Goal: Task Accomplishment & Management: Manage account settings

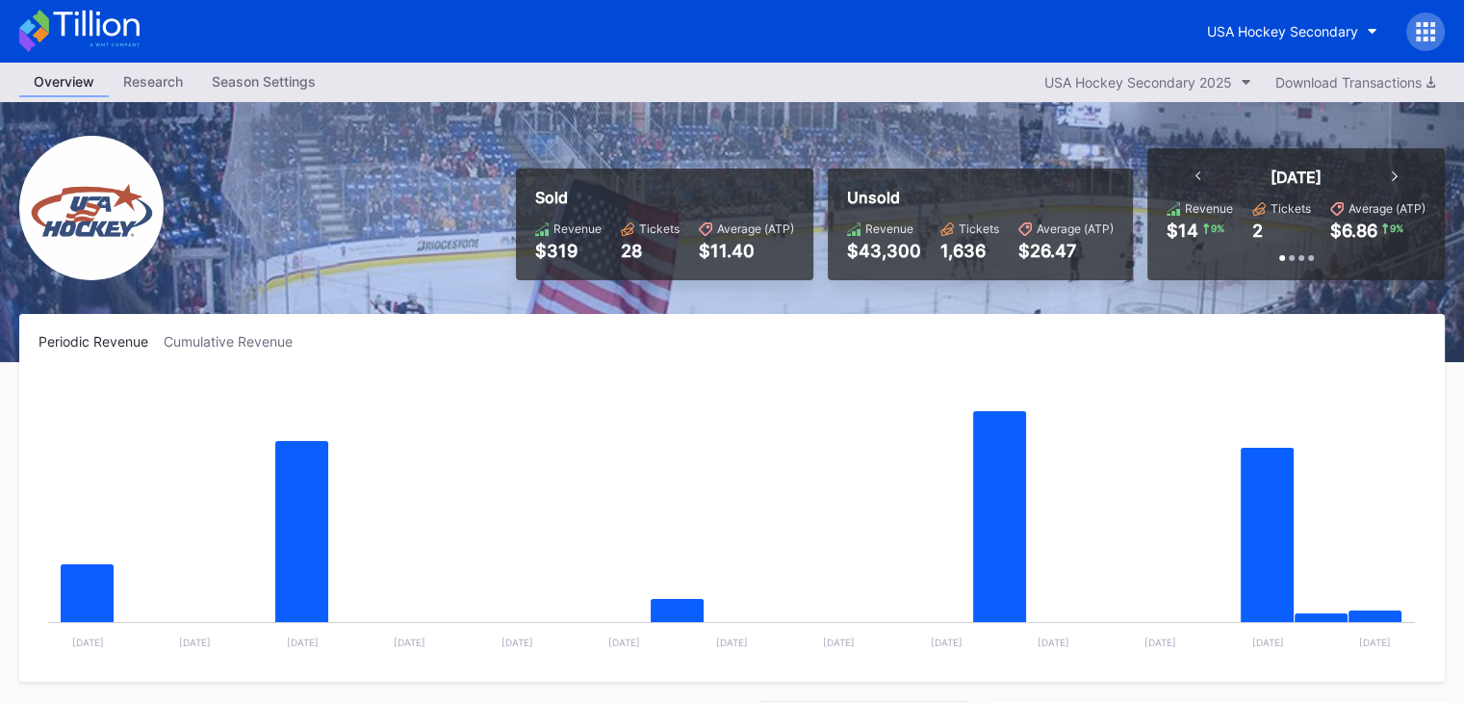
scroll to position [188, 0]
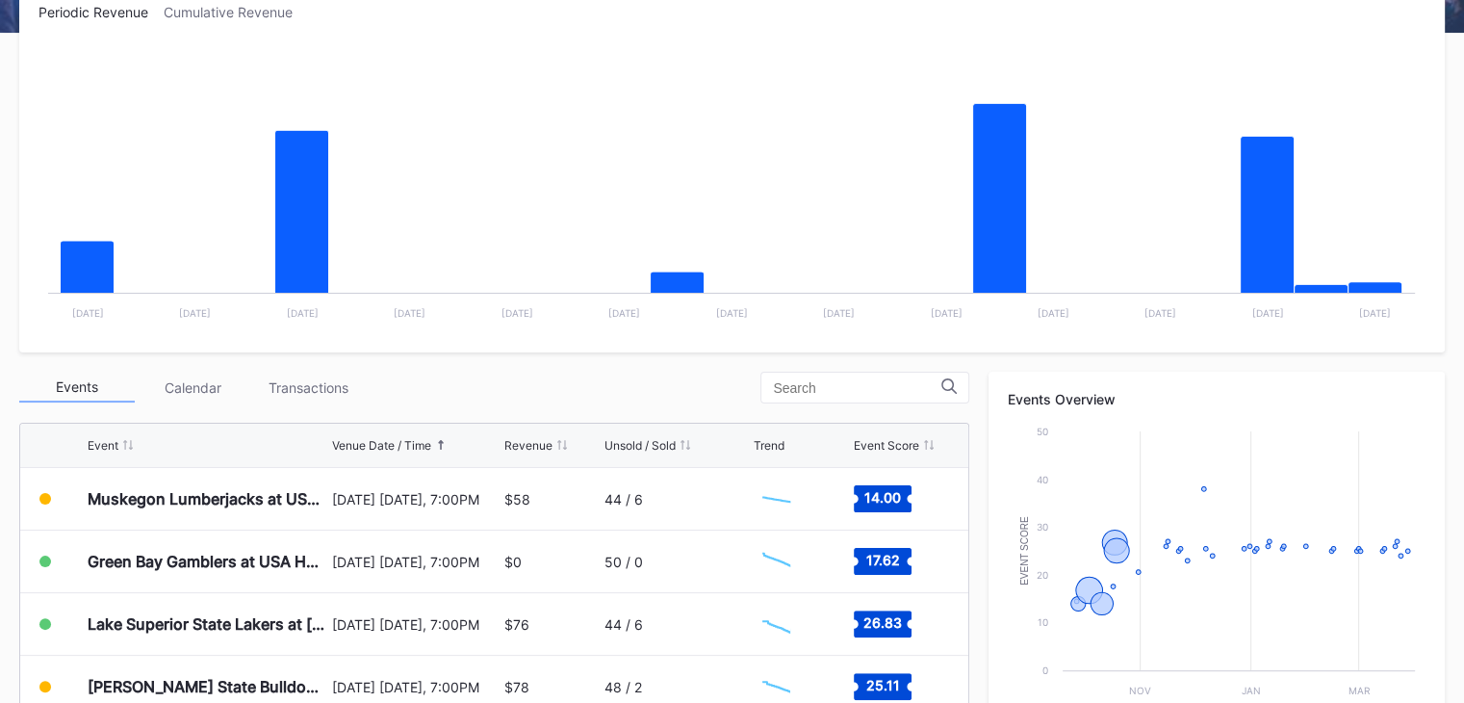
scroll to position [385, 0]
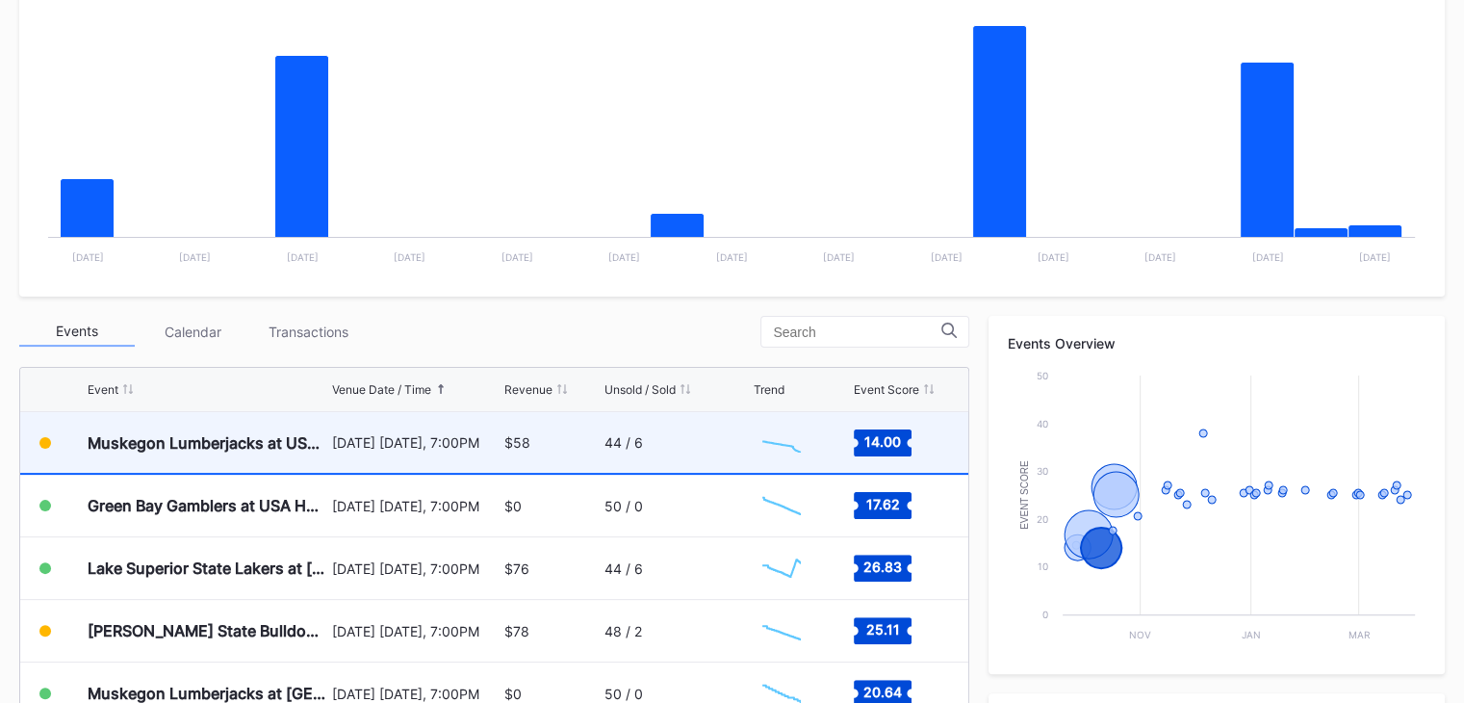
click at [567, 445] on div "$58" at bounding box center [551, 442] width 95 height 61
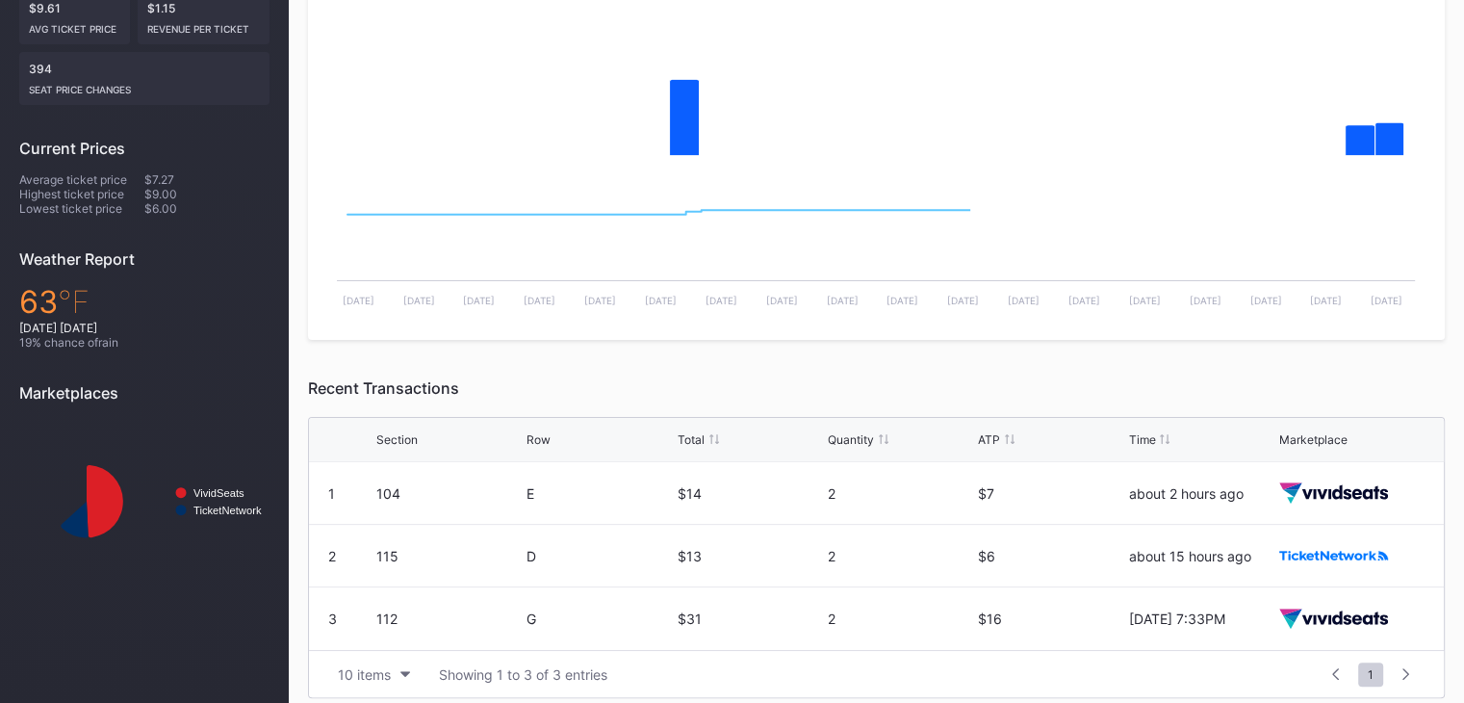
scroll to position [484, 0]
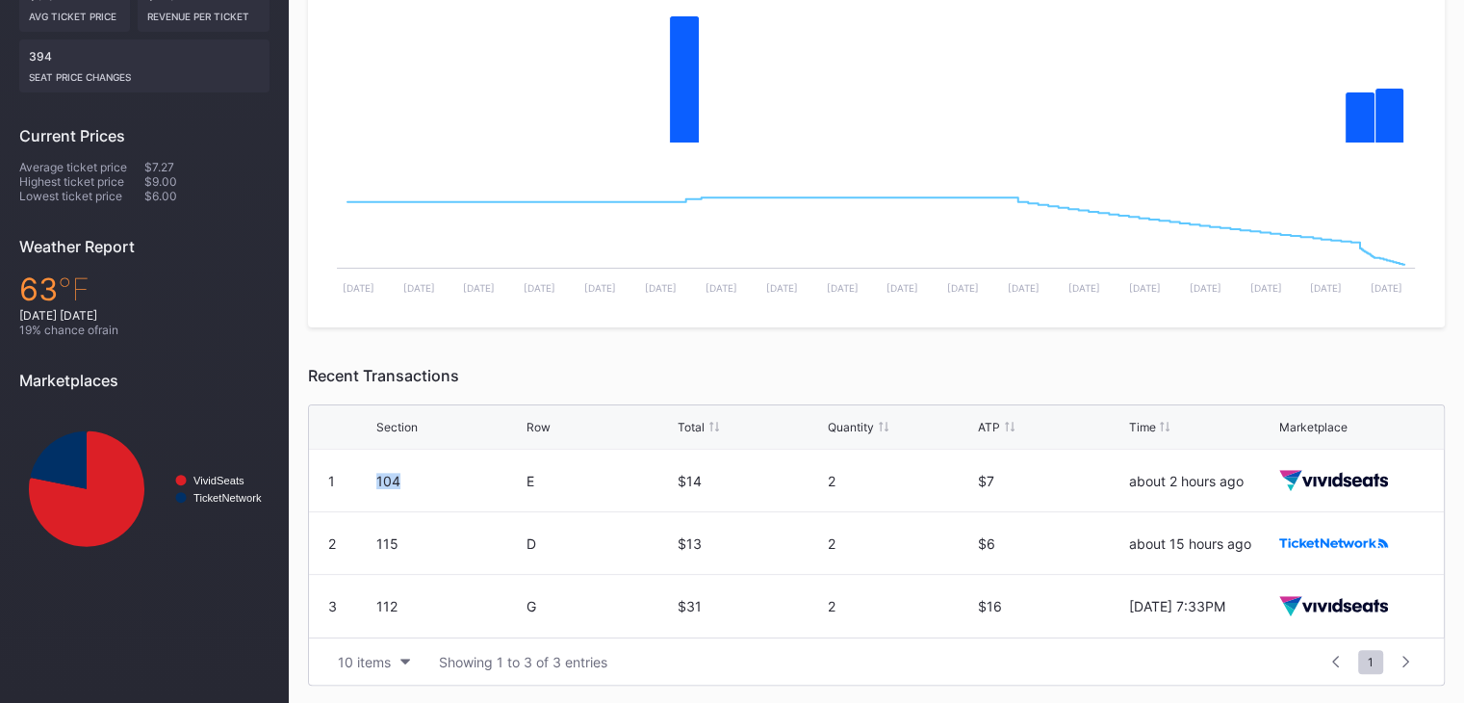
drag, startPoint x: 377, startPoint y: 477, endPoint x: 420, endPoint y: 475, distance: 42.4
click at [420, 475] on div "104" at bounding box center [448, 481] width 145 height 16
click at [420, 476] on div "104" at bounding box center [448, 481] width 145 height 16
drag, startPoint x: 468, startPoint y: 374, endPoint x: 308, endPoint y: 380, distance: 159.9
click at [308, 380] on div "Recent Transactions" at bounding box center [876, 375] width 1137 height 19
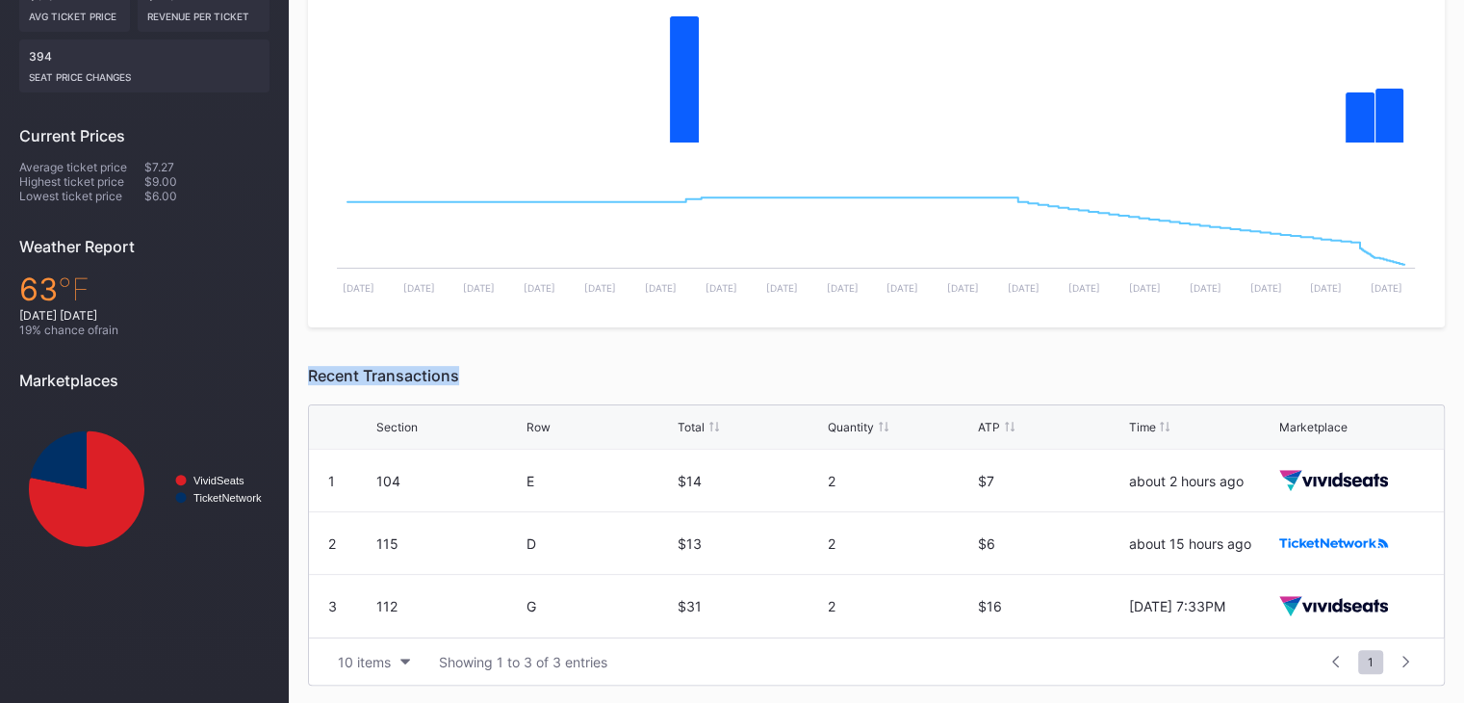
click at [308, 380] on div "Recent Transactions" at bounding box center [876, 375] width 1137 height 19
drag, startPoint x: 312, startPoint y: 374, endPoint x: 481, endPoint y: 362, distance: 169.8
click at [481, 362] on div "Periodic Revenue & Event Score Created with Highcharts 11.2.0 Chart title Creat…" at bounding box center [876, 293] width 1137 height 783
drag, startPoint x: 527, startPoint y: 477, endPoint x: 1254, endPoint y: 478, distance: 726.6
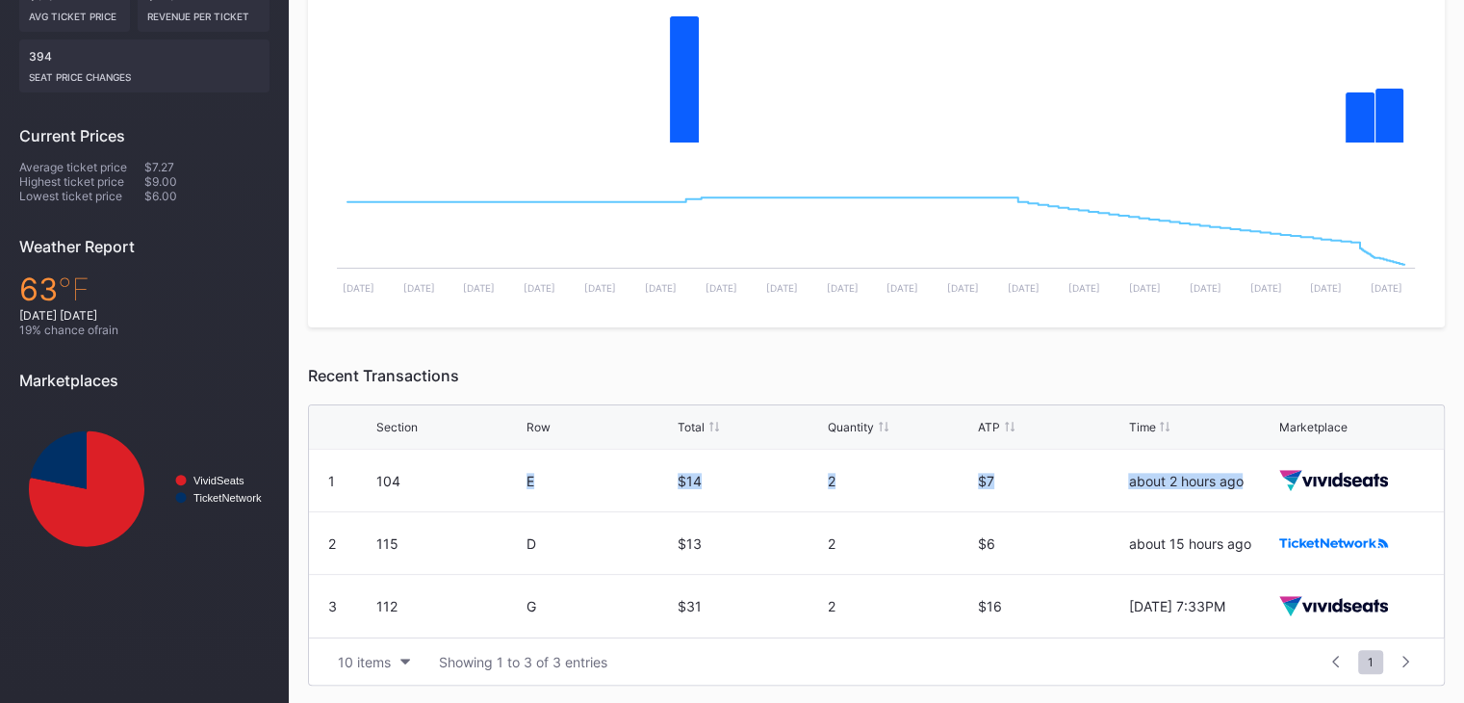
click at [1254, 478] on div "1 104 E $14 2 $7 about 2 hours ago" at bounding box center [876, 480] width 1135 height 63
click at [1250, 479] on div "about 2 hours ago" at bounding box center [1200, 481] width 145 height 16
drag, startPoint x: 1246, startPoint y: 478, endPoint x: 1132, endPoint y: 485, distance: 114.7
click at [1132, 485] on div "about 2 hours ago" at bounding box center [1200, 481] width 145 height 16
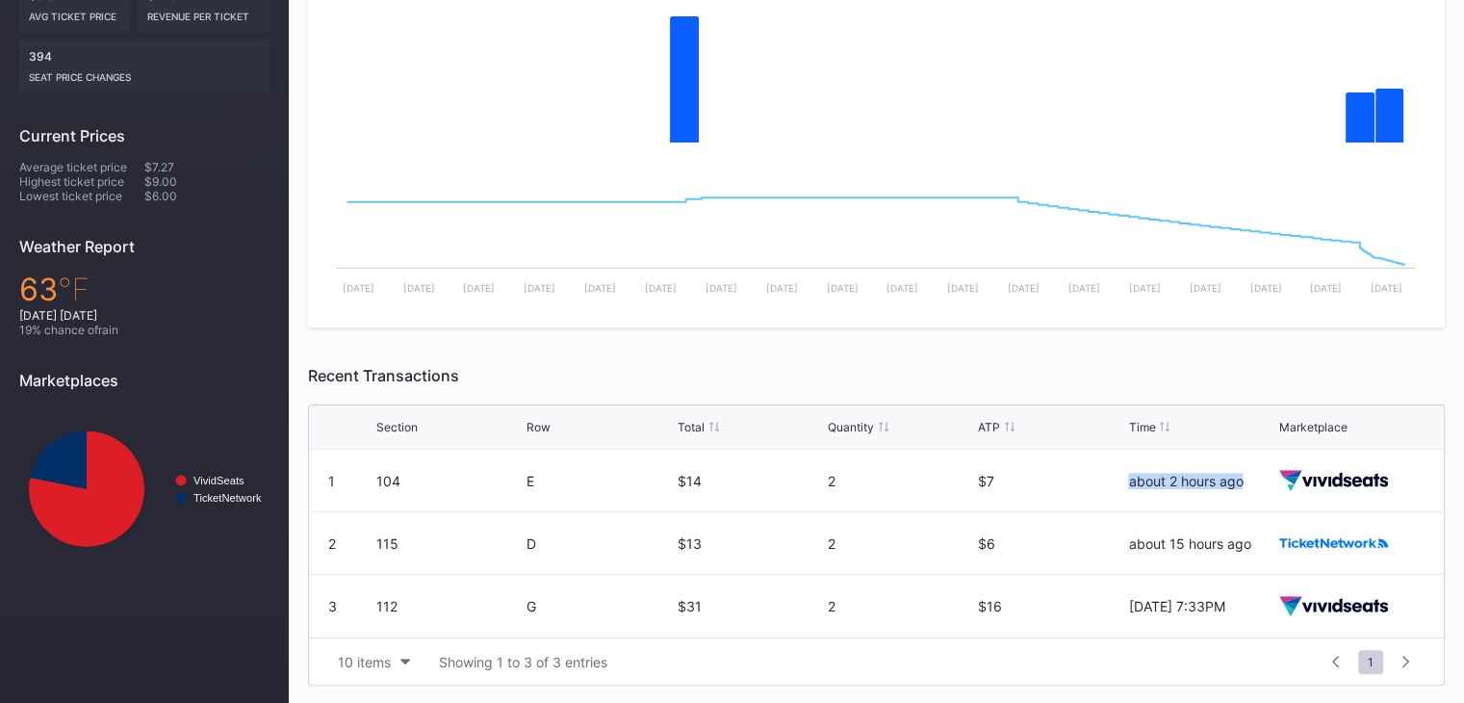
drag, startPoint x: 1196, startPoint y: 474, endPoint x: 1246, endPoint y: 485, distance: 51.2
click at [1246, 485] on div "1 104 E $14 2 $7 about 2 hours ago" at bounding box center [876, 480] width 1135 height 63
click at [1246, 485] on div "about 2 hours ago" at bounding box center [1200, 481] width 145 height 16
drag, startPoint x: 1243, startPoint y: 480, endPoint x: 1127, endPoint y: 490, distance: 116.8
click at [1127, 490] on div "1 104 E $14 2 $7 about 2 hours ago" at bounding box center [876, 480] width 1135 height 63
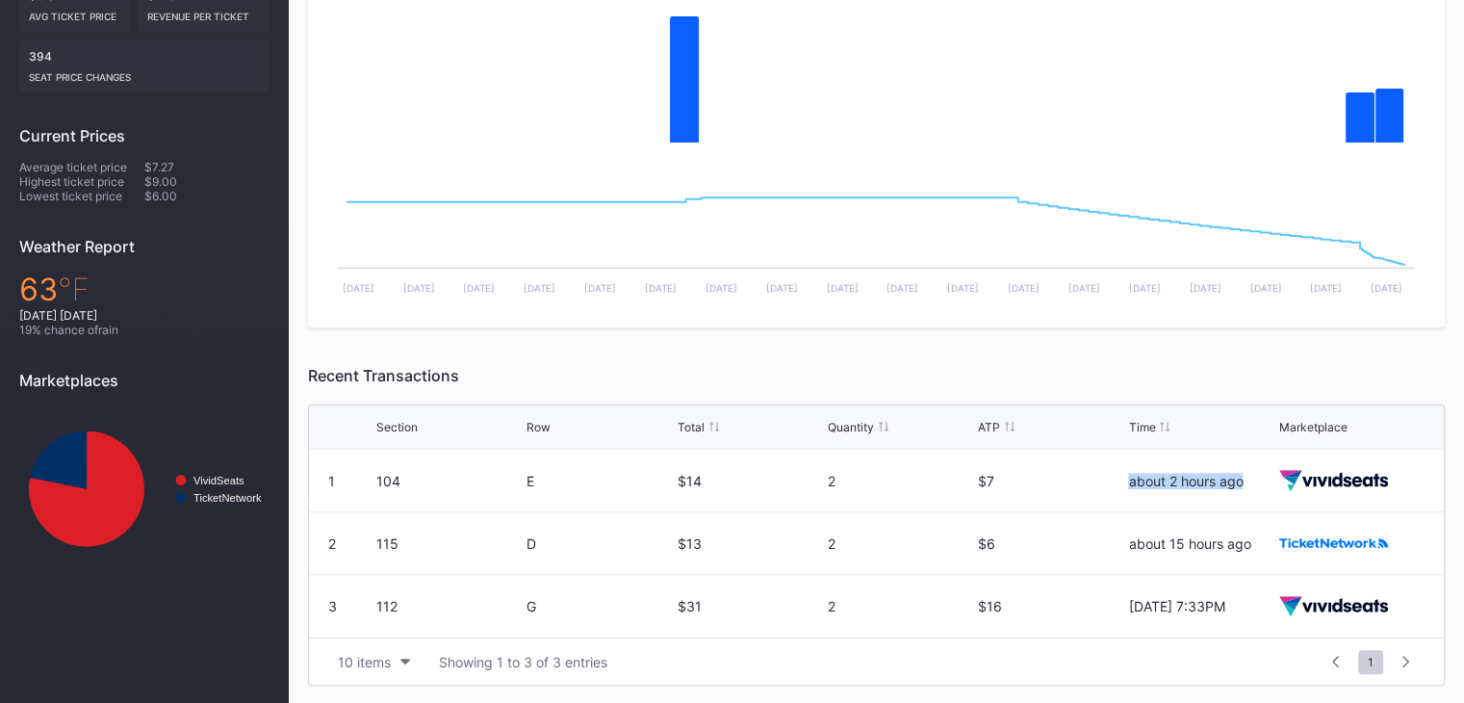
click at [1127, 490] on div "1 104 E $14 2 $7 about 2 hours ago" at bounding box center [876, 480] width 1135 height 63
drag, startPoint x: 1126, startPoint y: 544, endPoint x: 1251, endPoint y: 550, distance: 125.3
click at [1251, 550] on div "2 115 D $13 2 $6 about 15 hours ago" at bounding box center [876, 543] width 1135 height 63
click at [1251, 550] on div "about 15 hours ago" at bounding box center [1200, 543] width 145 height 62
drag, startPoint x: 1128, startPoint y: 544, endPoint x: 1281, endPoint y: 544, distance: 153.0
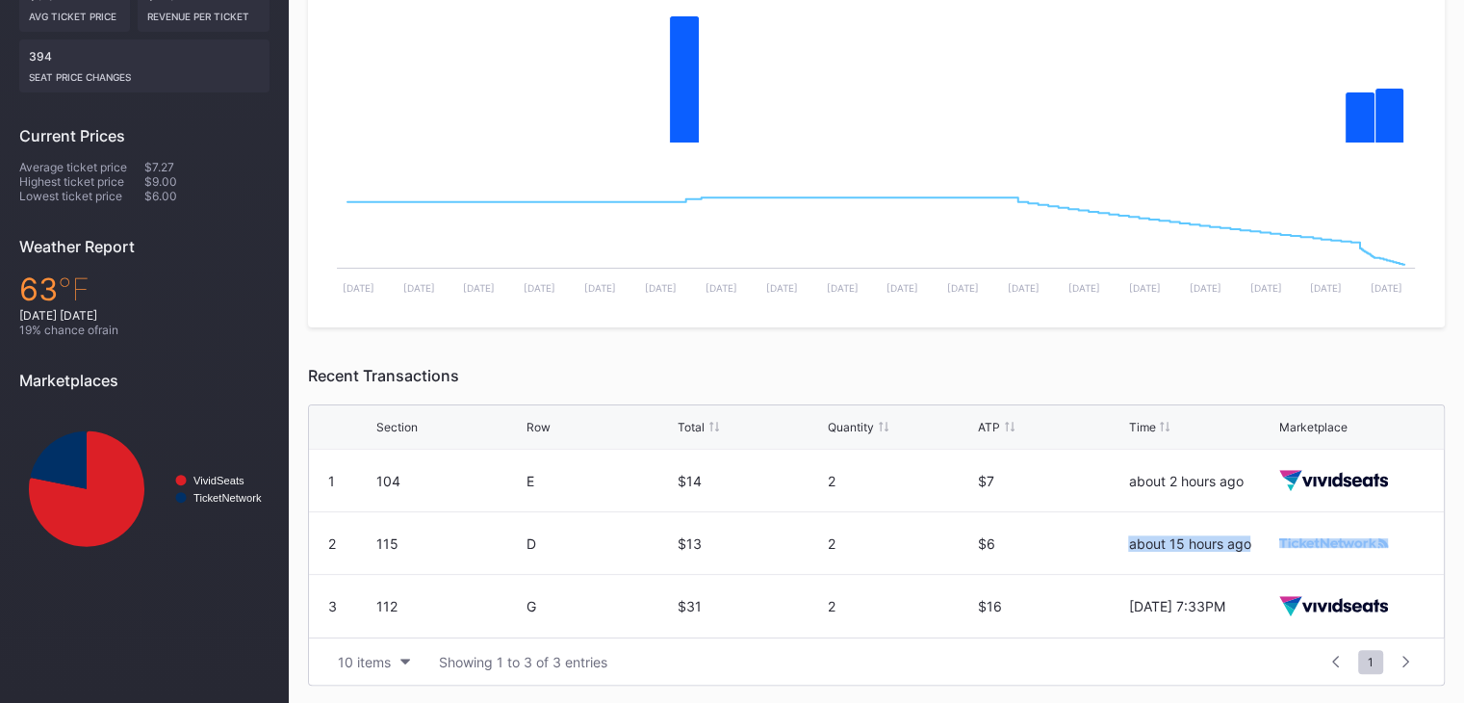
click at [1281, 544] on div "2 115 D $13 2 $6 about 15 hours ago" at bounding box center [876, 543] width 1135 height 63
click at [970, 575] on div "2" at bounding box center [900, 606] width 145 height 63
drag, startPoint x: 374, startPoint y: 541, endPoint x: 550, endPoint y: 546, distance: 176.2
click at [550, 546] on div "2 115 D $13 2 $6 about 15 hours ago" at bounding box center [876, 543] width 1135 height 63
click at [551, 546] on div "D" at bounding box center [598, 543] width 145 height 16
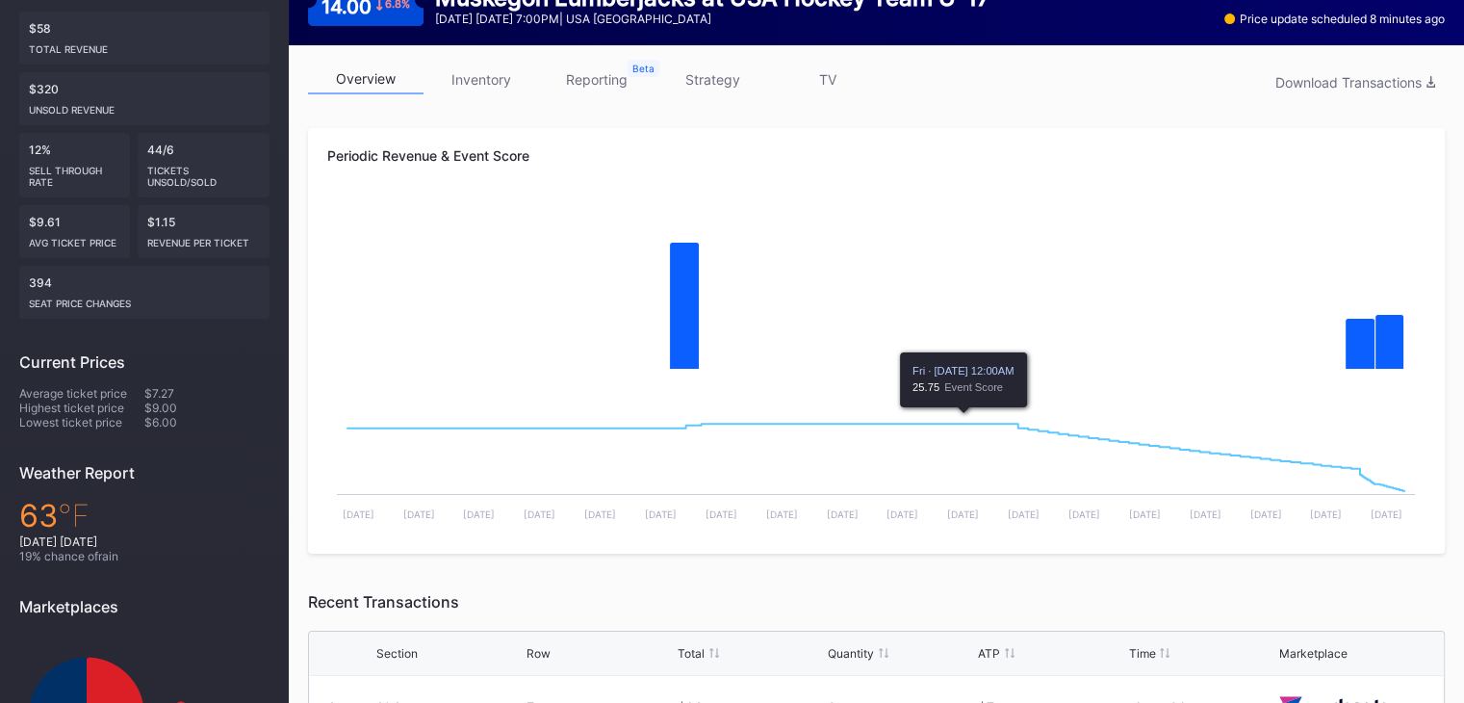
scroll to position [0, 0]
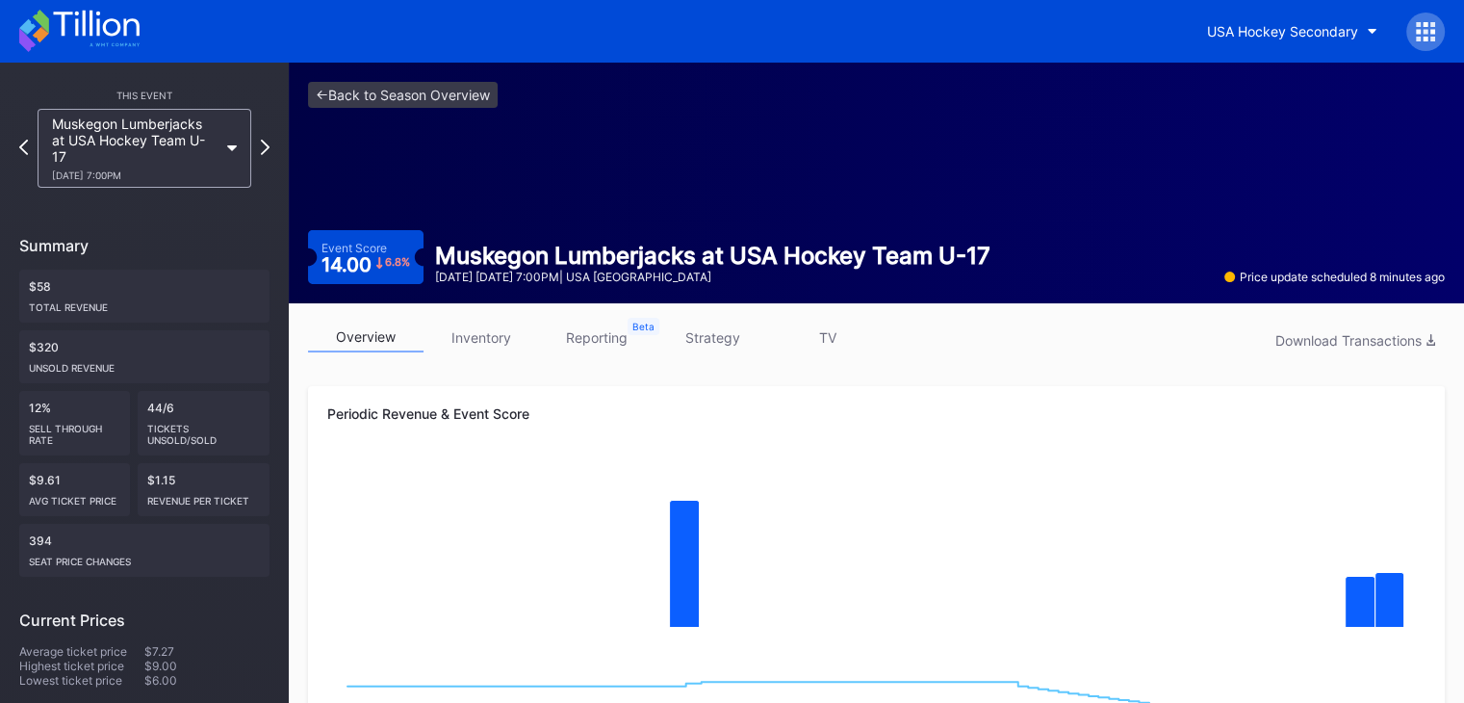
click at [1428, 34] on icon at bounding box center [1425, 31] width 19 height 19
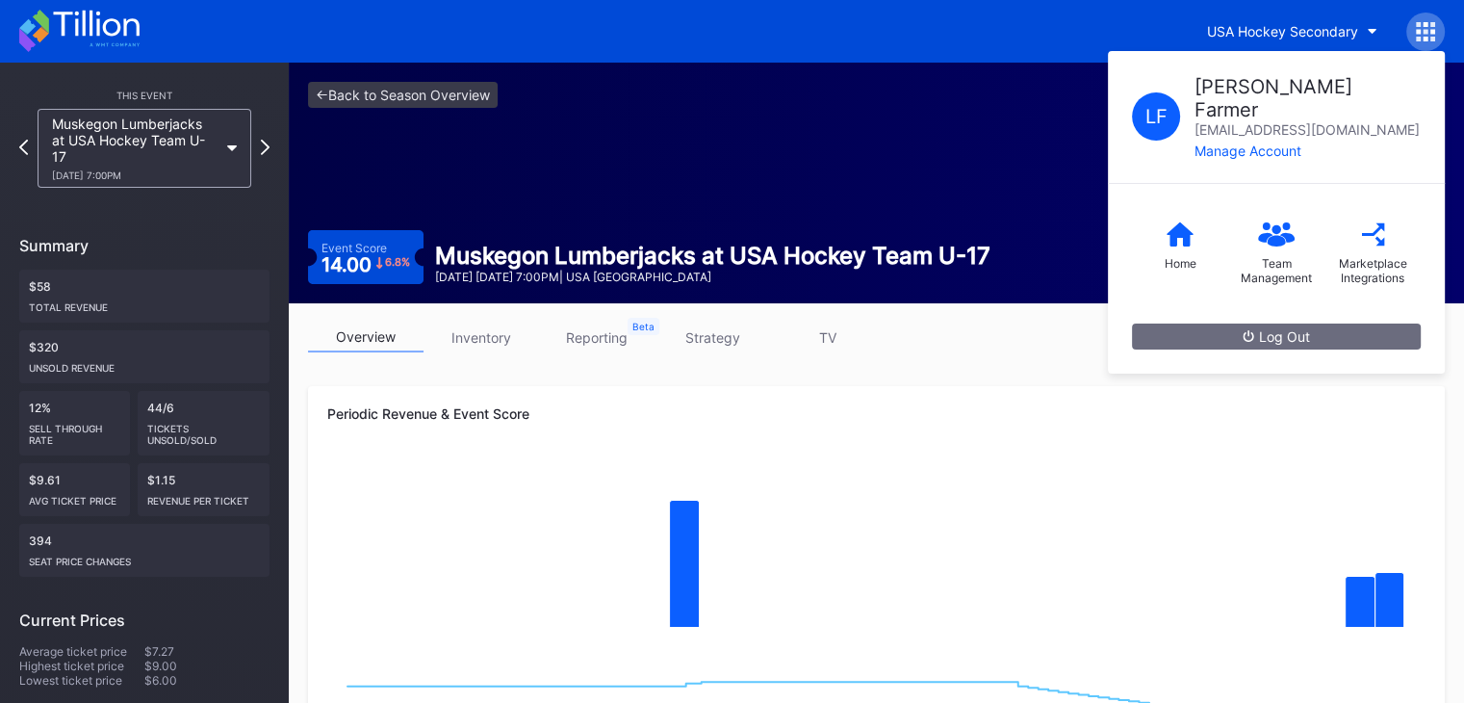
click at [1427, 32] on icon at bounding box center [1425, 31] width 5 height 5
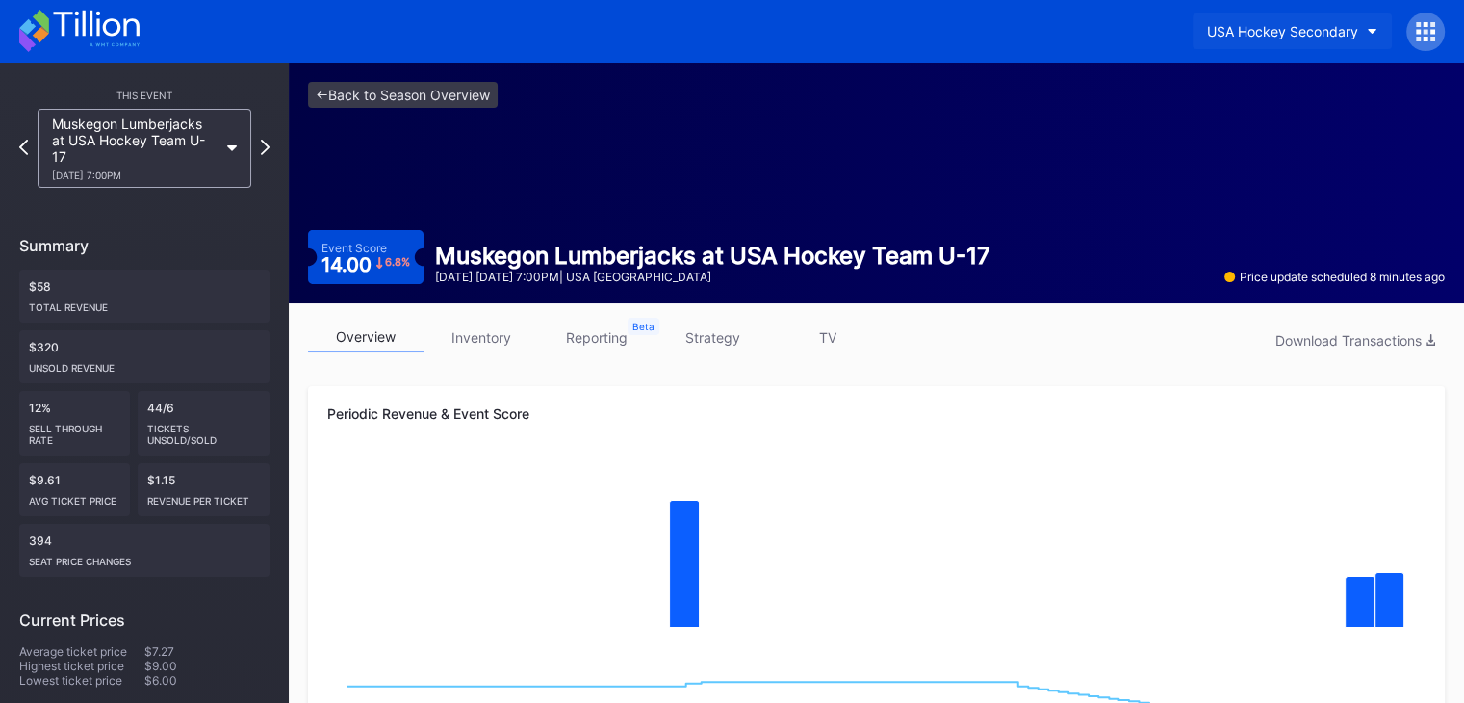
click at [1355, 39] on button "USA Hockey Secondary" at bounding box center [1291, 31] width 199 height 36
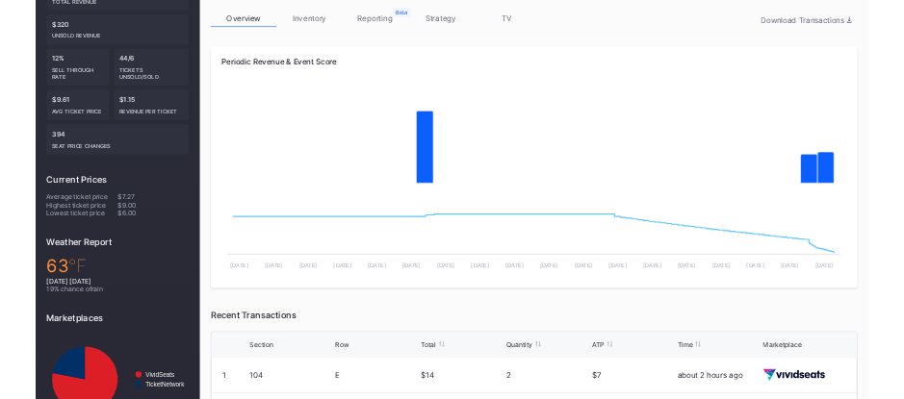
scroll to position [484, 0]
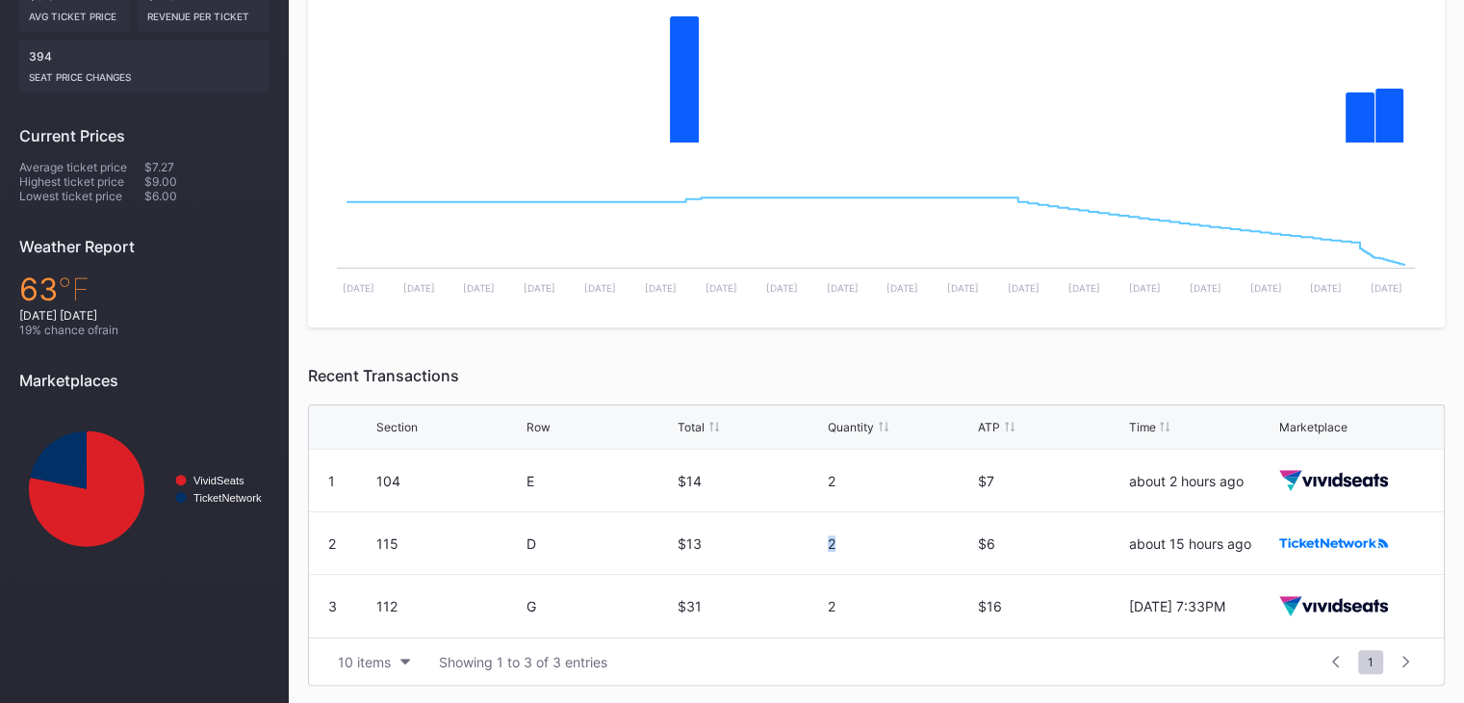
drag, startPoint x: 835, startPoint y: 540, endPoint x: 821, endPoint y: 540, distance: 14.4
click at [821, 540] on div "2 115 D $13 2 $6 about 15 hours ago" at bounding box center [876, 543] width 1135 height 63
click at [821, 540] on div "$13" at bounding box center [750, 543] width 145 height 16
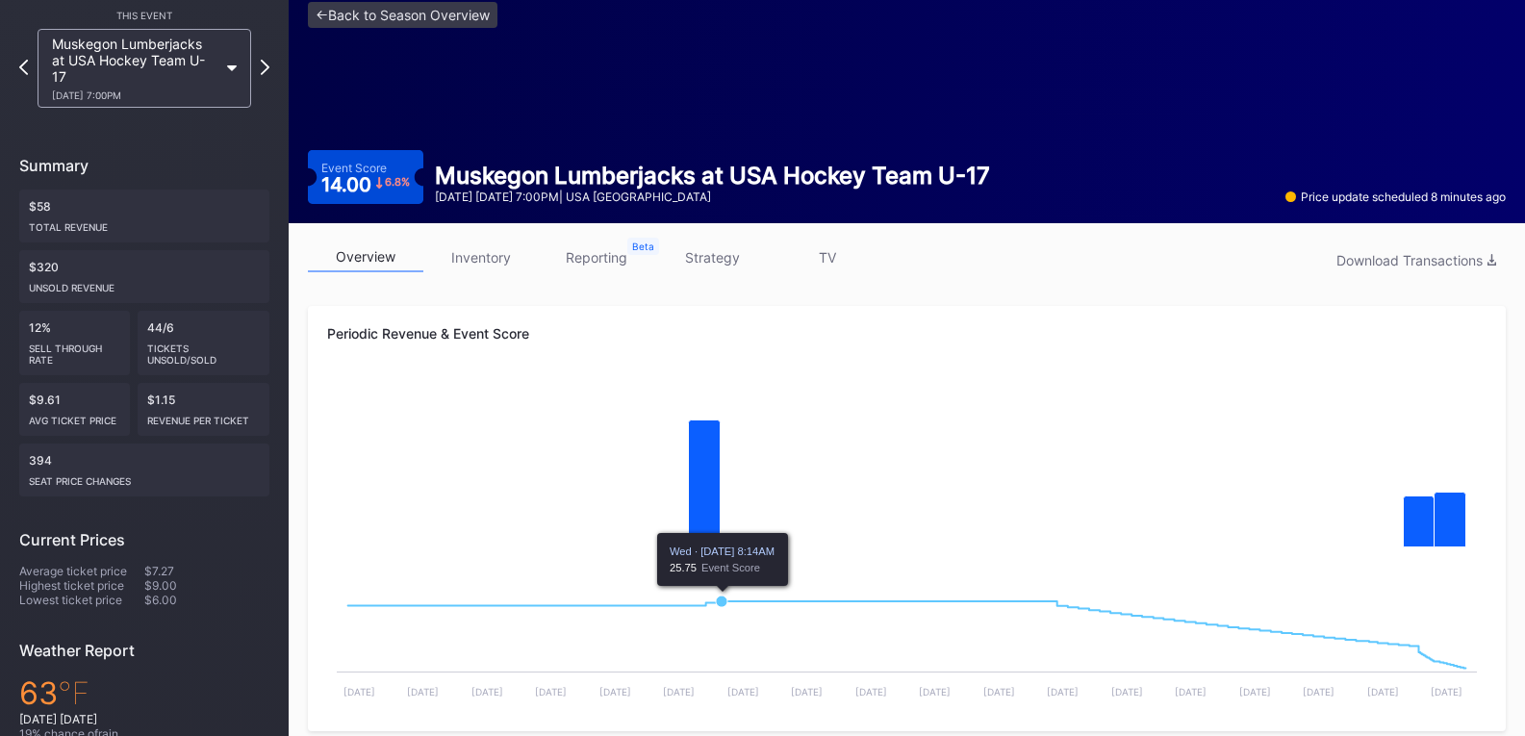
scroll to position [67, 0]
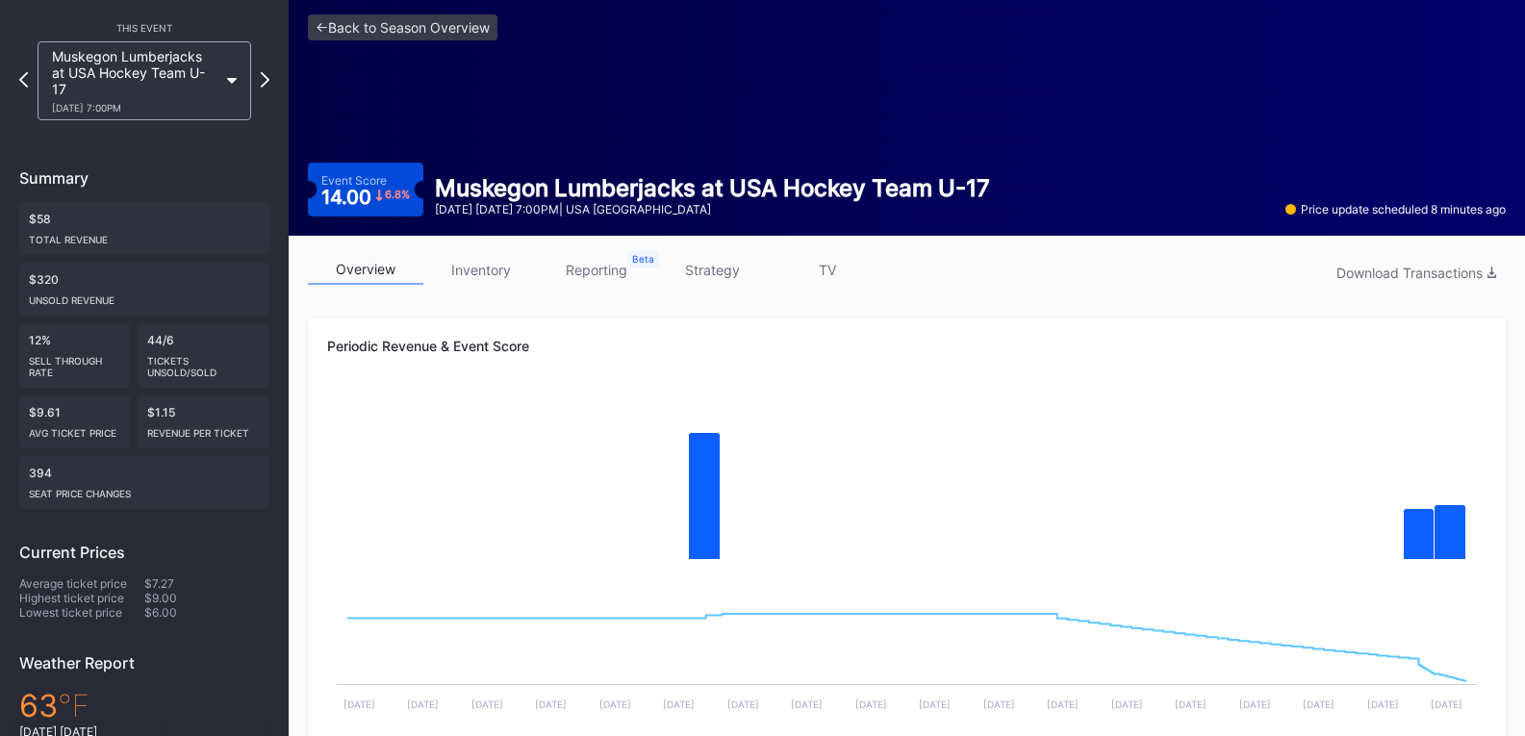
click at [488, 269] on link "inventory" at bounding box center [480, 270] width 115 height 30
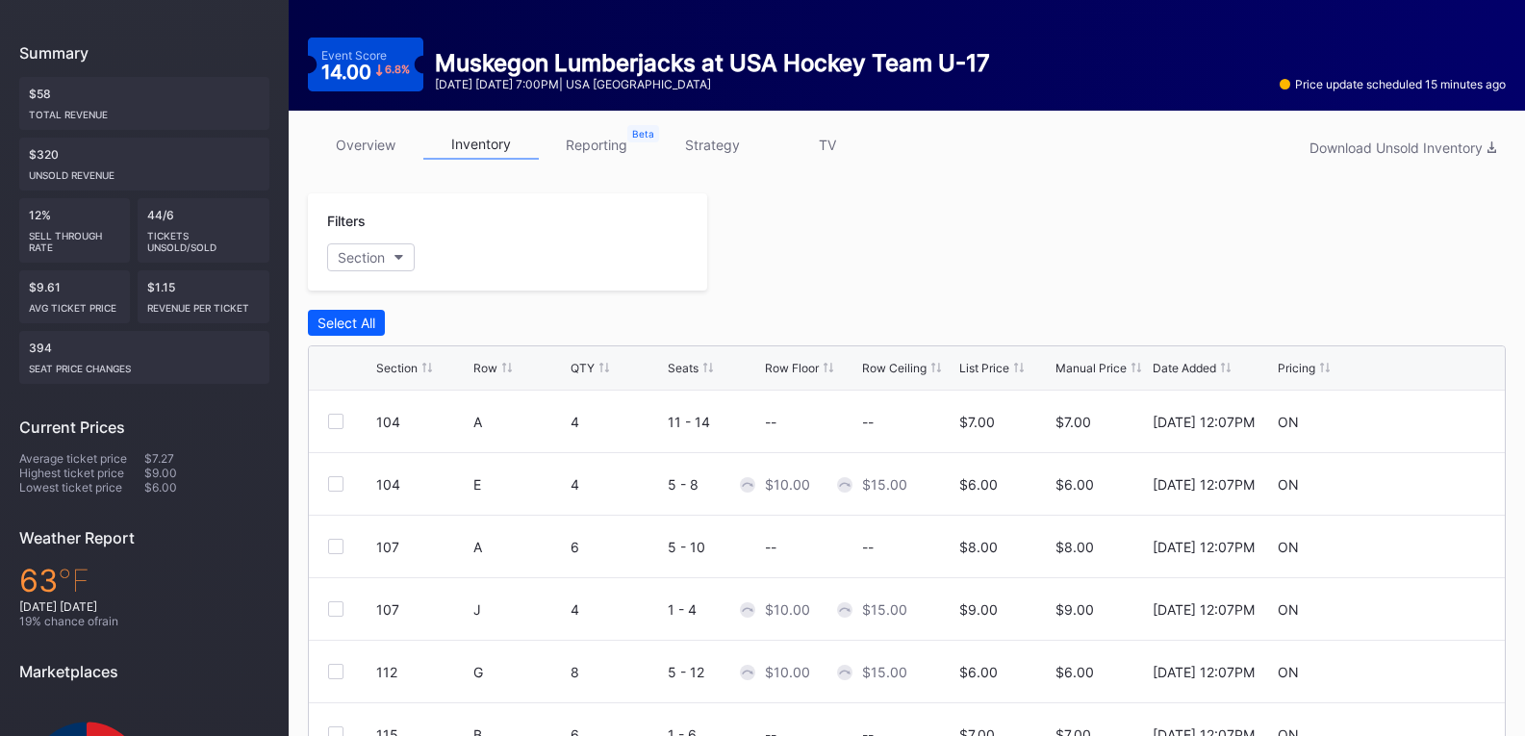
click at [624, 149] on link "reporting" at bounding box center [596, 145] width 115 height 30
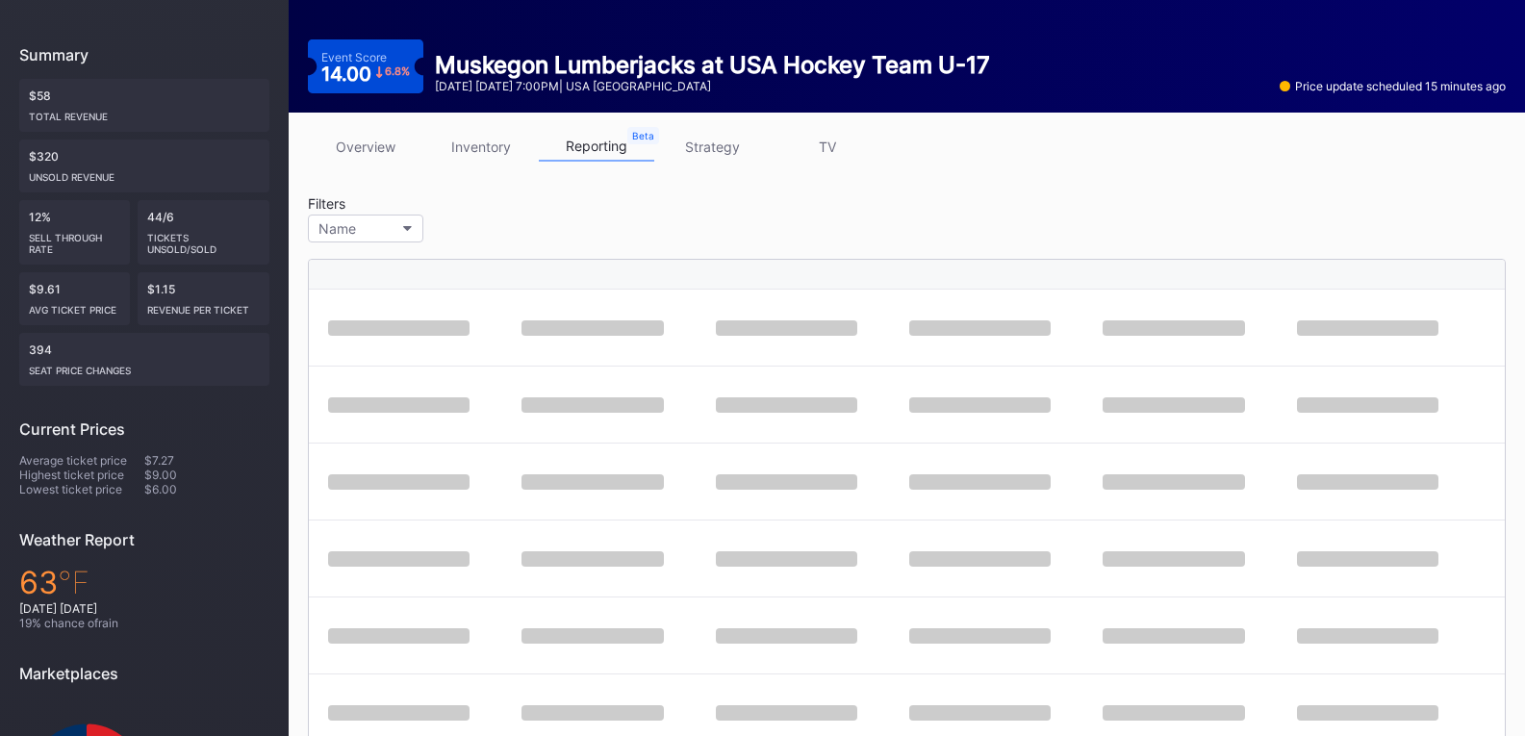
scroll to position [192, 0]
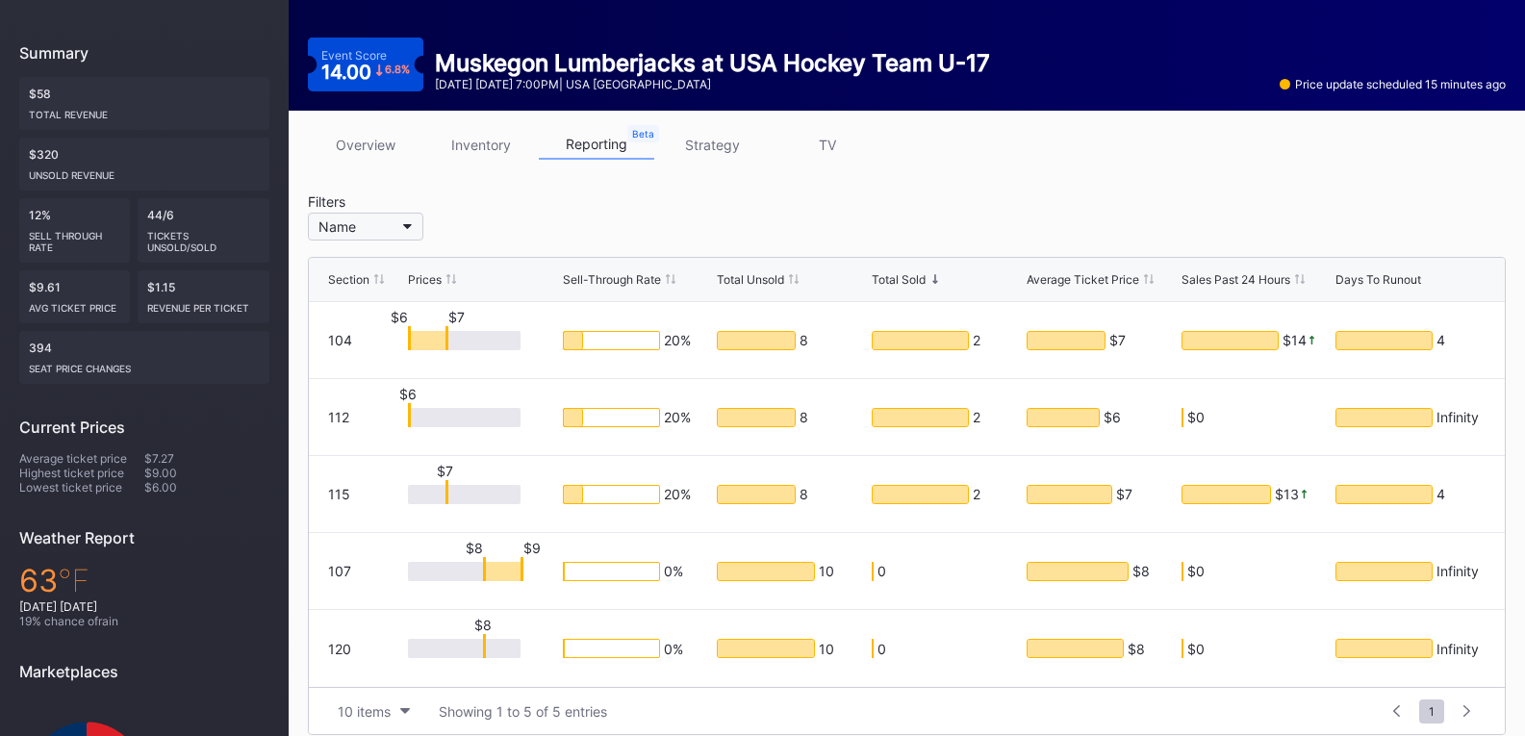
click at [381, 237] on button "Name" at bounding box center [365, 227] width 115 height 28
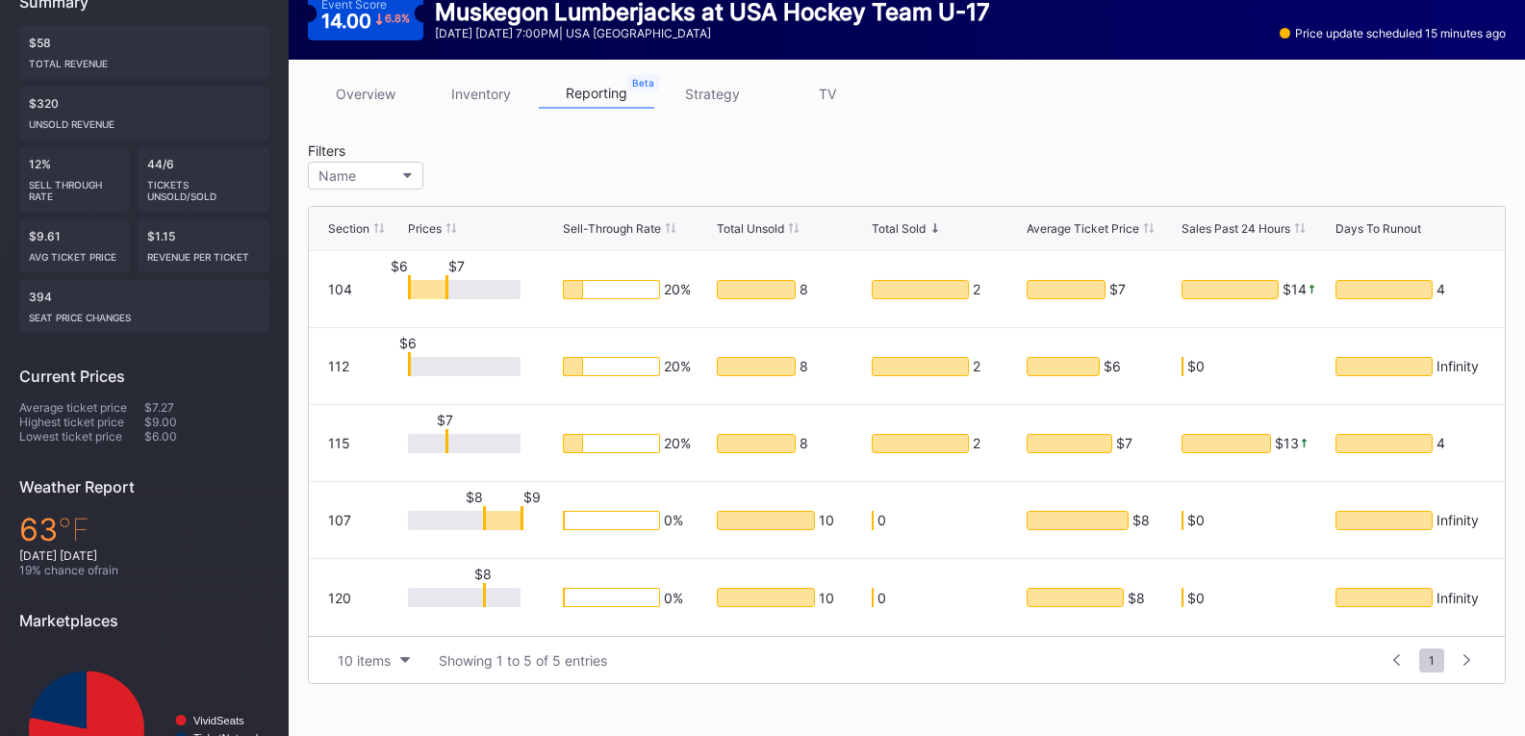
scroll to position [0, 0]
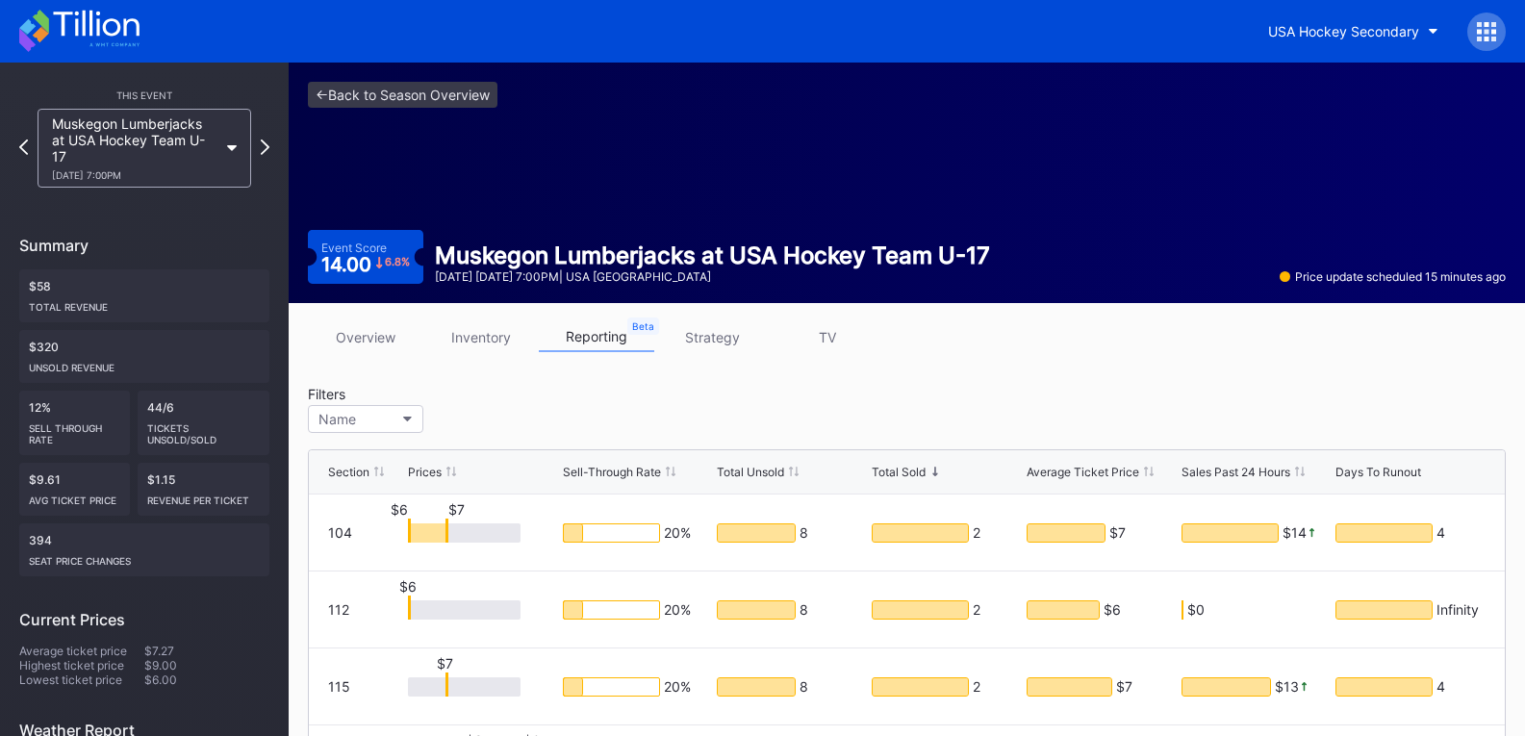
click at [113, 36] on icon at bounding box center [96, 24] width 86 height 26
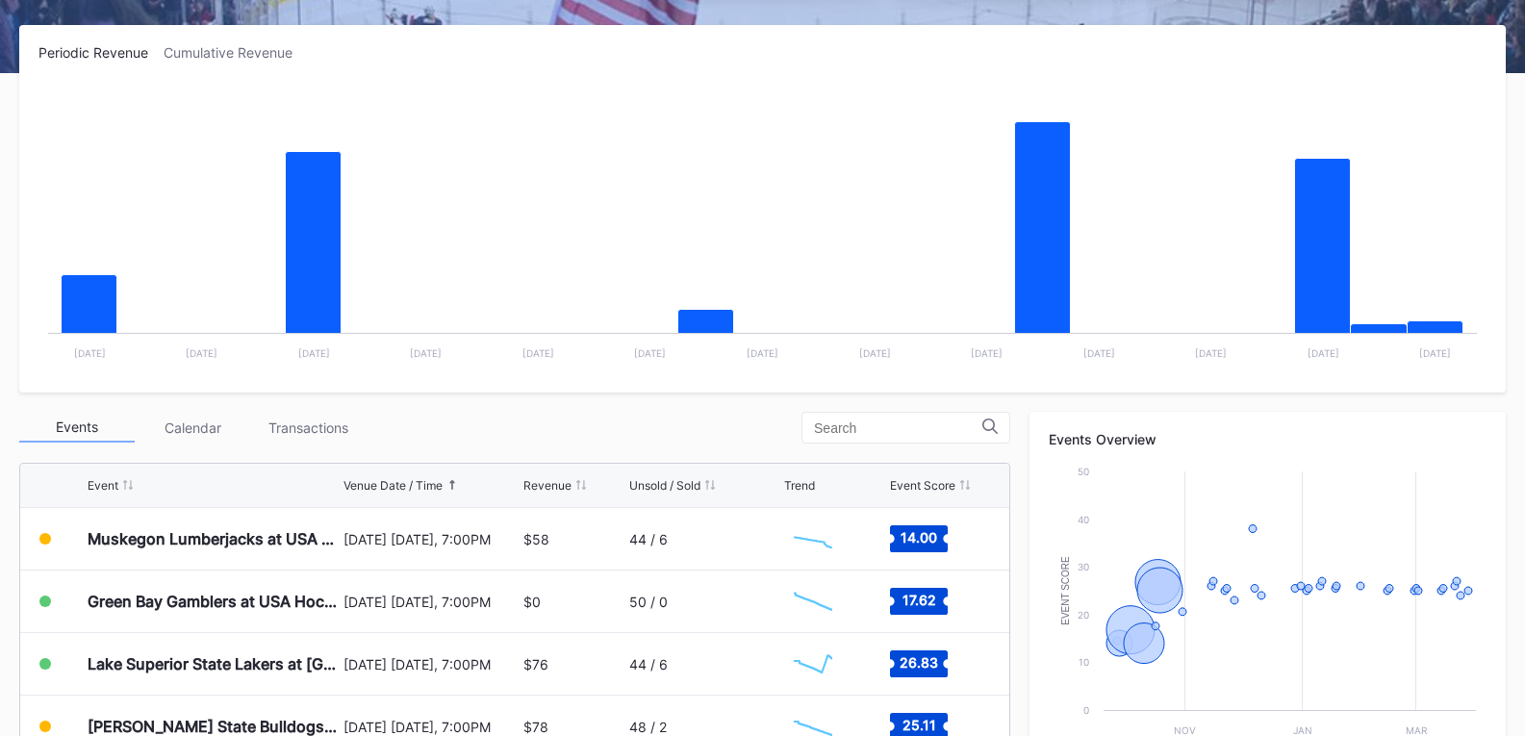
scroll to position [385, 0]
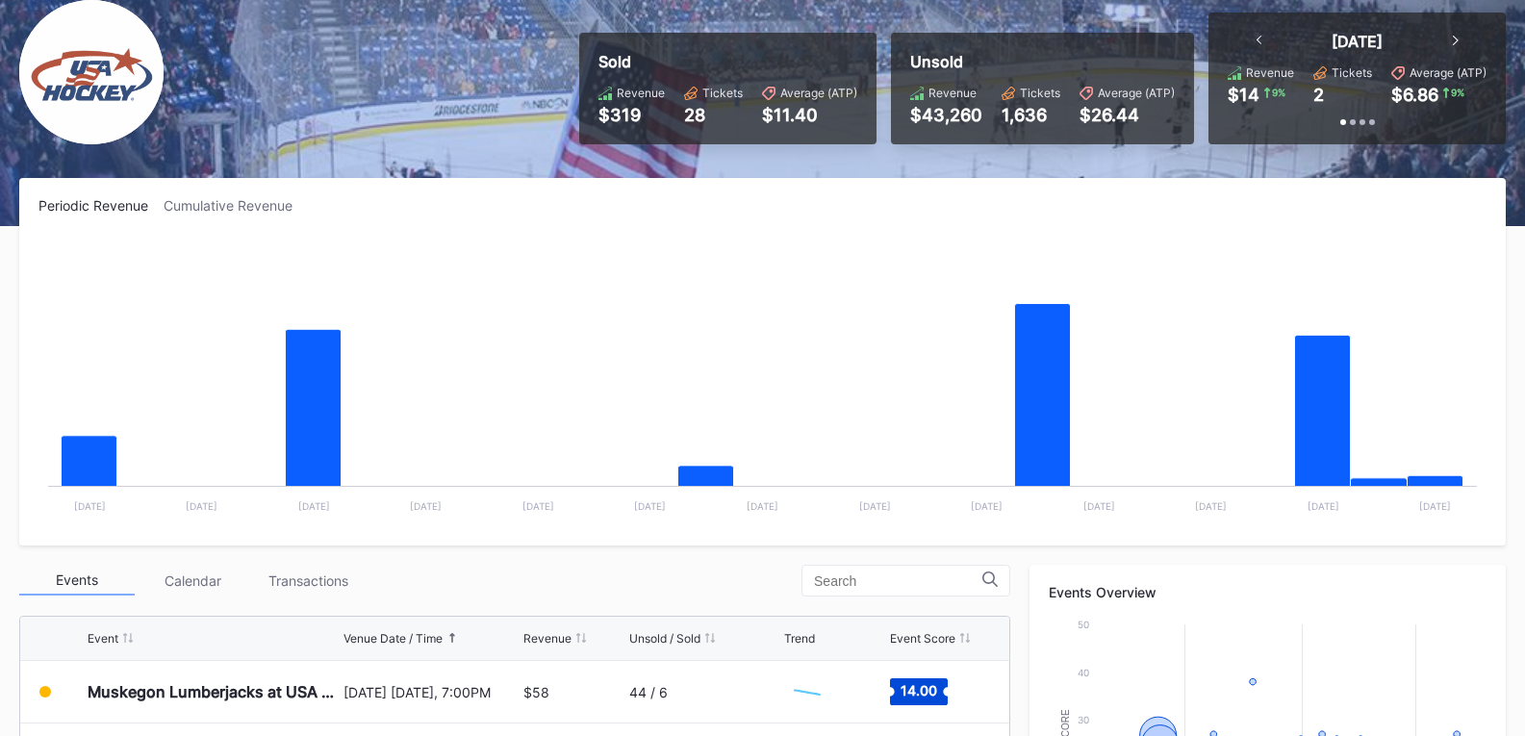
scroll to position [192, 0]
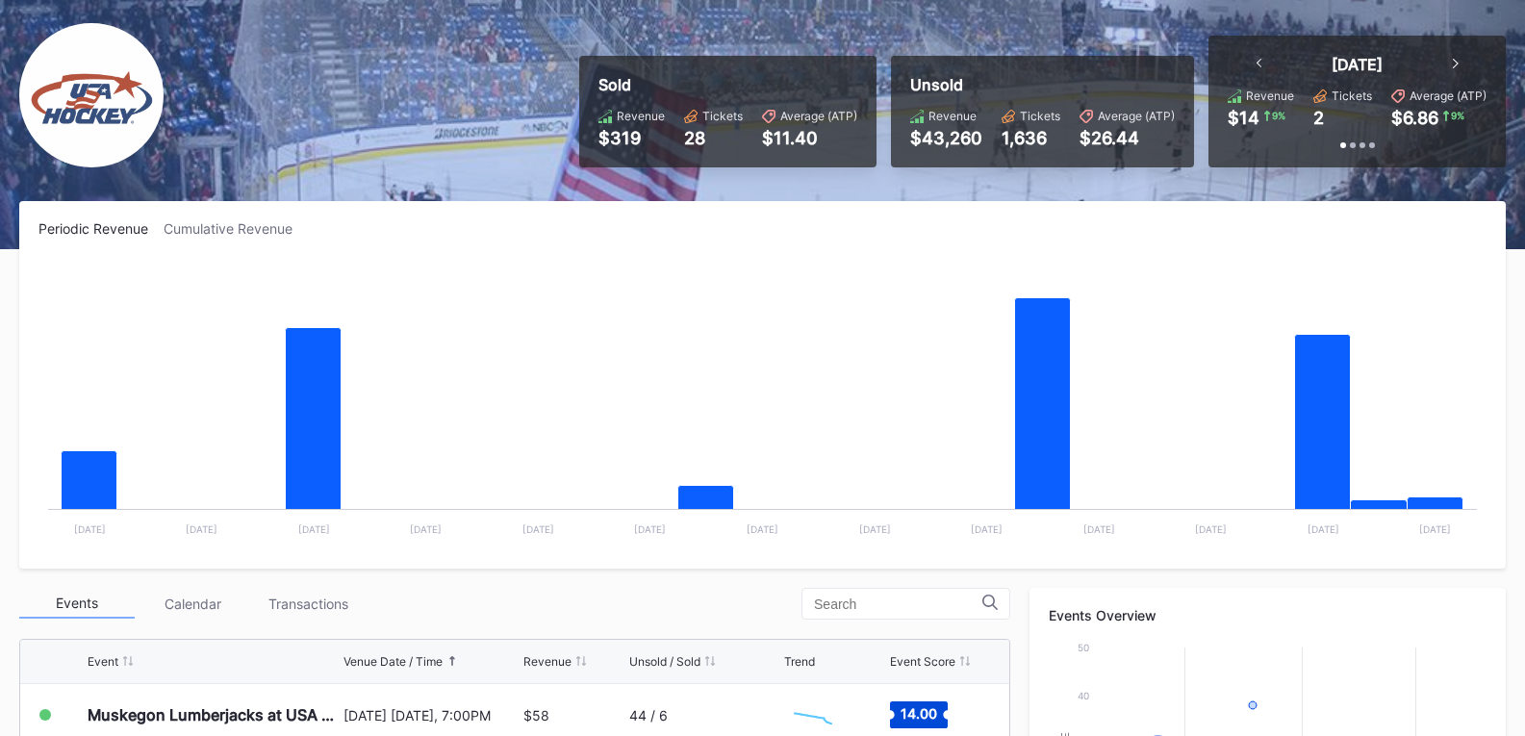
scroll to position [96, 0]
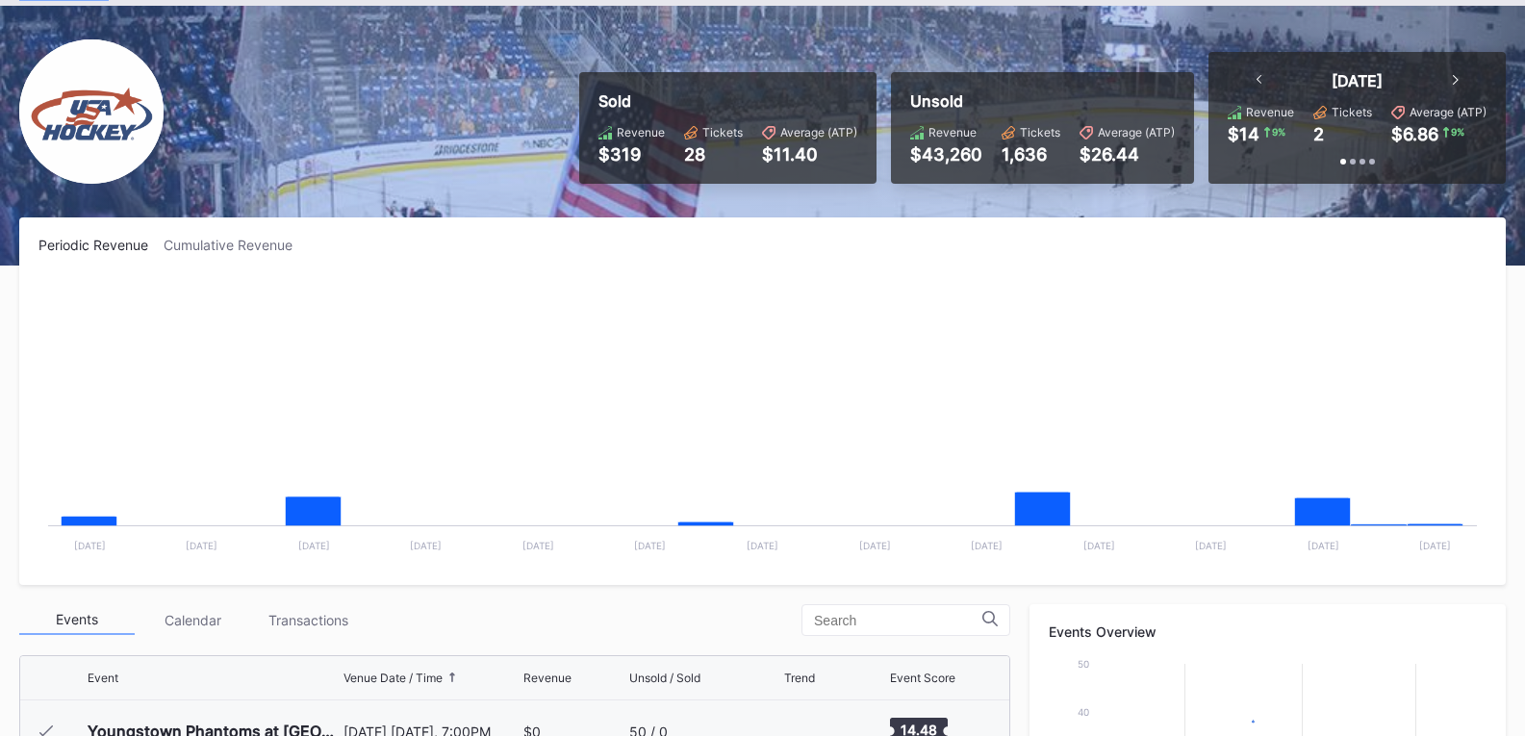
scroll to position [188, 0]
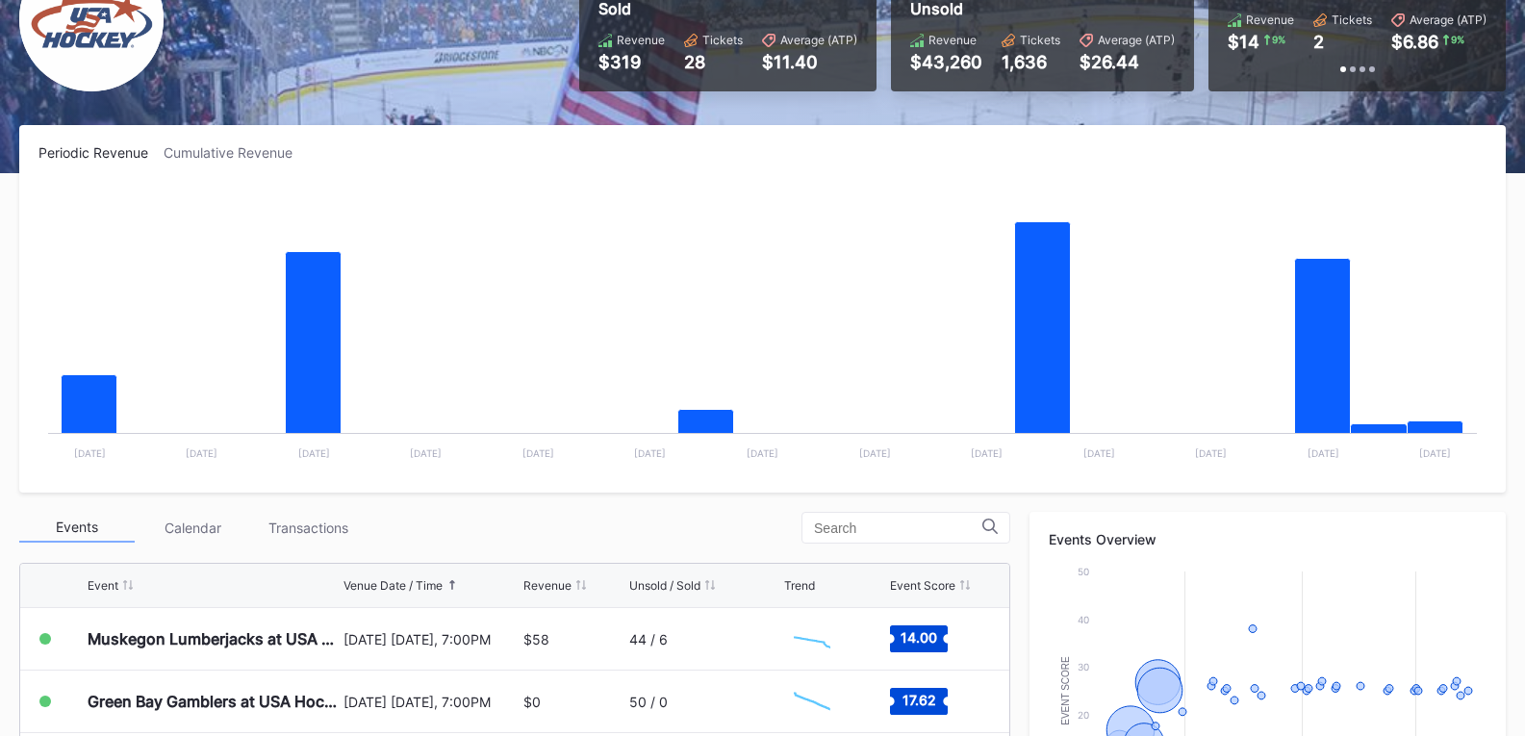
scroll to position [192, 0]
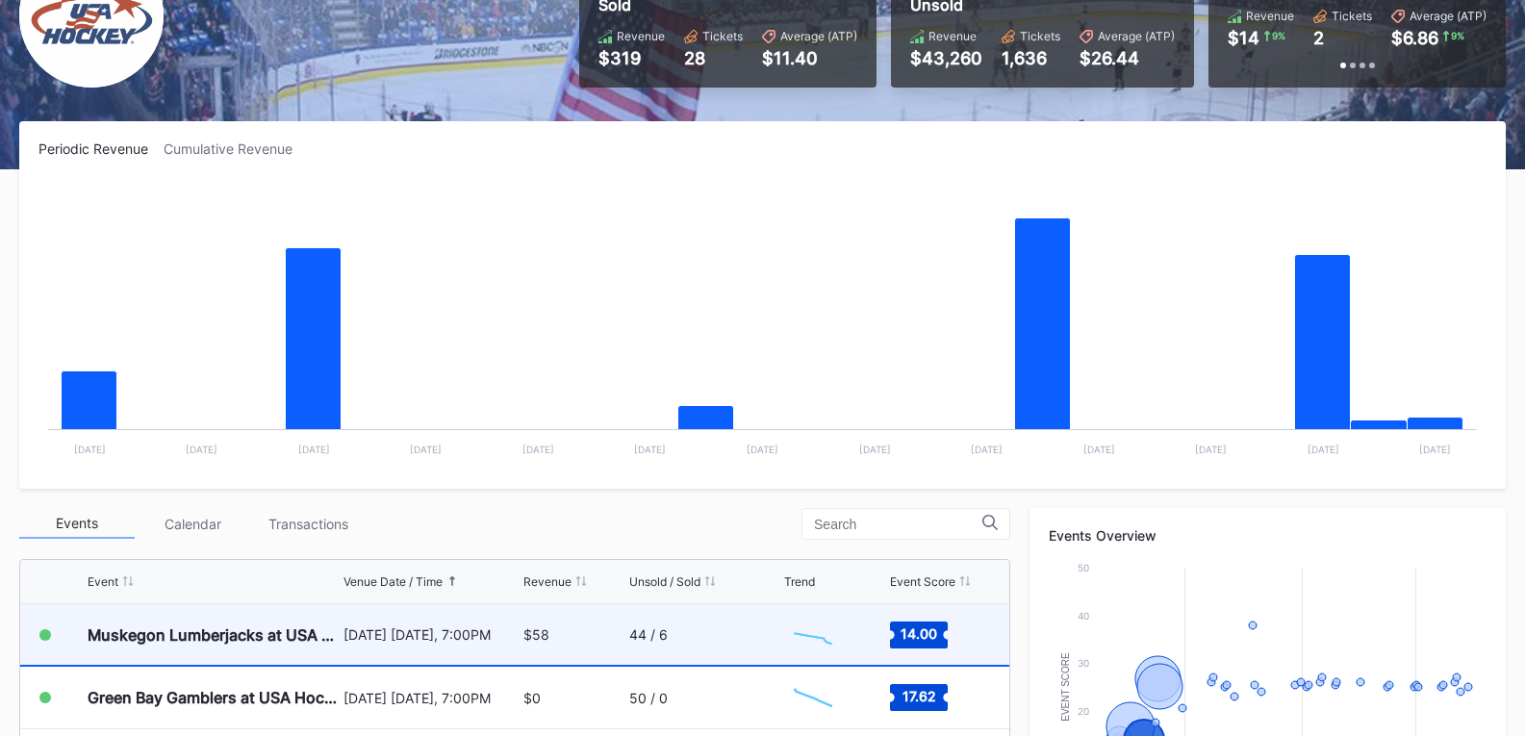
click at [555, 614] on div "$58" at bounding box center [574, 634] width 100 height 61
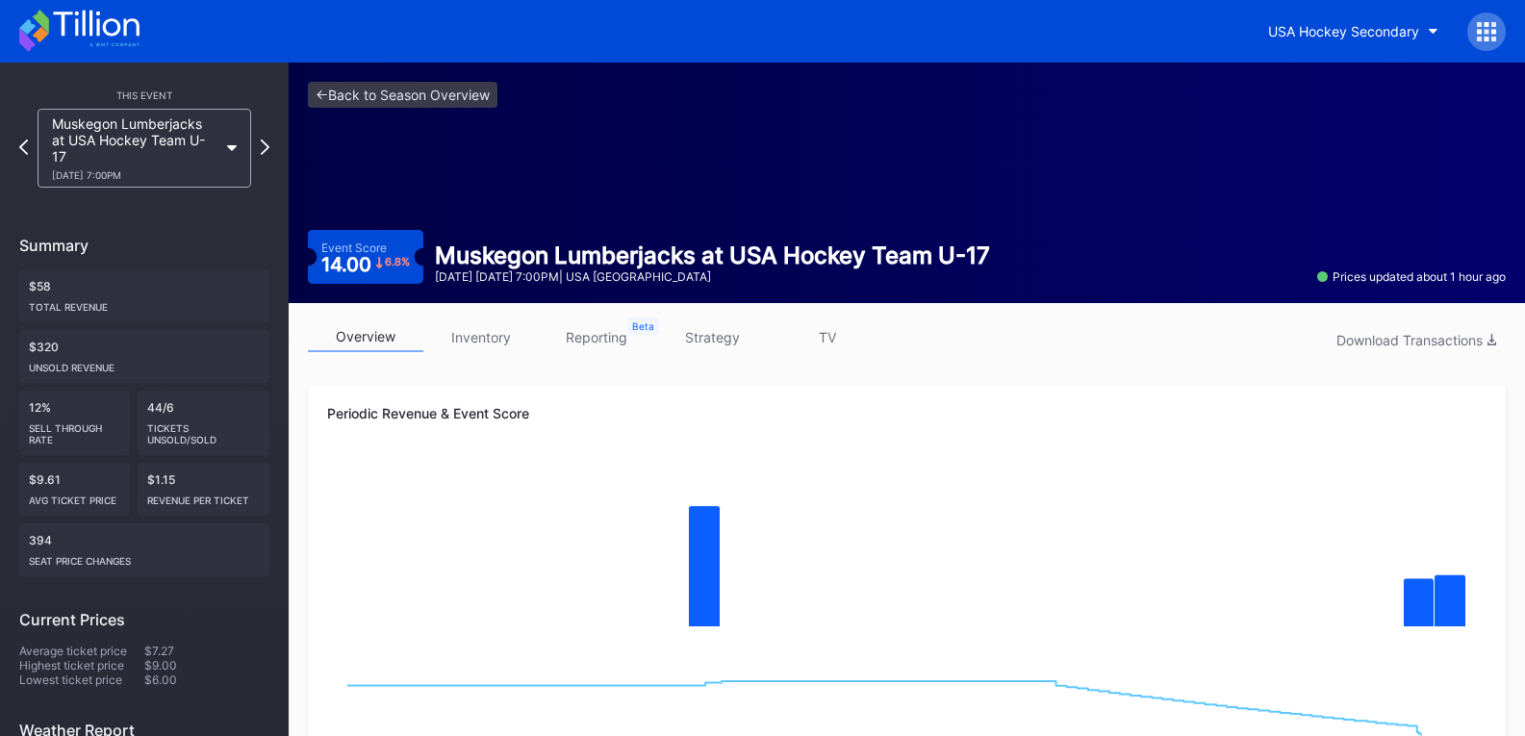
click at [476, 342] on link "inventory" at bounding box center [480, 337] width 115 height 30
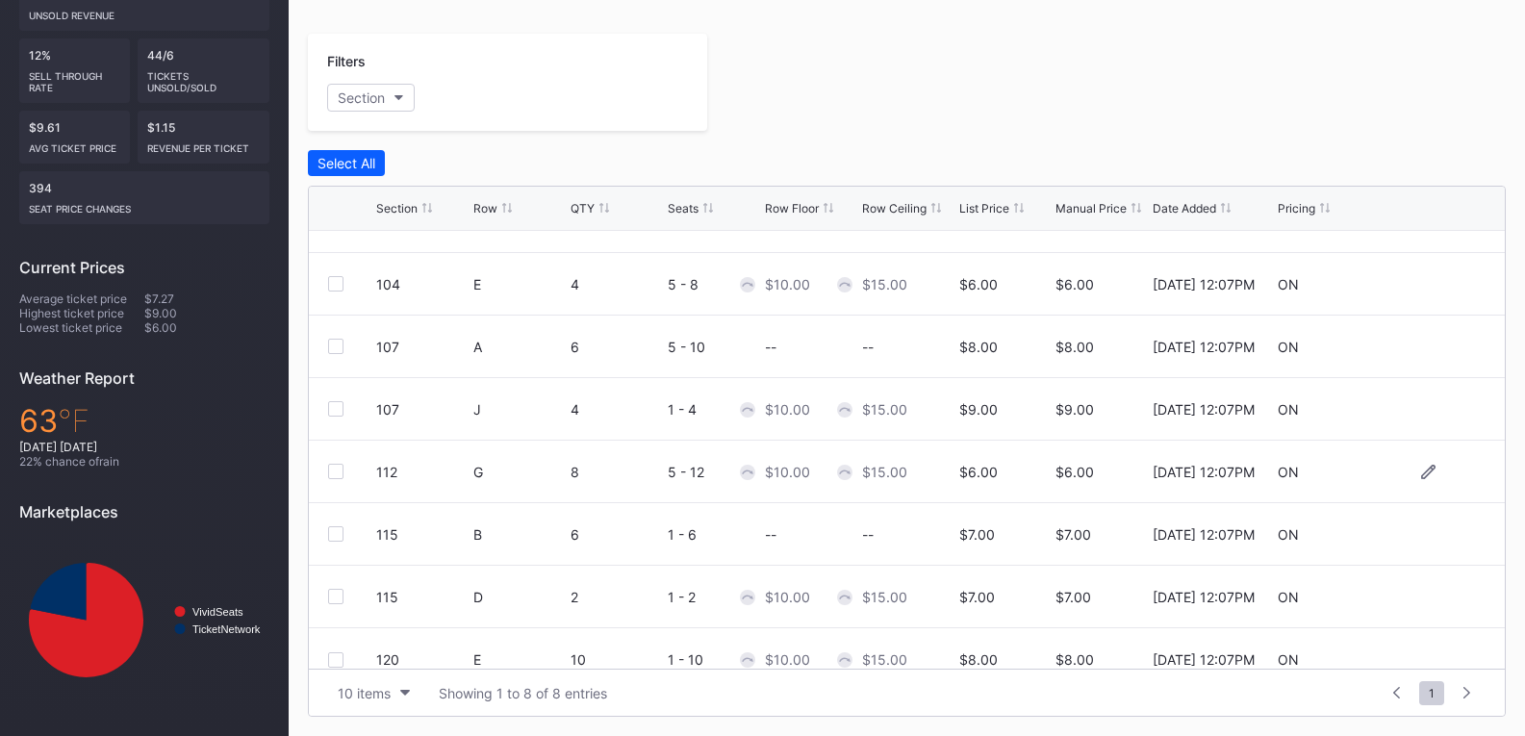
scroll to position [63, 0]
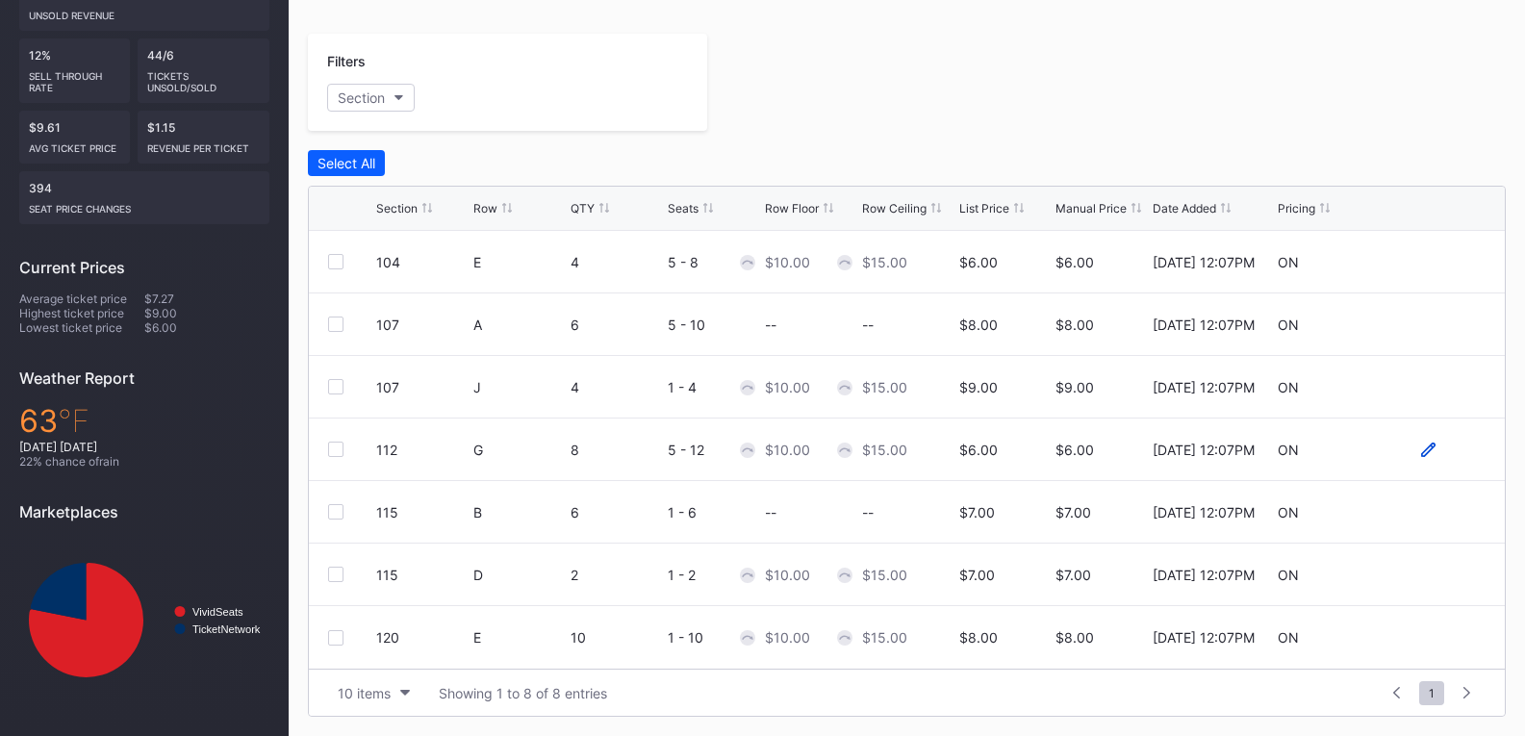
click at [1421, 448] on icon at bounding box center [1428, 449] width 14 height 14
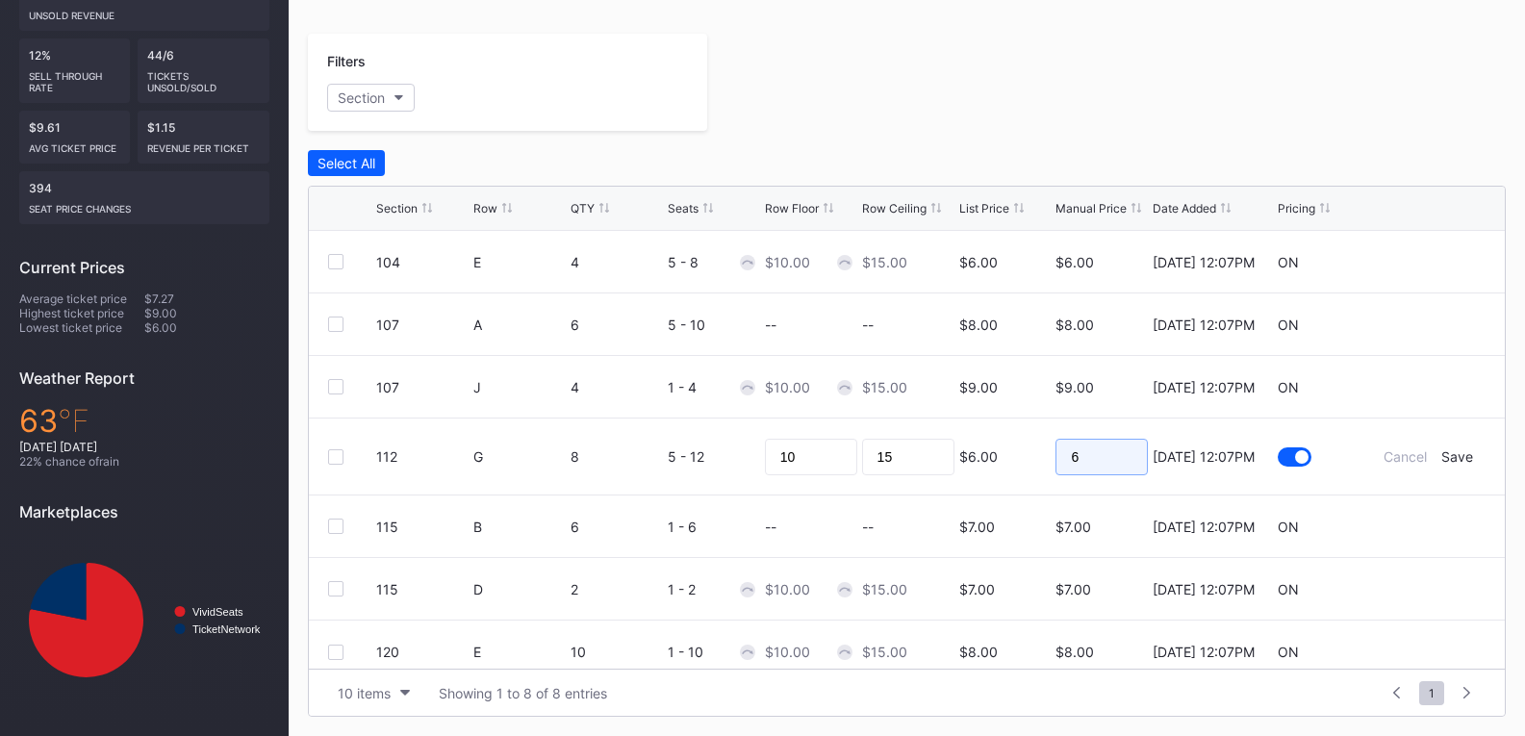
drag, startPoint x: 1085, startPoint y: 457, endPoint x: 1008, endPoint y: 457, distance: 77.0
click at [1018, 462] on form "112 G 8 5 - 12 10 15 $6.00 6 9/5/2025 12:07PM Cancel Save" at bounding box center [931, 457] width 1110 height 76
type input "5"
click at [1442, 455] on div "Save" at bounding box center [1458, 456] width 32 height 16
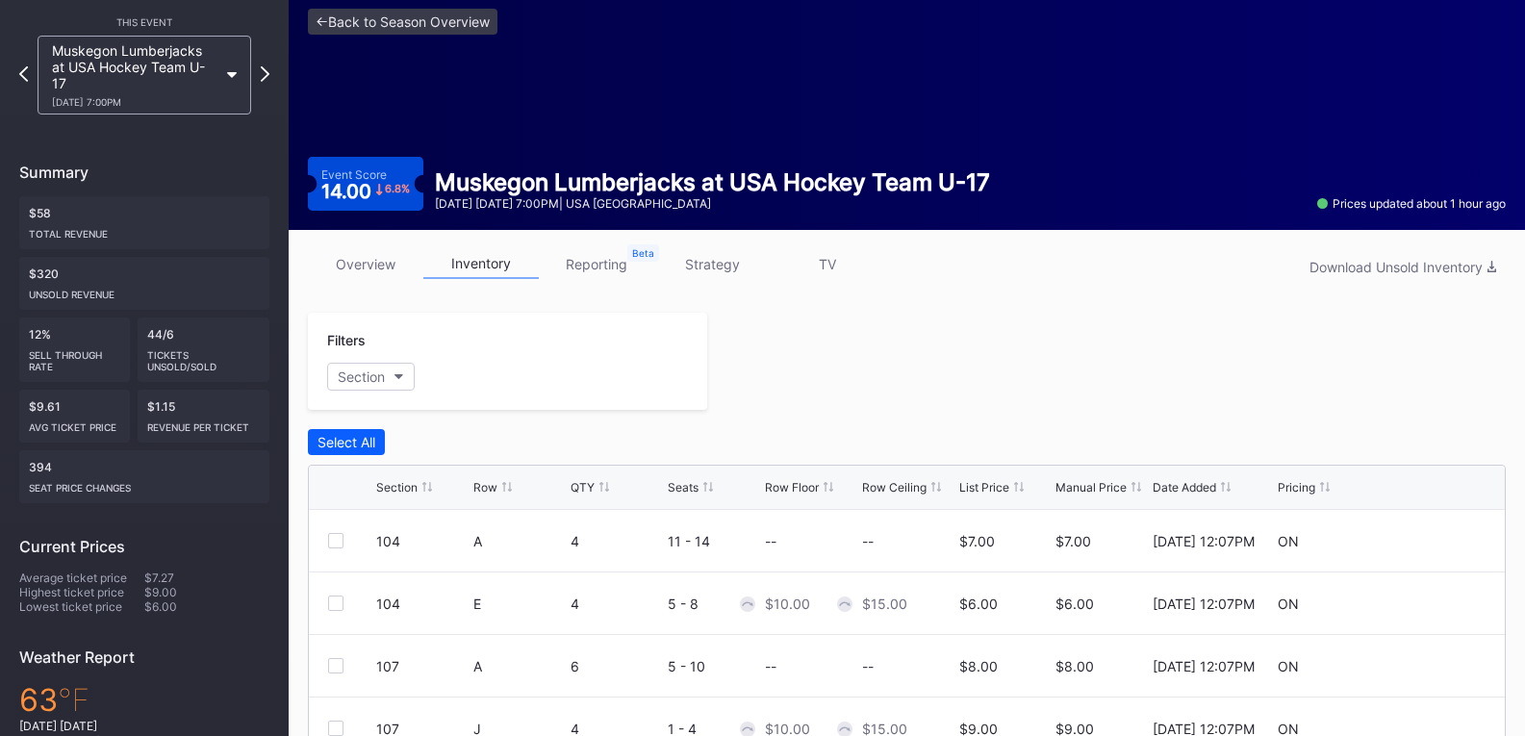
scroll to position [0, 0]
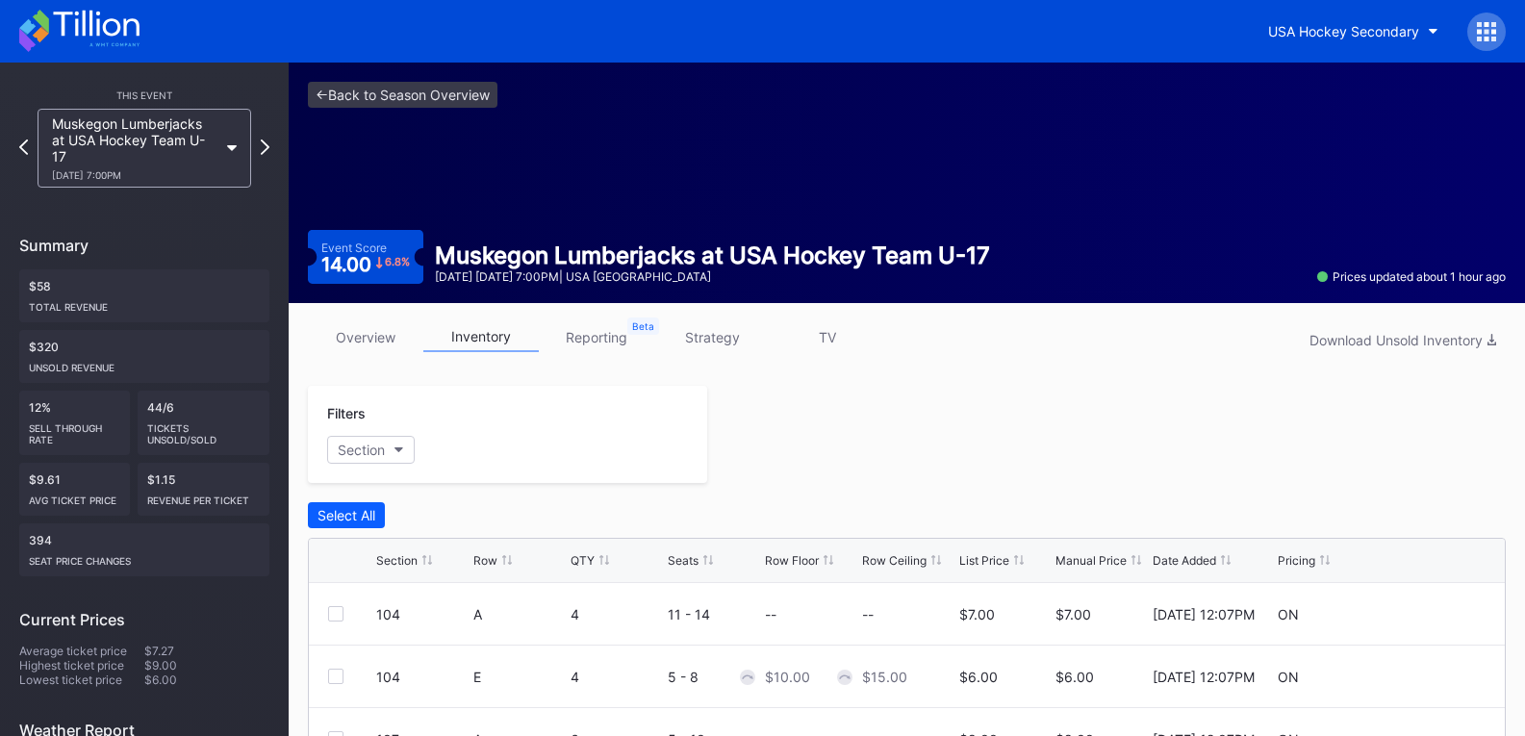
click at [103, 37] on icon at bounding box center [79, 31] width 120 height 42
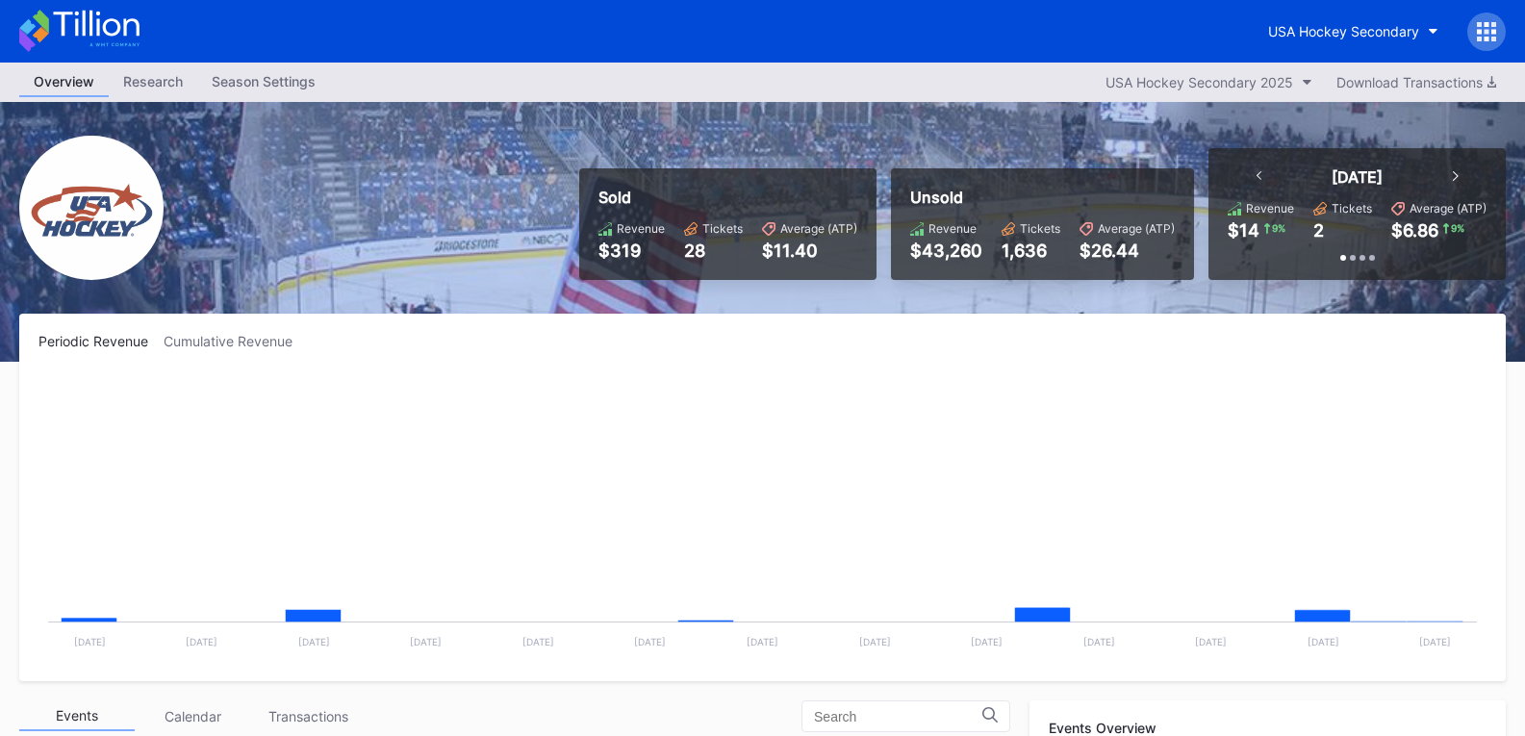
scroll to position [188, 0]
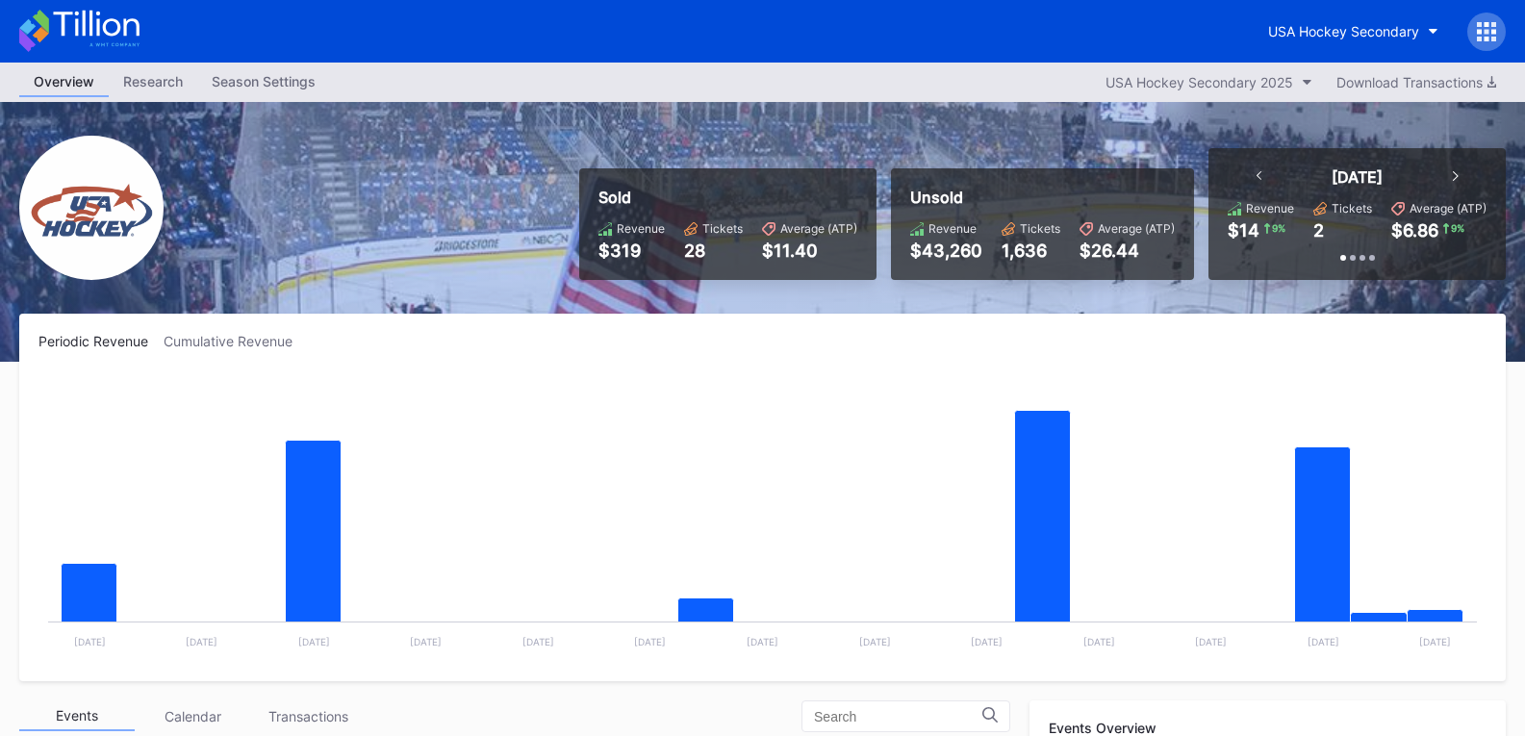
click at [311, 85] on div "Season Settings" at bounding box center [263, 81] width 133 height 28
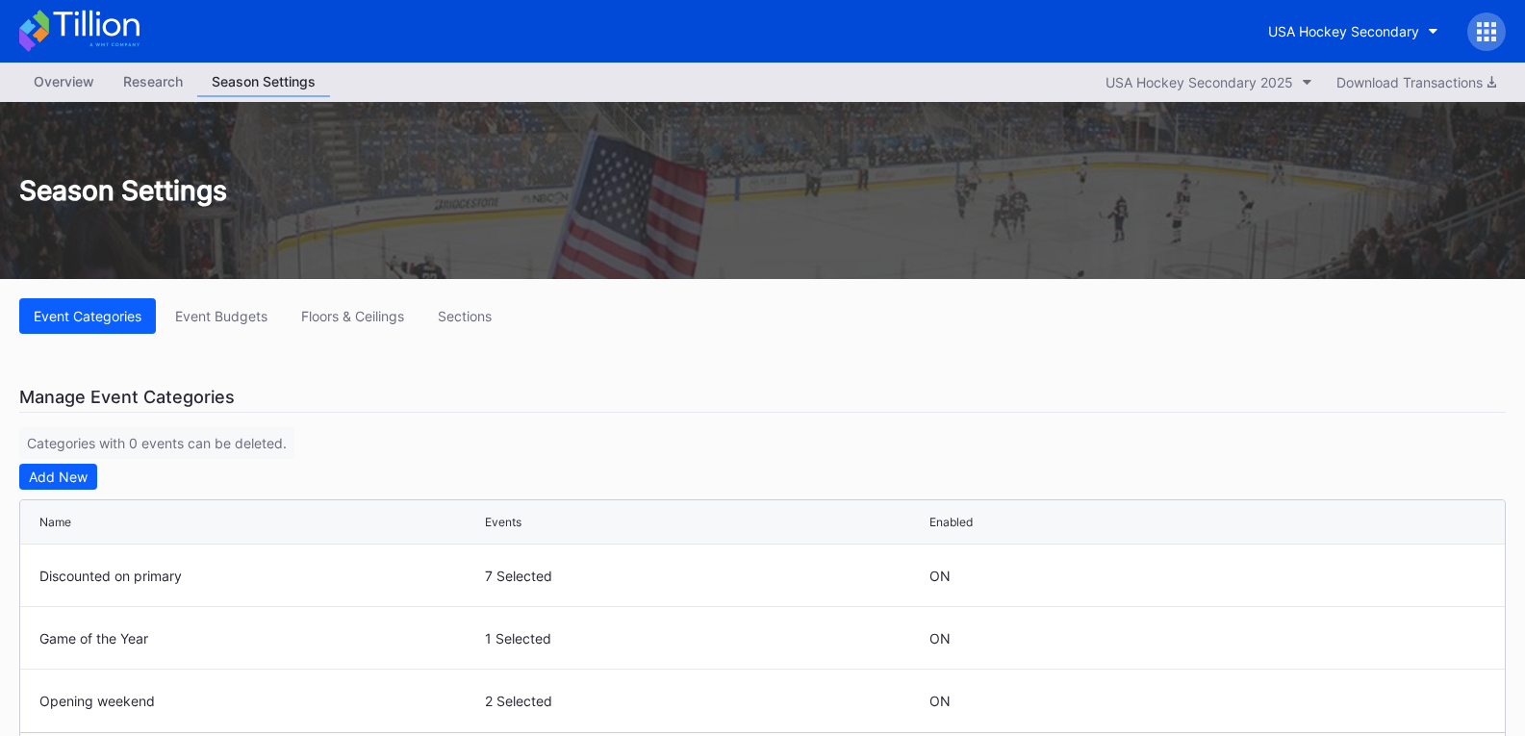
click at [92, 77] on div "Overview" at bounding box center [64, 81] width 90 height 28
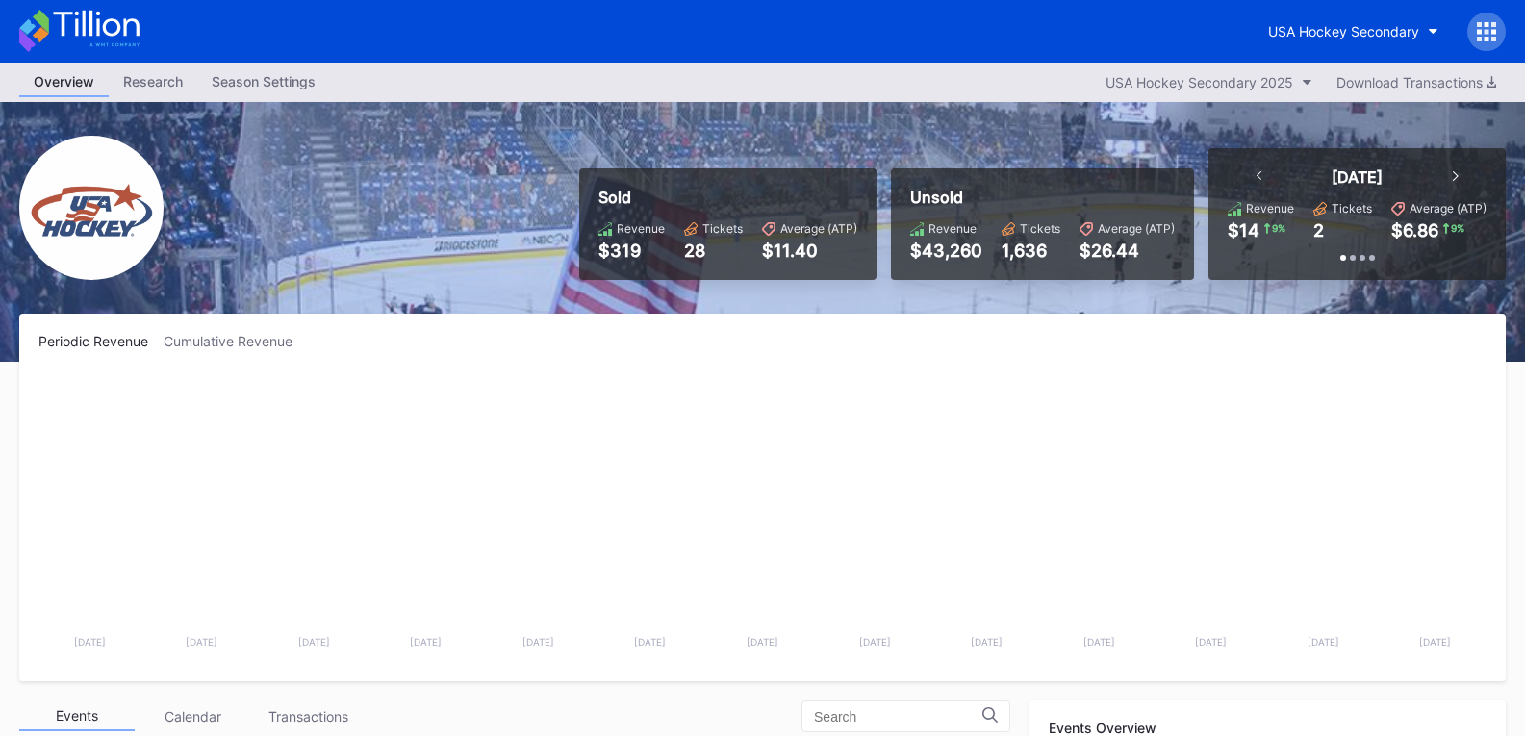
scroll to position [188, 0]
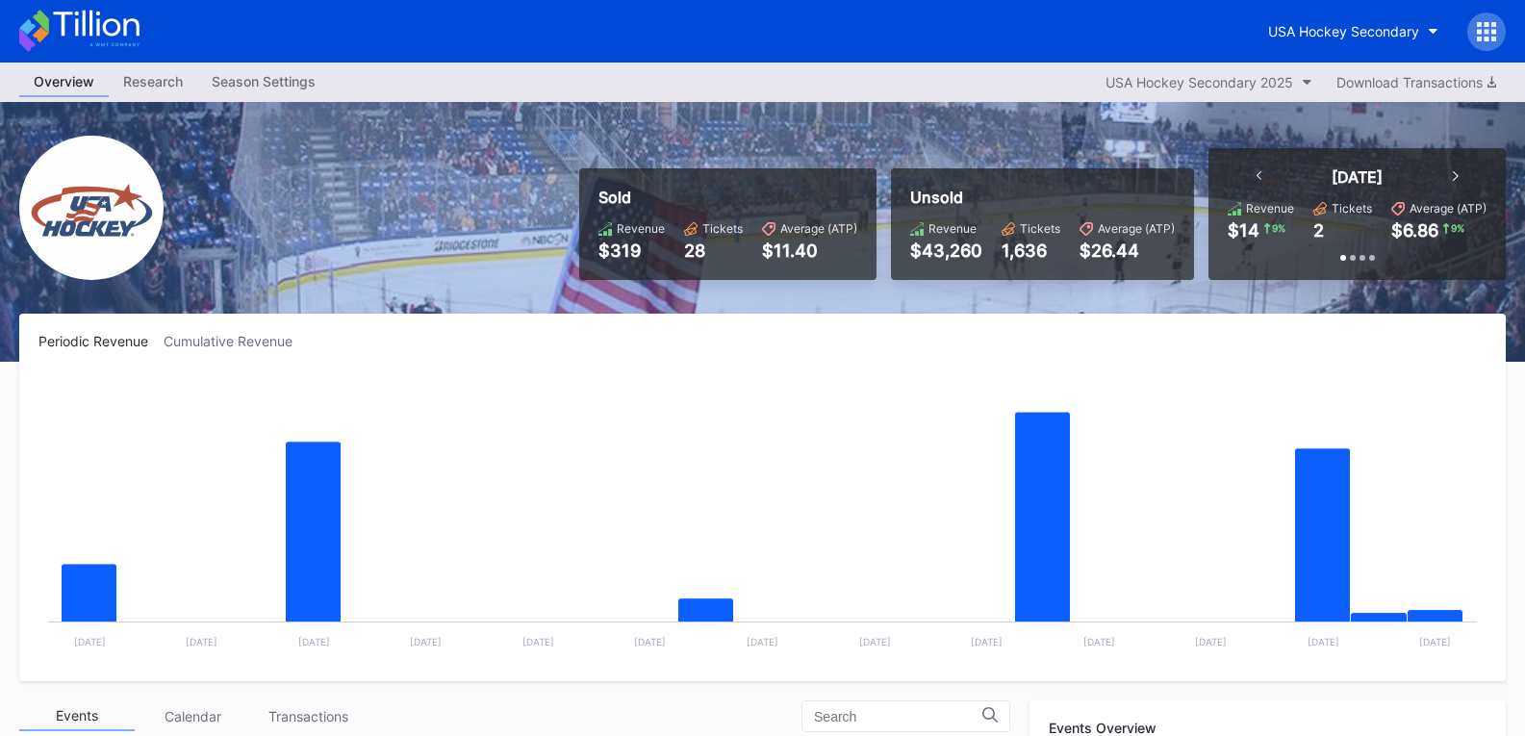
click at [420, 85] on div "Overview Research Season Settings USA Hockey Secondary 2025 Download Transactio…" at bounding box center [762, 82] width 1525 height 39
drag, startPoint x: 604, startPoint y: 255, endPoint x: 829, endPoint y: 256, distance: 224.2
click at [830, 257] on div "Revenue $319 Tickets 28 Average (ATP) $11.40" at bounding box center [728, 240] width 259 height 39
click at [829, 255] on div "$11.40" at bounding box center [809, 251] width 95 height 20
click at [831, 254] on div "$11.40" at bounding box center [809, 251] width 95 height 20
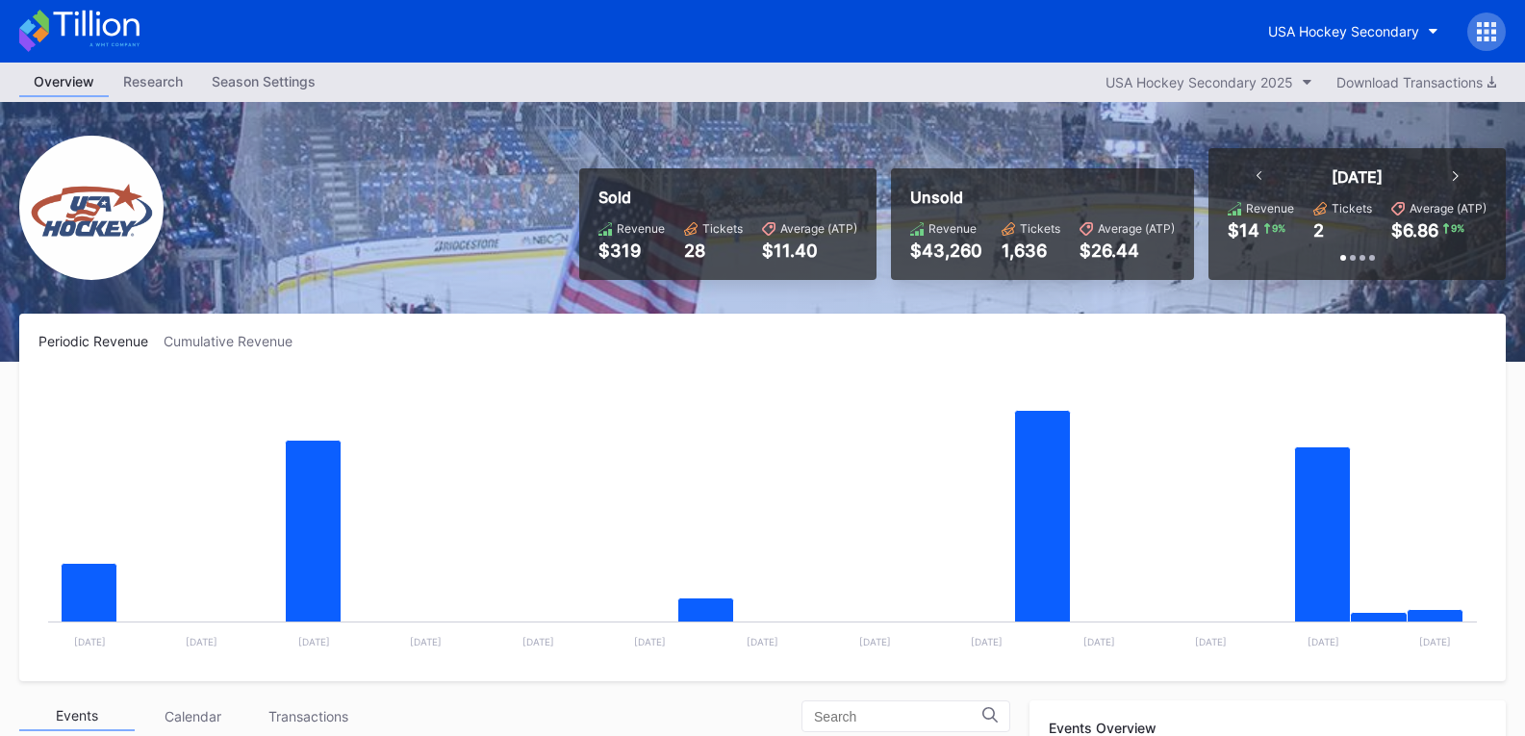
click at [811, 356] on div "Periodic Revenue Cumulative Revenue Created with Highcharts 11.2.0 Chart title …" at bounding box center [762, 498] width 1487 height 368
drag, startPoint x: 748, startPoint y: 234, endPoint x: 605, endPoint y: 201, distance: 146.1
click at [605, 201] on div "Sold Revenue $319 Tickets 28 Average (ATP) $11.40" at bounding box center [727, 224] width 297 height 112
click at [605, 201] on div "Sold" at bounding box center [728, 197] width 259 height 19
drag, startPoint x: 603, startPoint y: 198, endPoint x: 828, endPoint y: 256, distance: 231.5
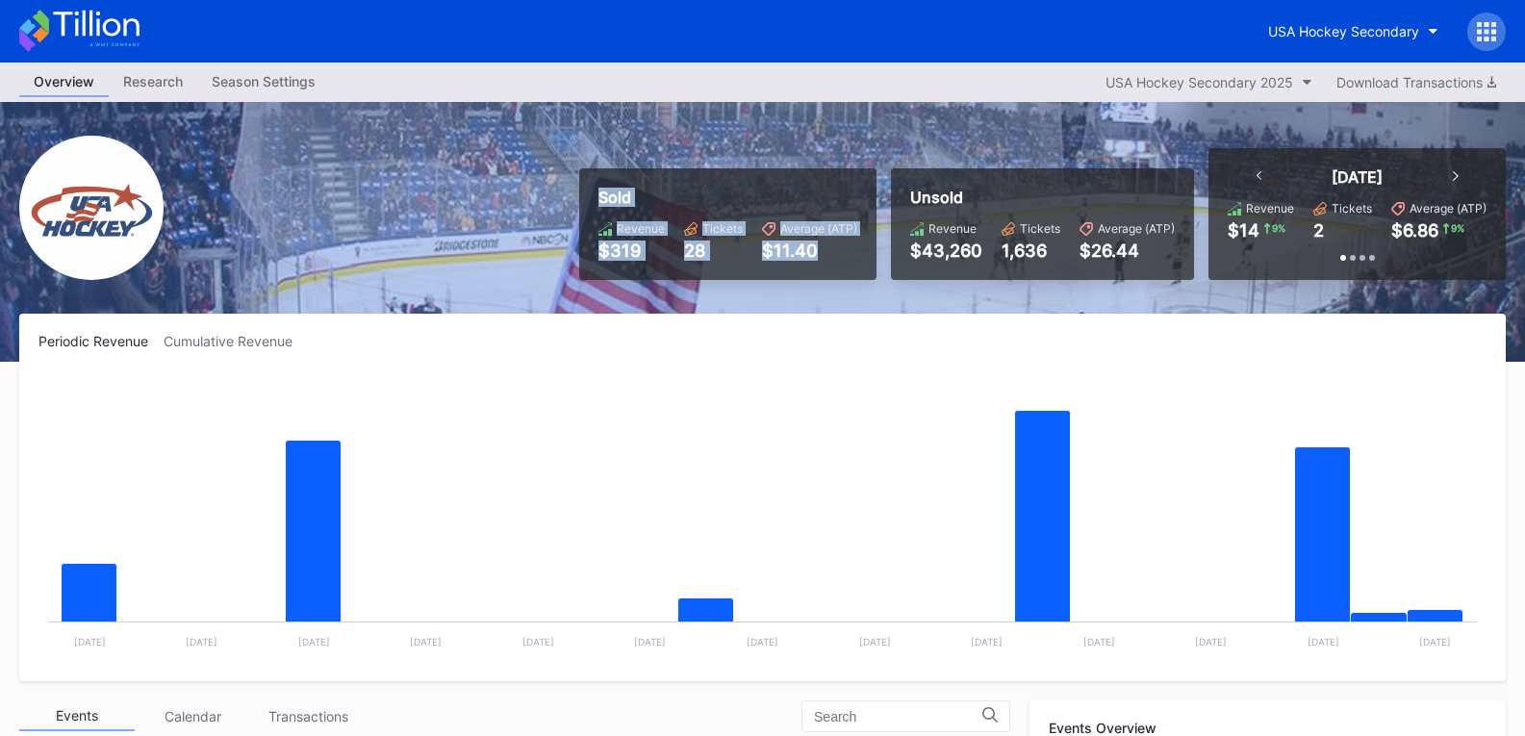
click at [828, 256] on div "Sold Revenue $319 Tickets 28 Average (ATP) $11.40" at bounding box center [727, 224] width 297 height 112
click at [828, 256] on div "$11.40" at bounding box center [809, 251] width 95 height 20
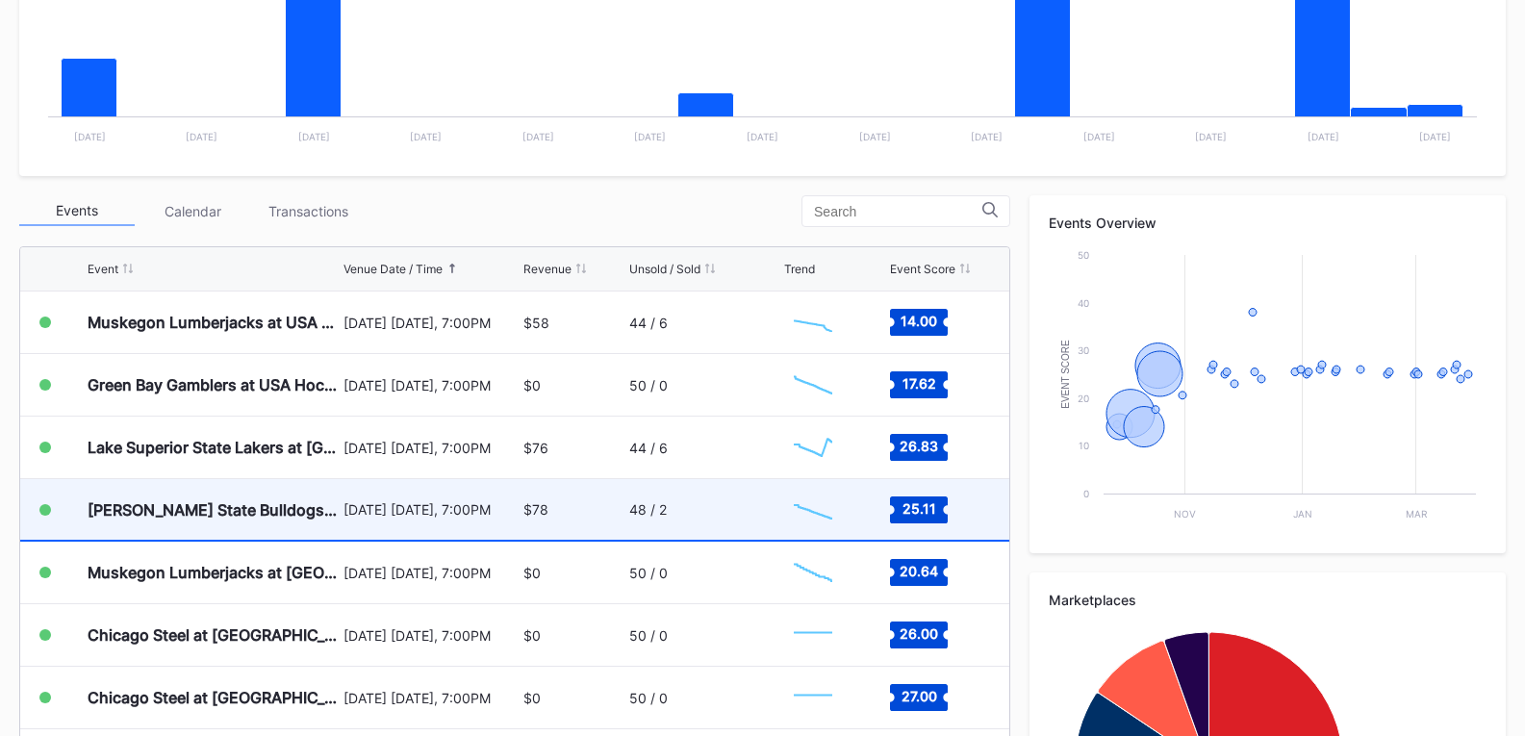
scroll to position [577, 0]
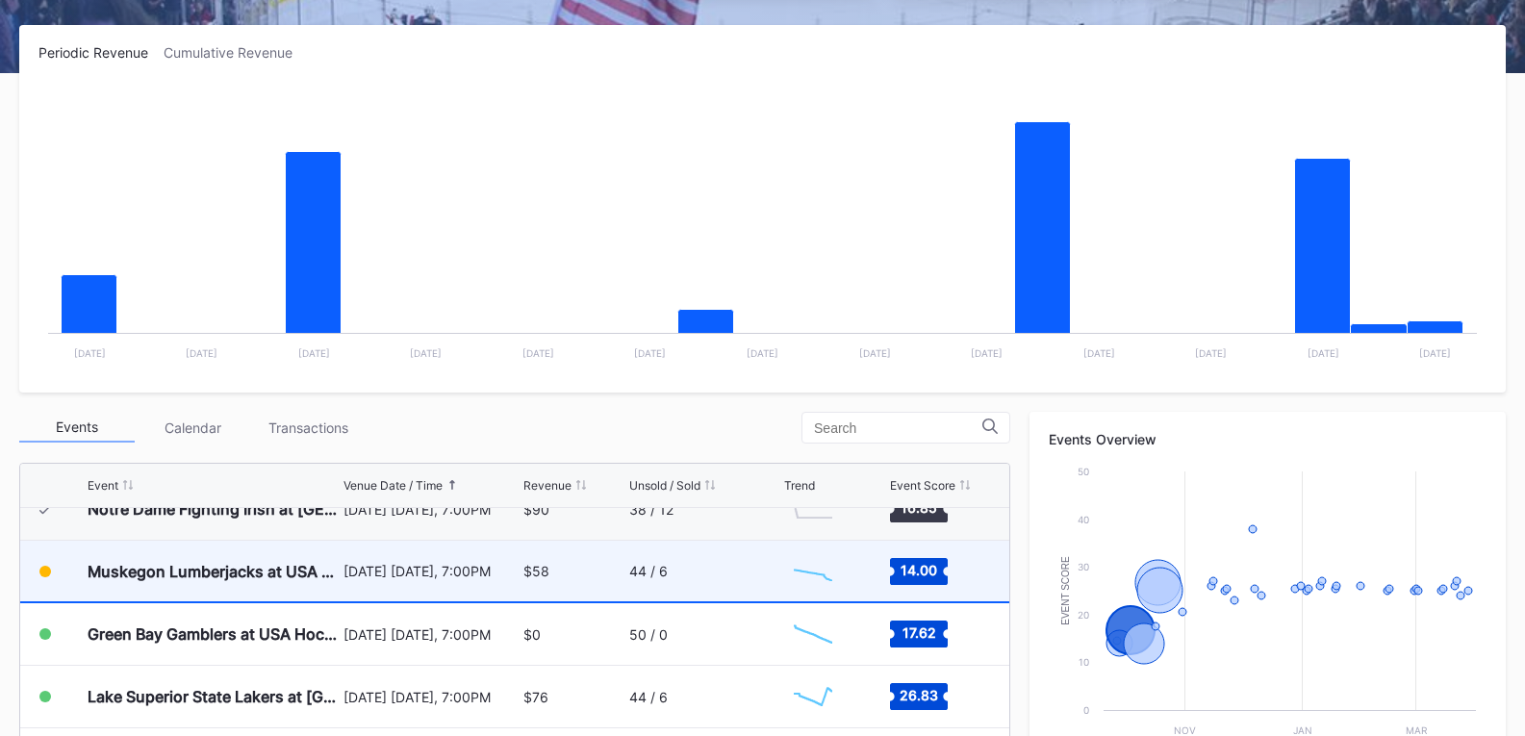
scroll to position [188, 0]
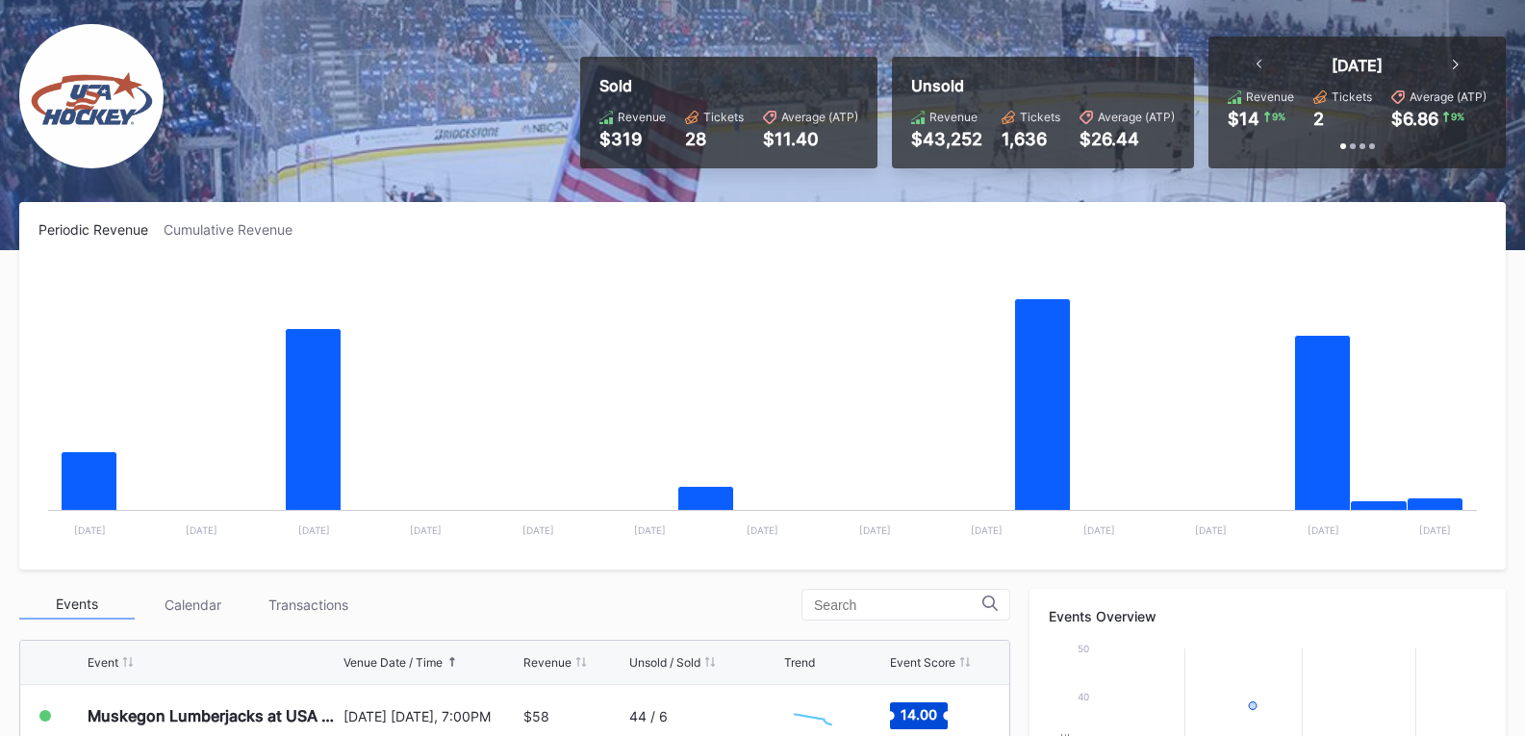
scroll to position [96, 0]
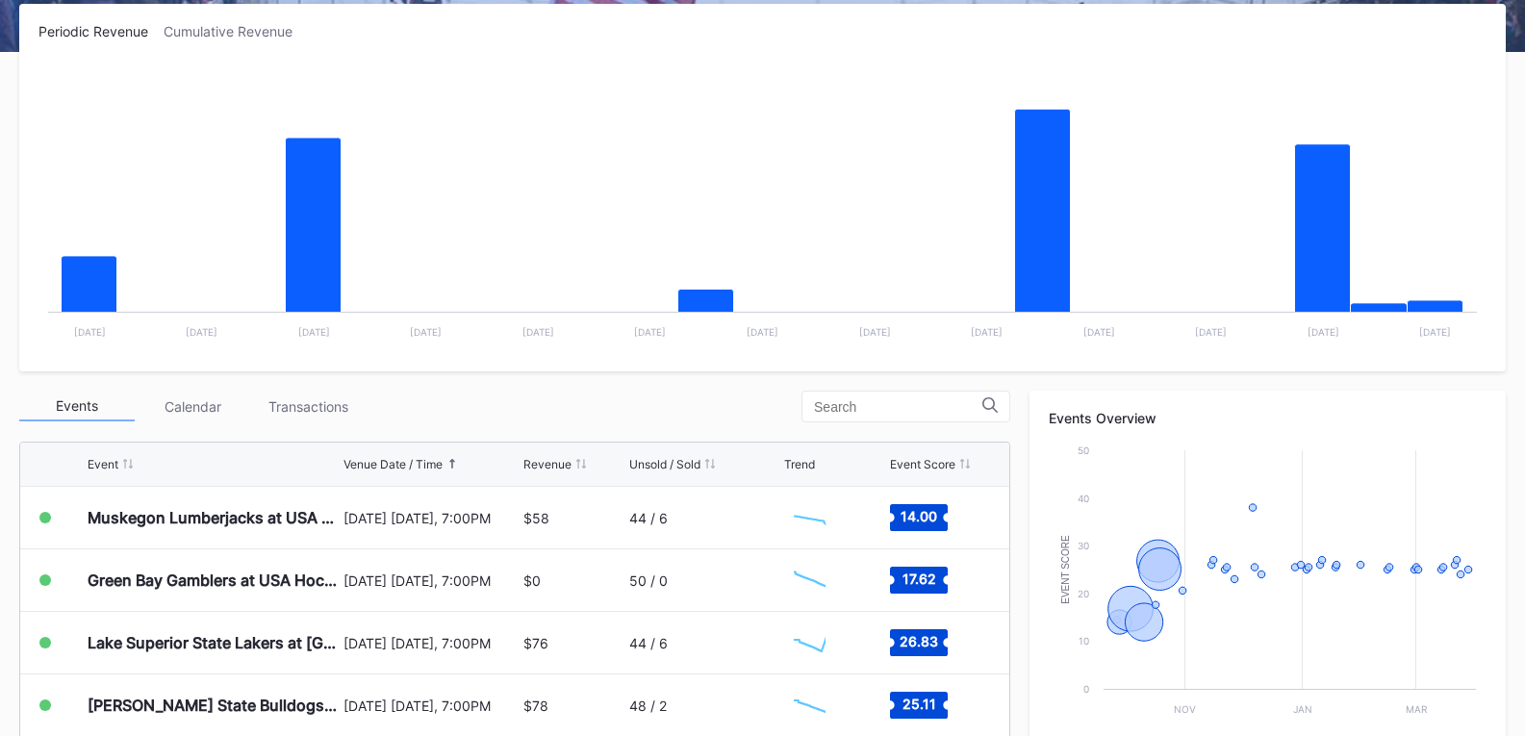
scroll to position [385, 0]
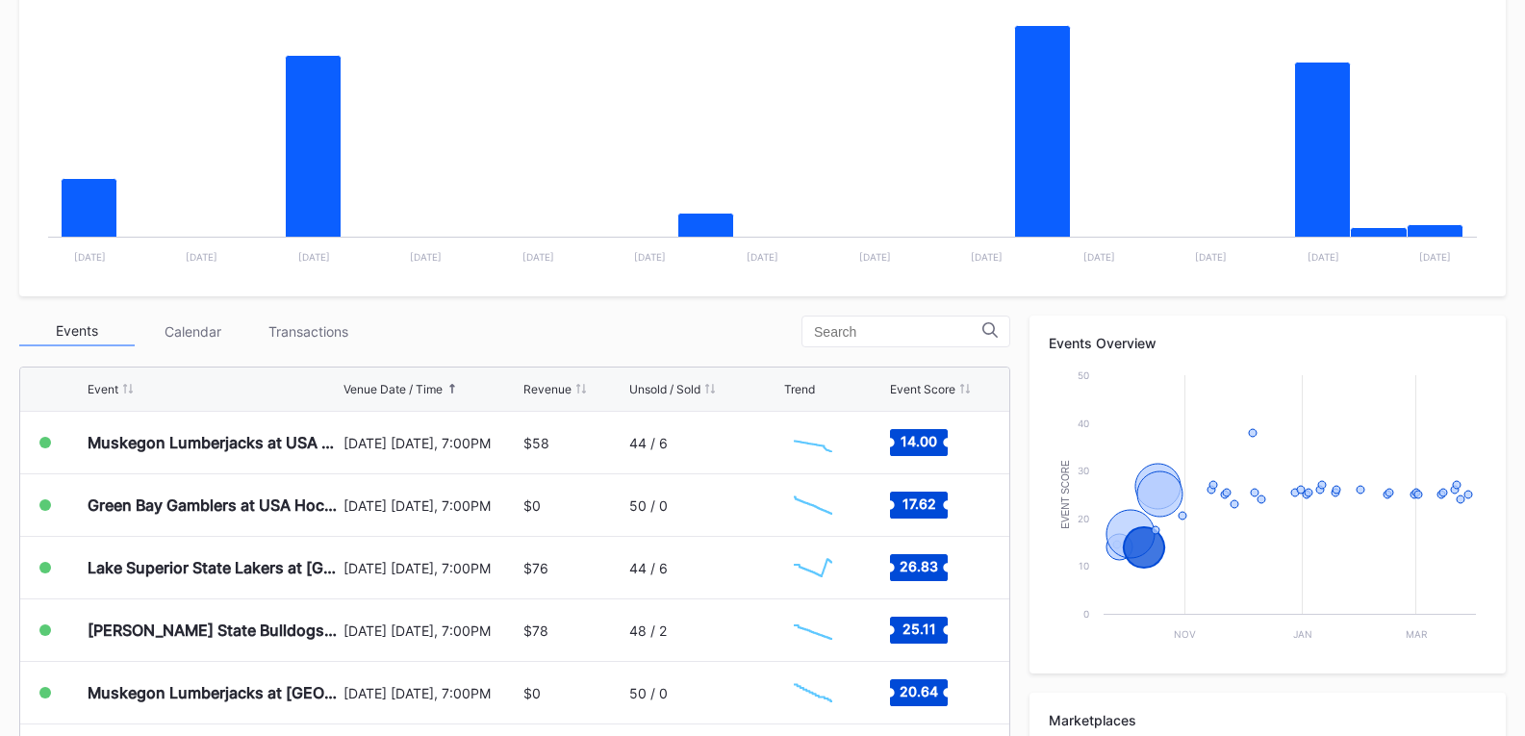
click at [195, 339] on div "Calendar" at bounding box center [192, 332] width 115 height 30
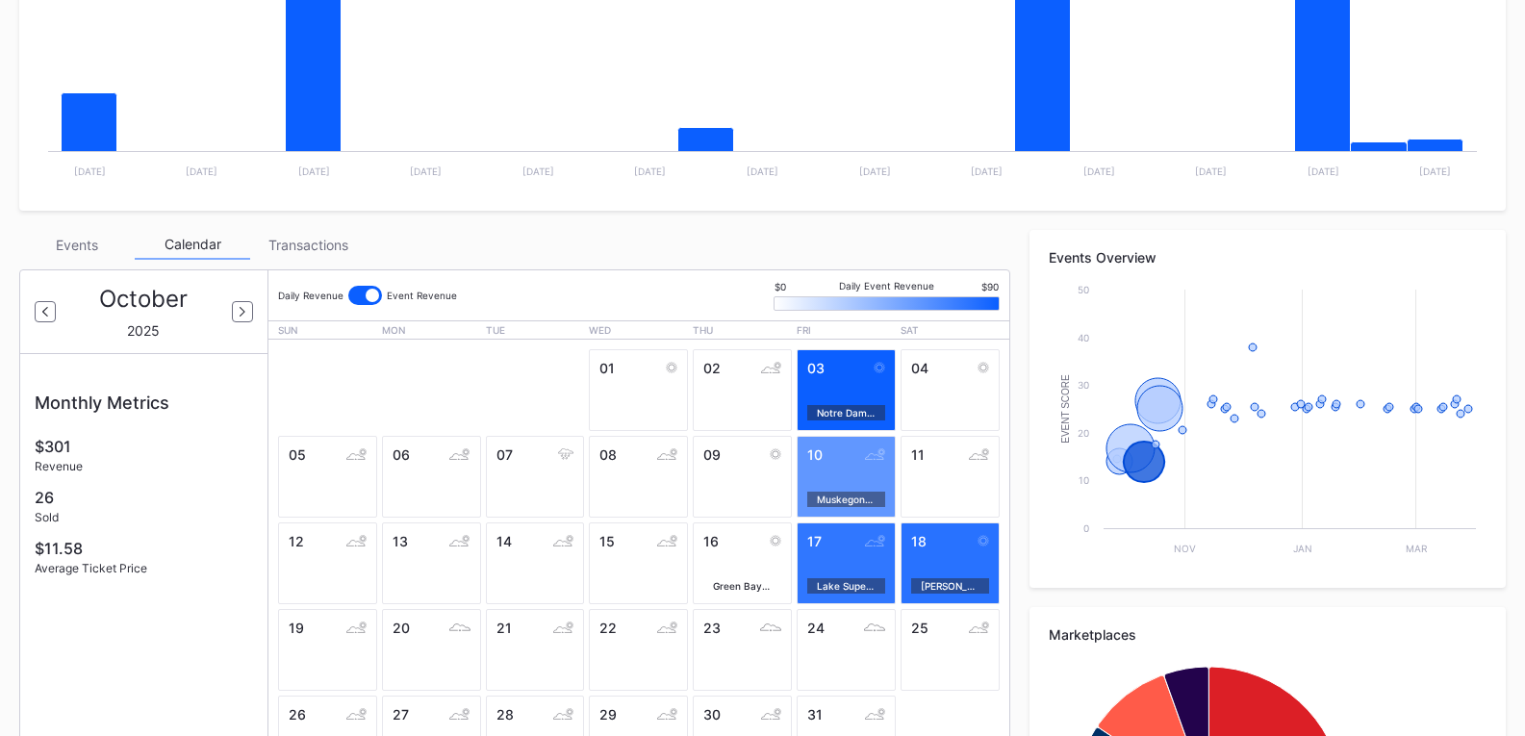
scroll to position [289, 0]
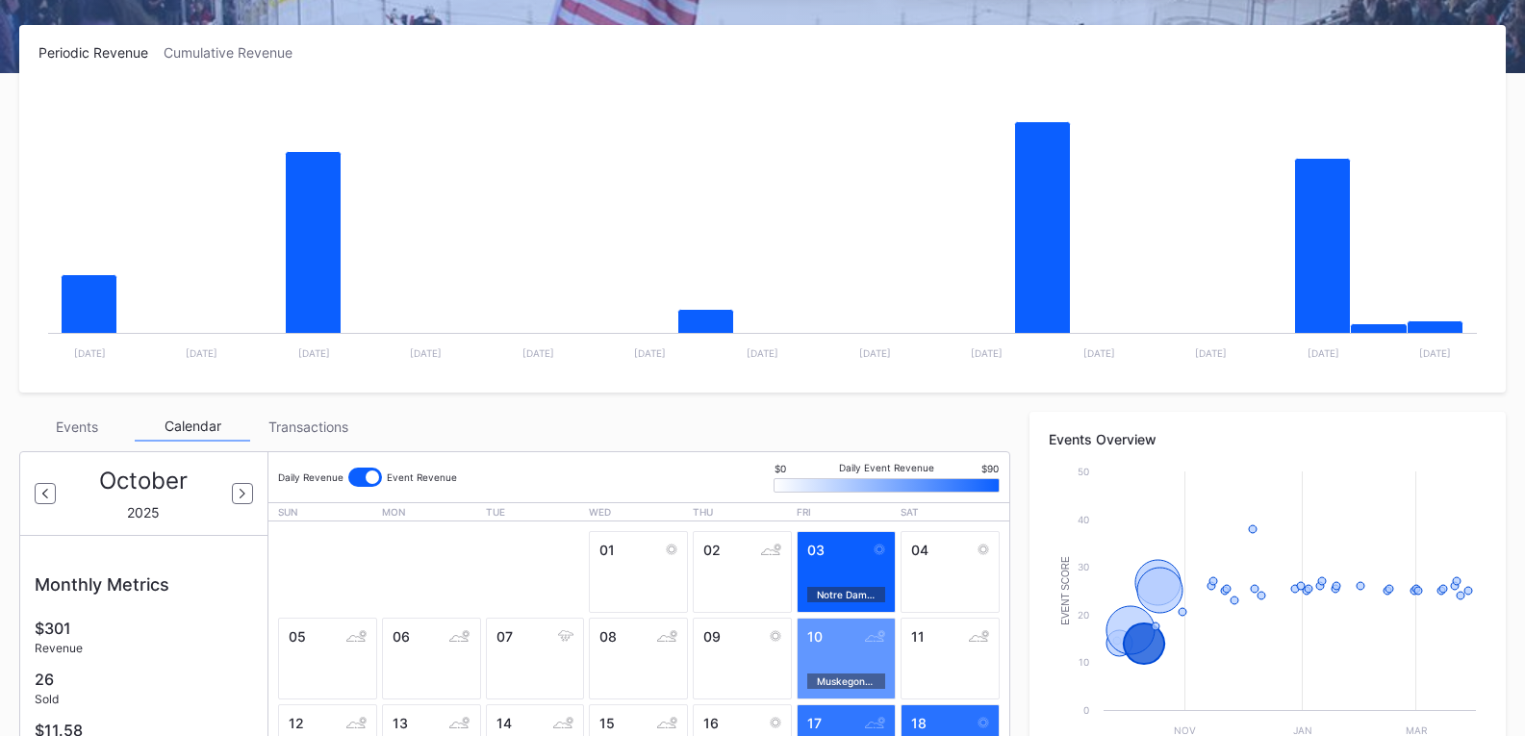
click at [55, 427] on div "Events" at bounding box center [76, 427] width 115 height 30
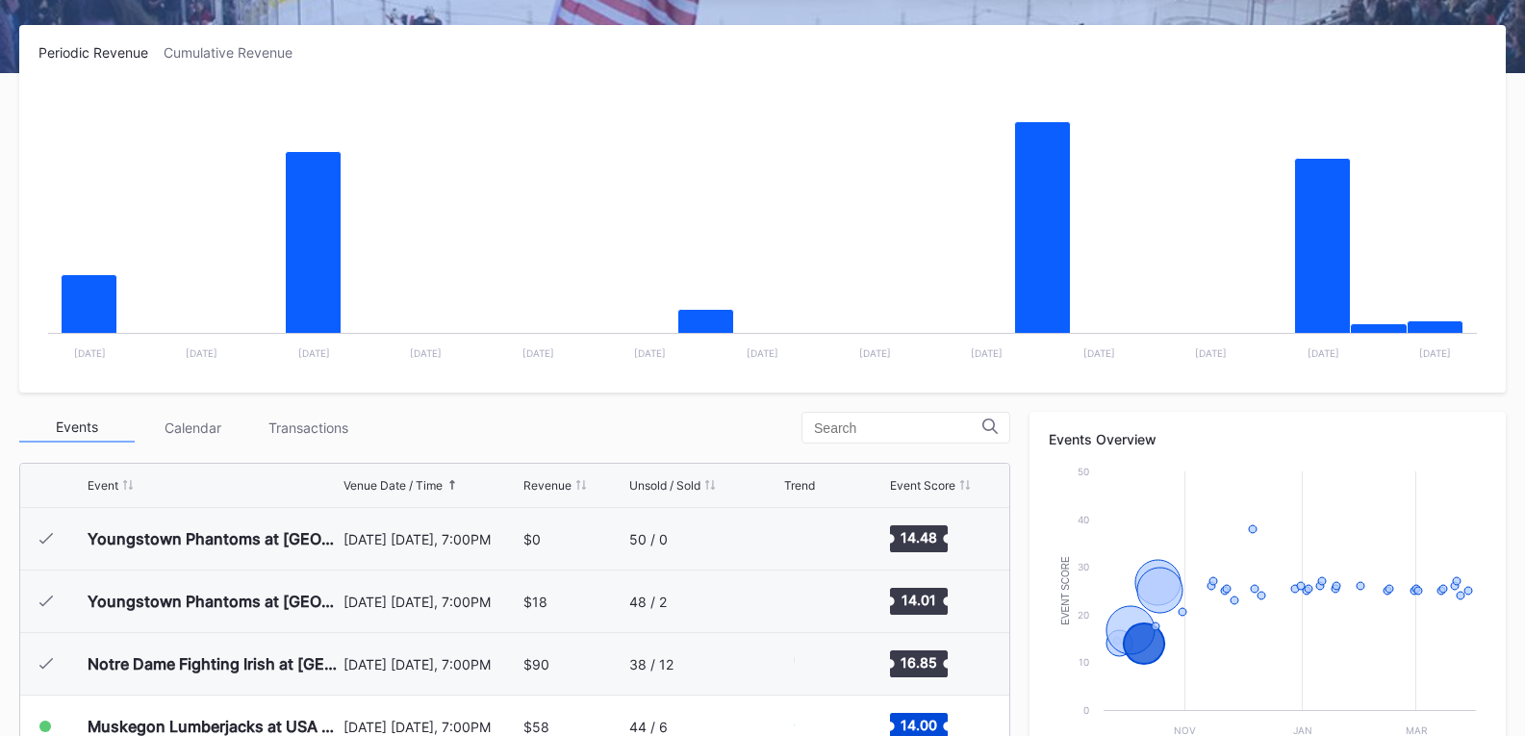
scroll to position [188, 0]
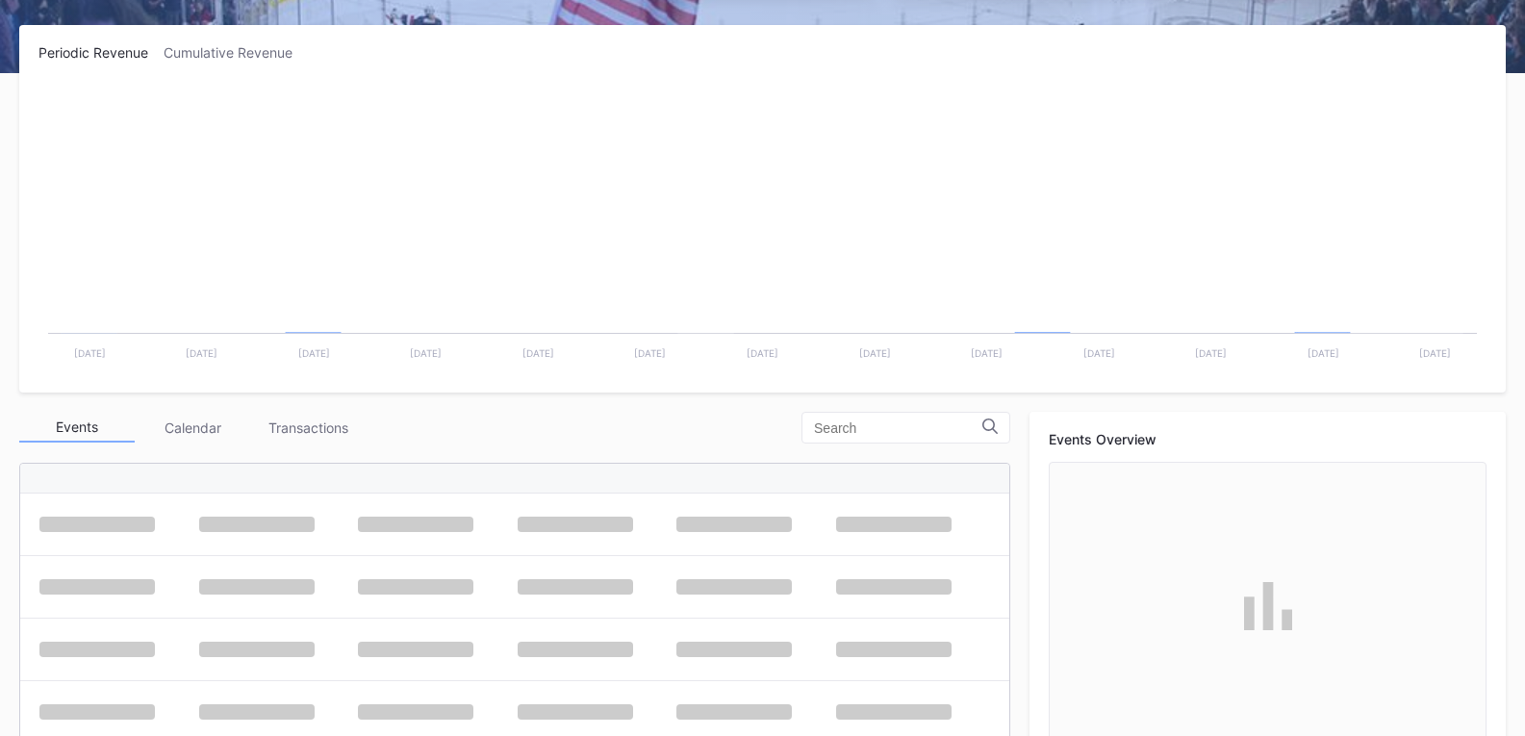
scroll to position [188, 0]
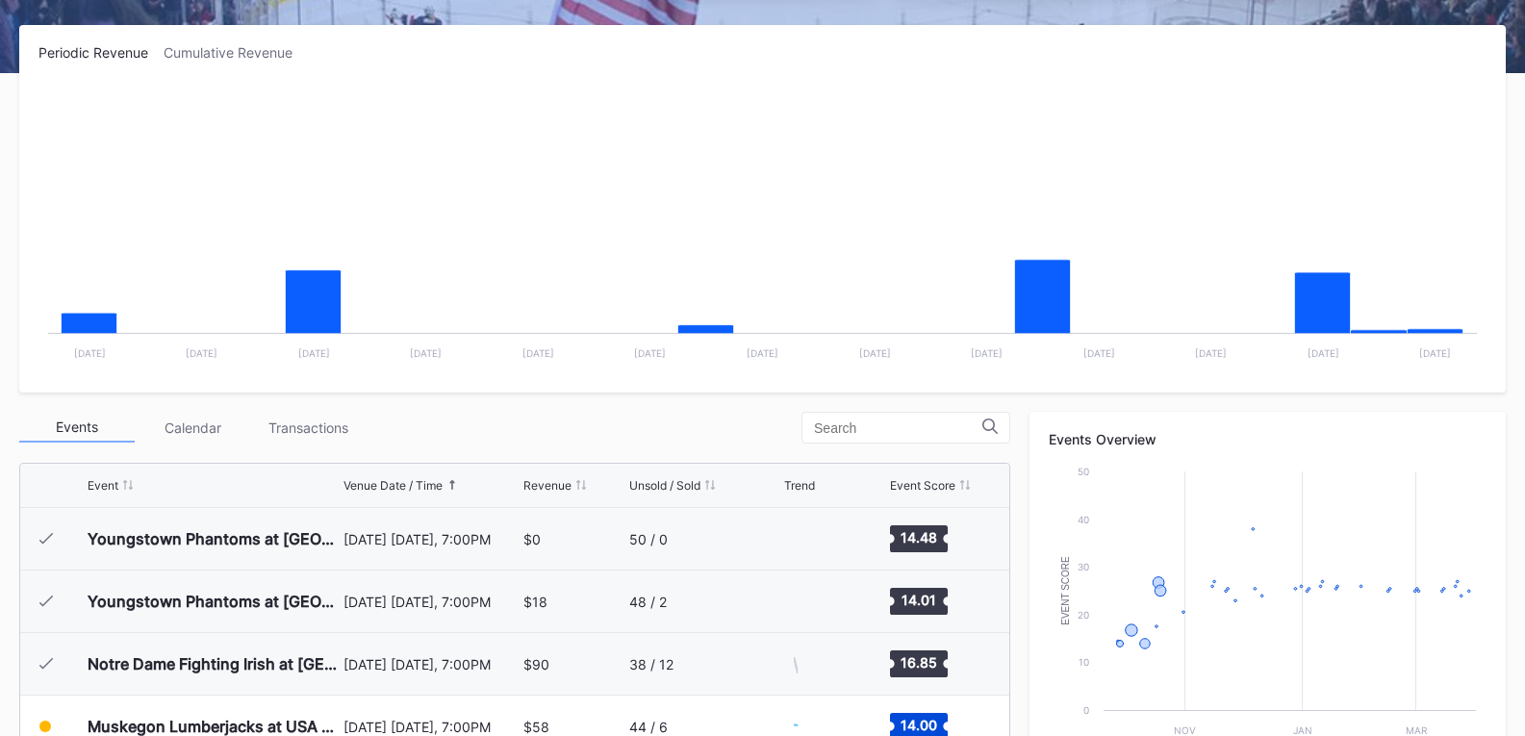
scroll to position [188, 0]
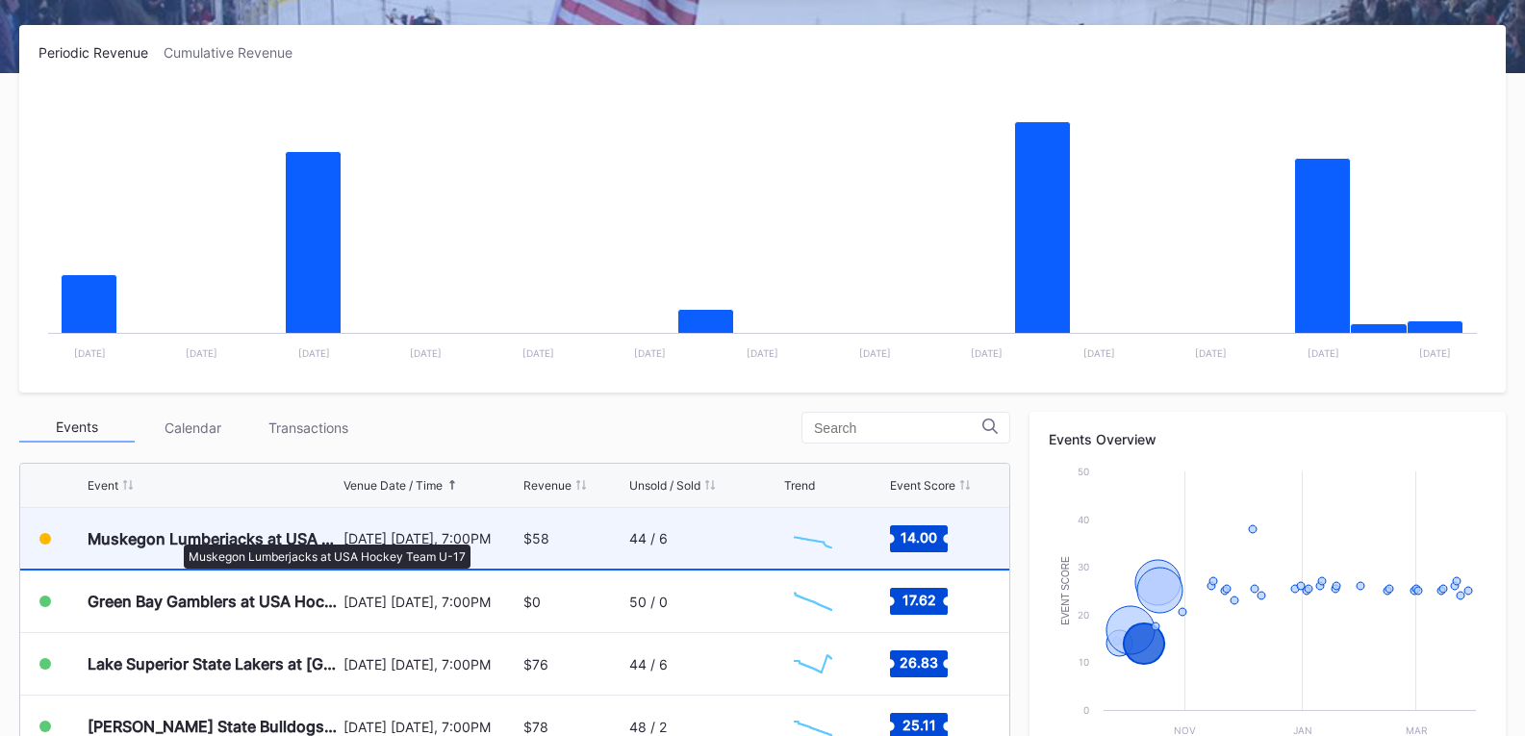
click at [174, 535] on div "Muskegon Lumberjacks at USA Hockey Team U-17" at bounding box center [213, 538] width 251 height 19
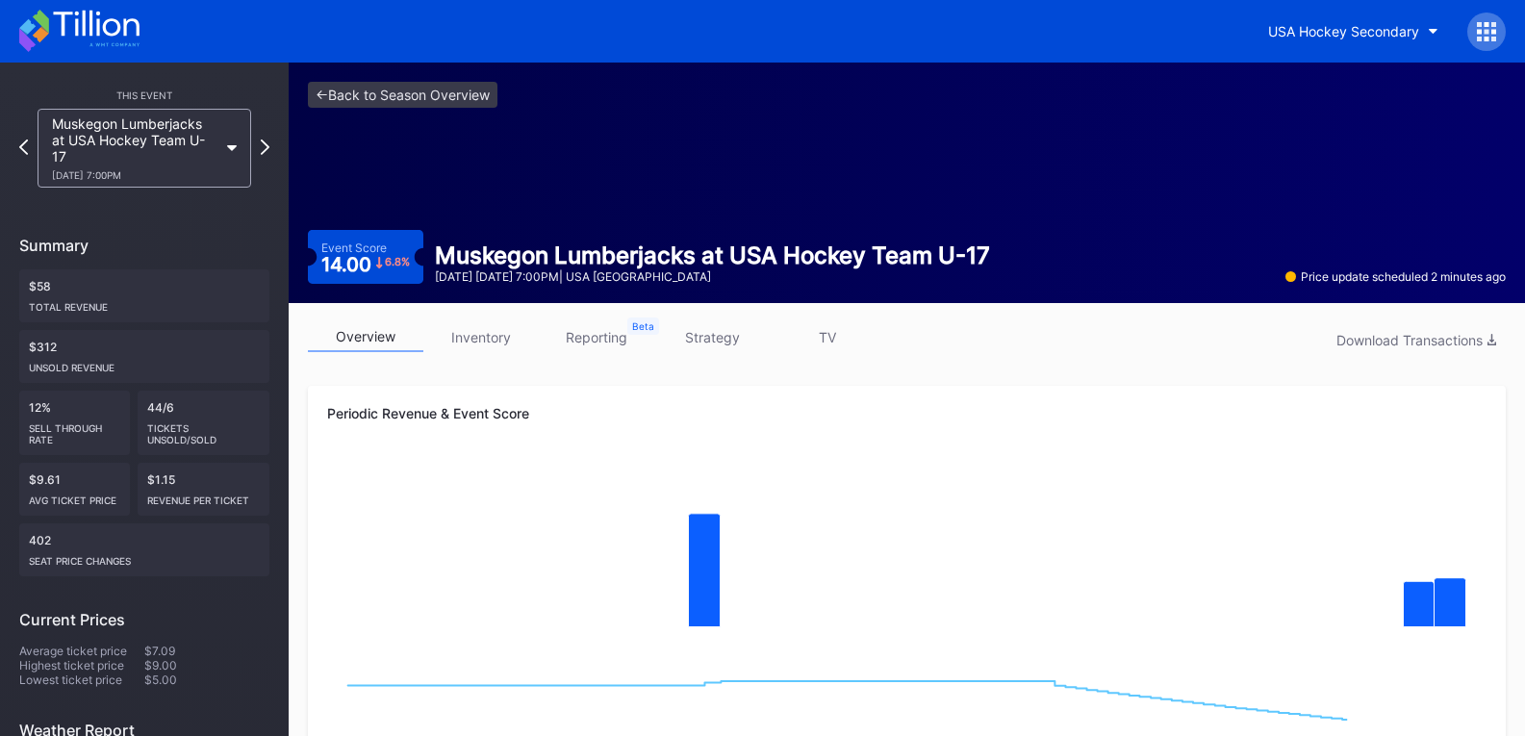
click at [494, 335] on link "inventory" at bounding box center [480, 337] width 115 height 30
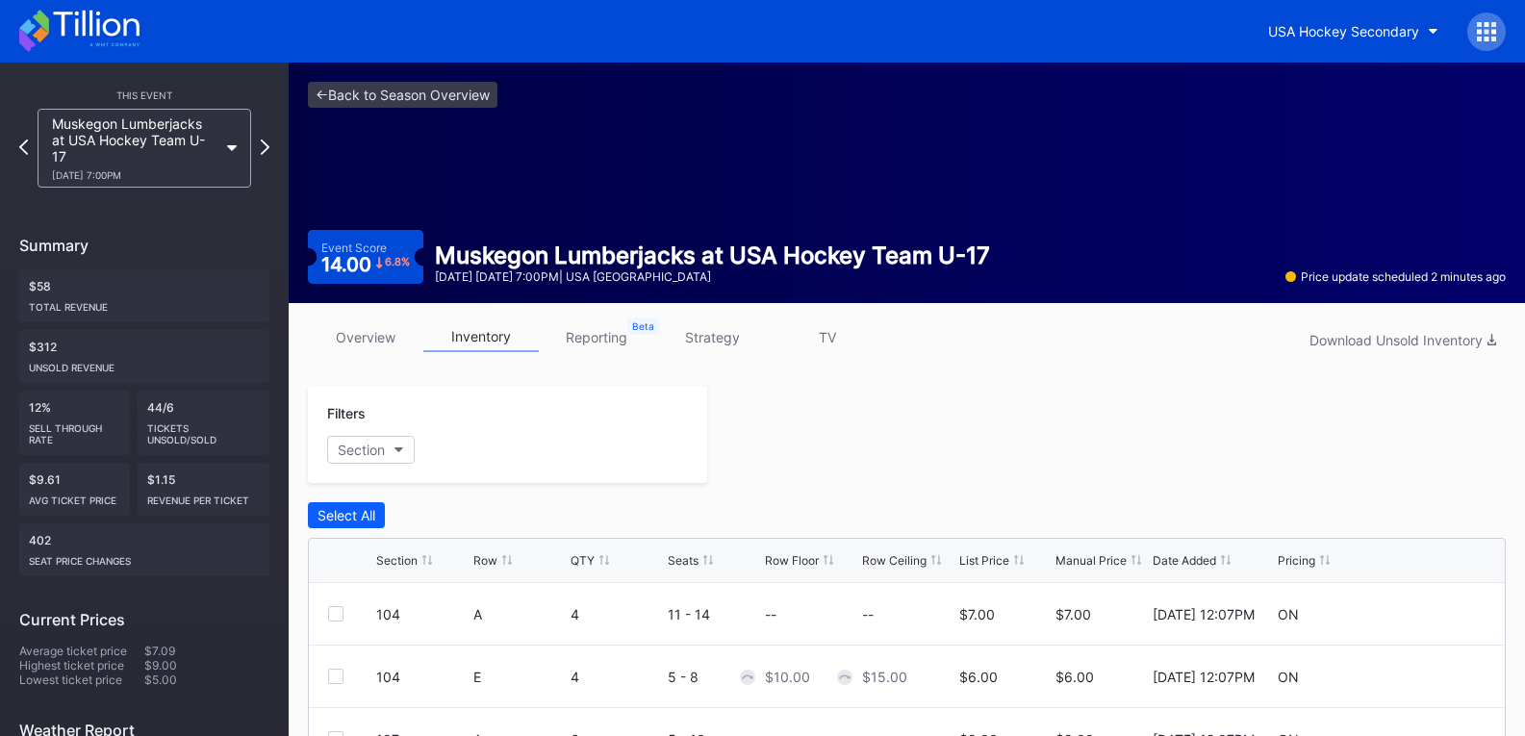
click at [97, 27] on icon at bounding box center [96, 24] width 86 height 26
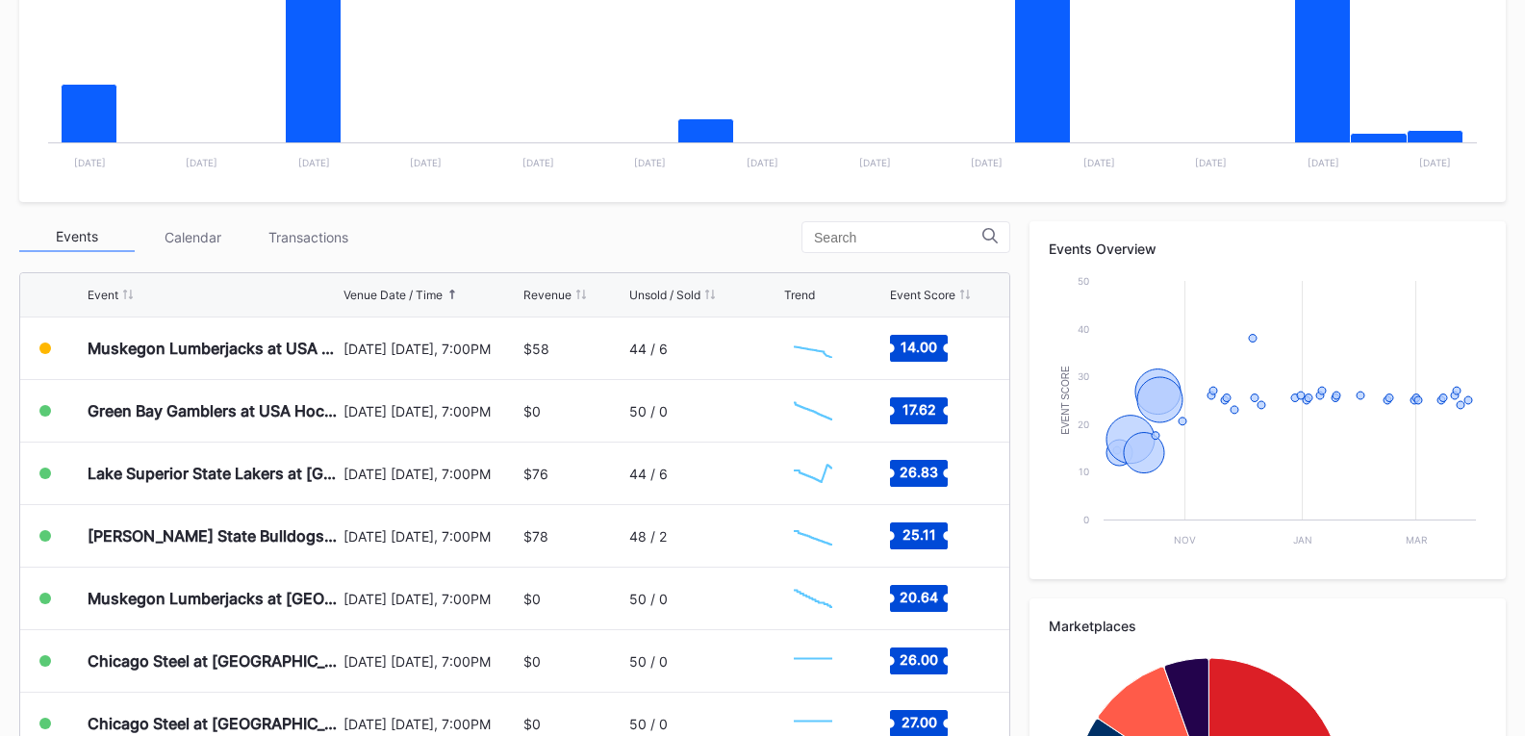
scroll to position [481, 0]
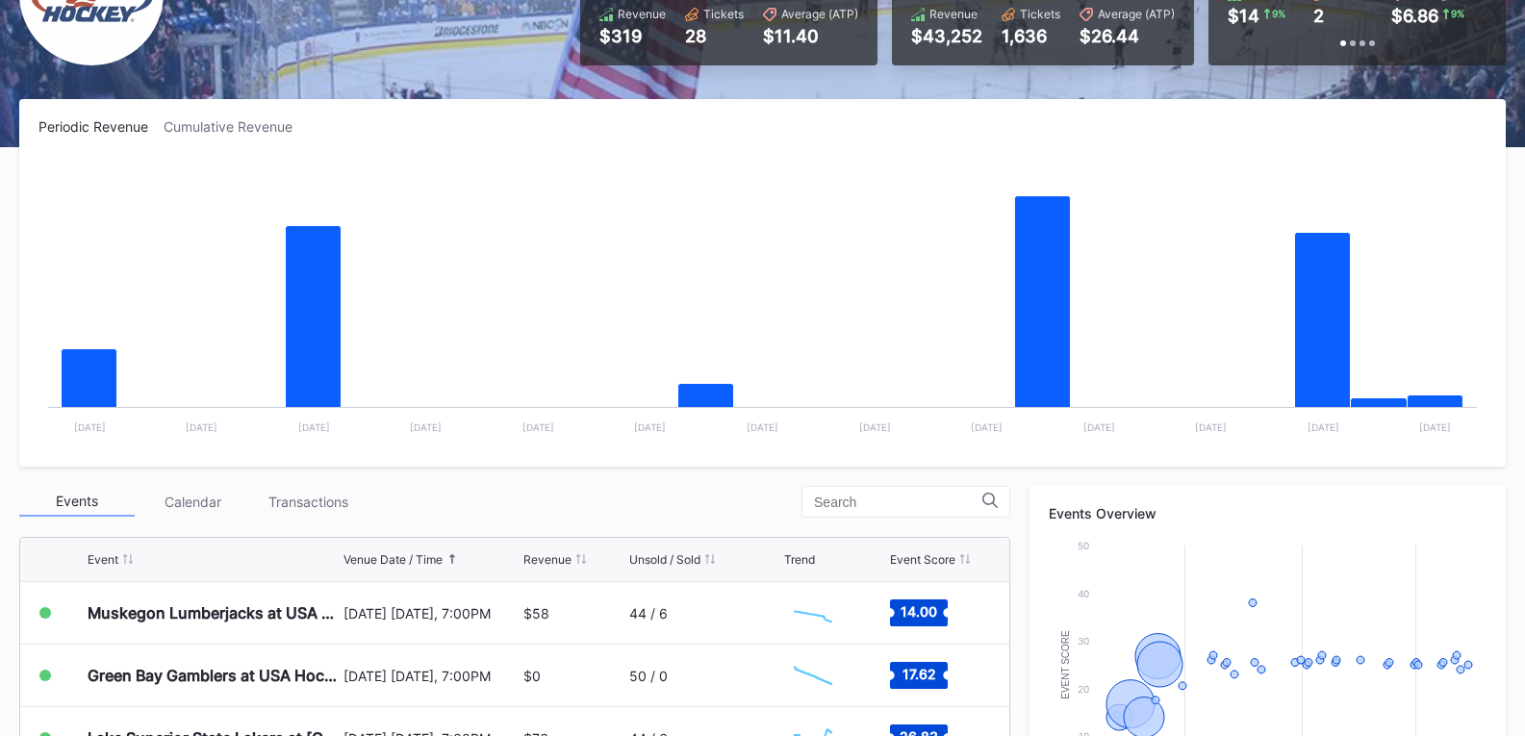
scroll to position [192, 0]
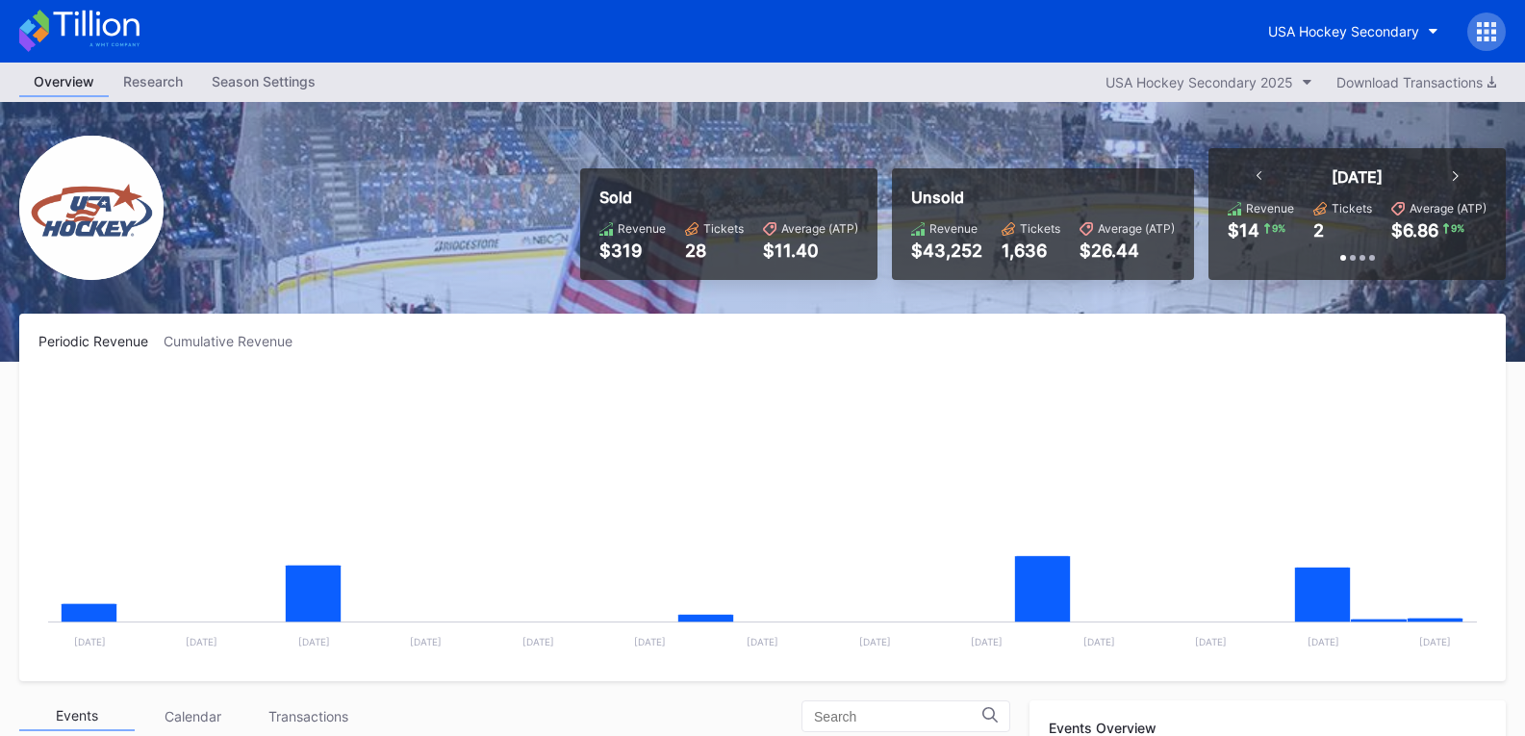
scroll to position [188, 0]
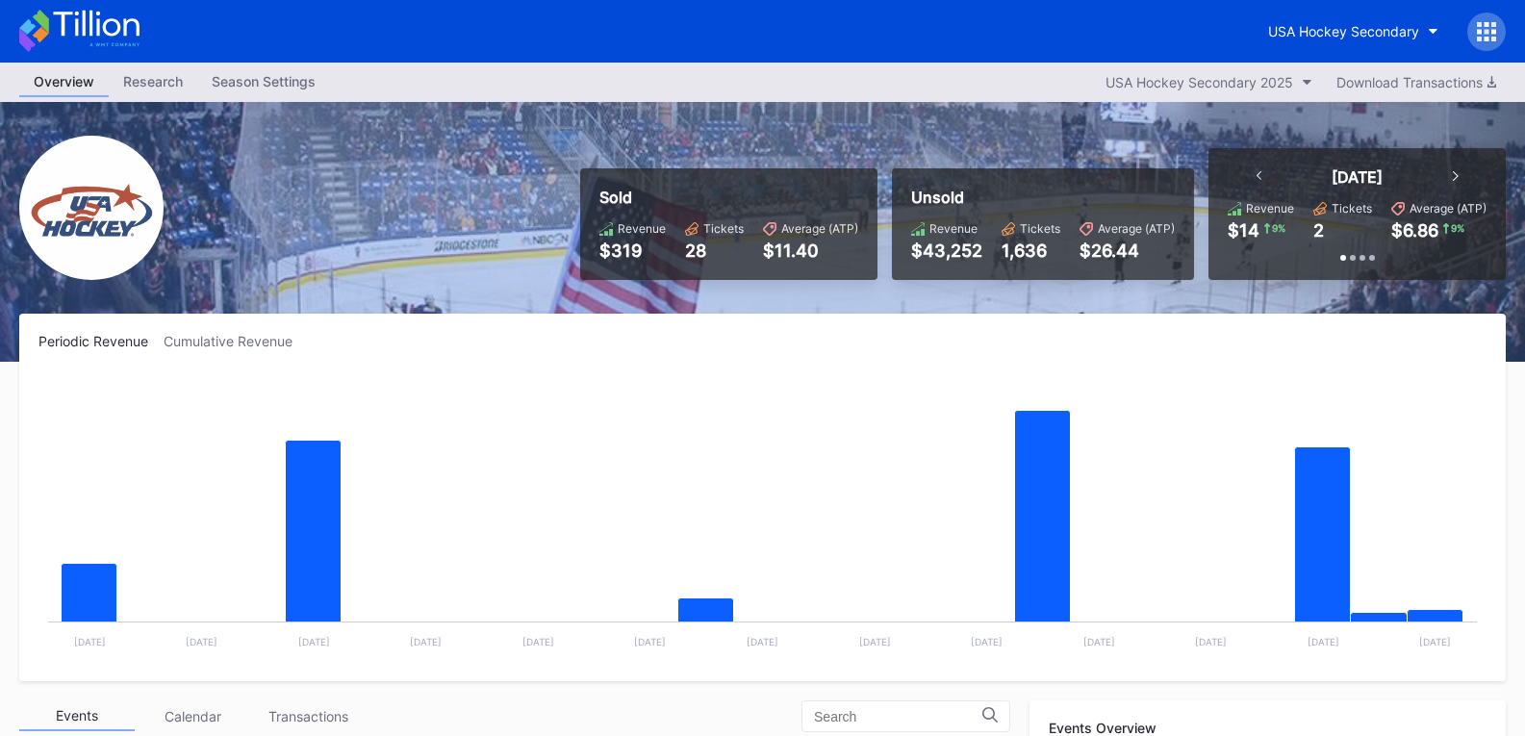
click at [755, 358] on div "Periodic Revenue Cumulative Revenue Created with Highcharts 11.2.0 Chart title …" at bounding box center [762, 498] width 1487 height 368
click at [101, 23] on icon at bounding box center [79, 31] width 120 height 42
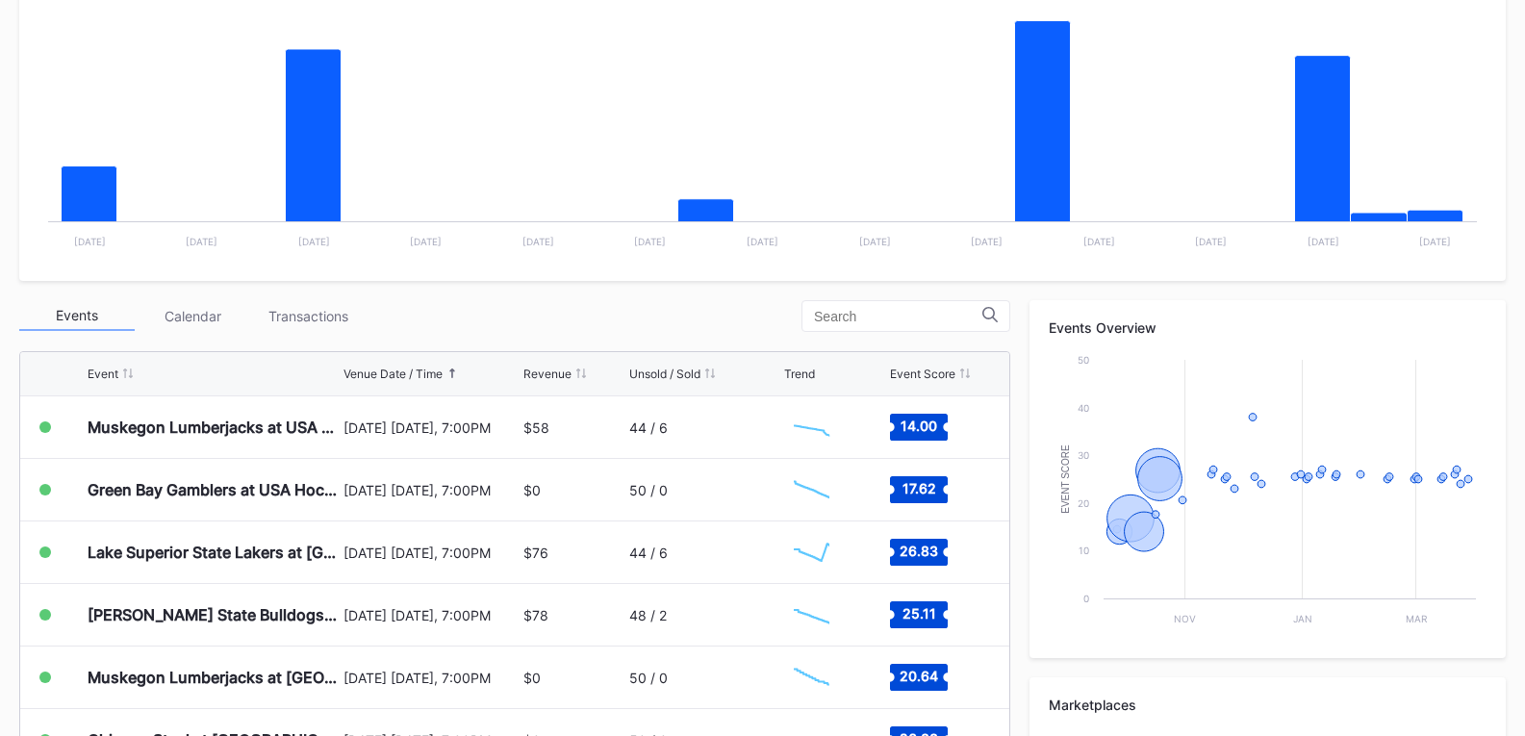
scroll to position [481, 0]
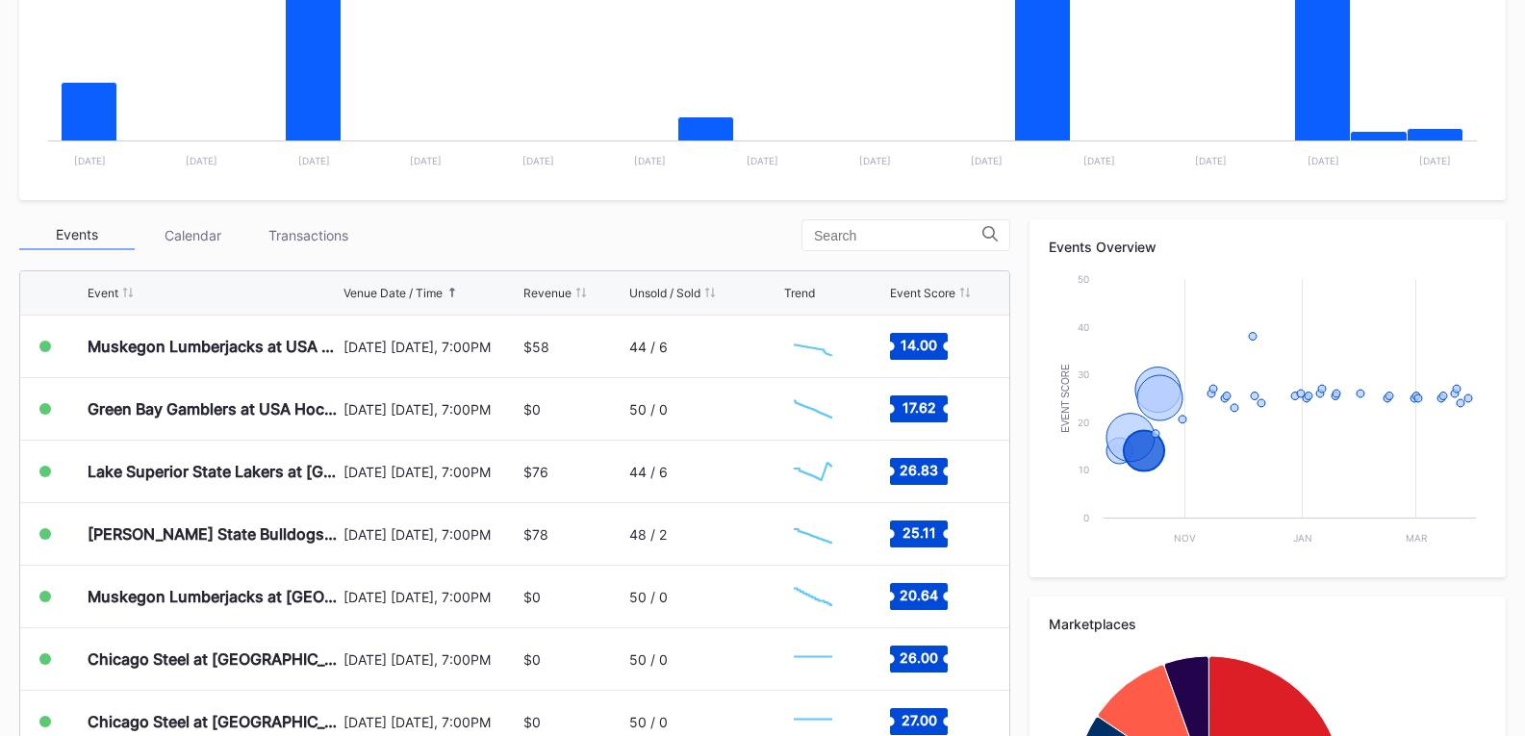
click at [604, 266] on div "Event Venue Date / Time Revenue Unsold / Sold Trend Event Score Youngstown Phan…" at bounding box center [514, 604] width 991 height 686
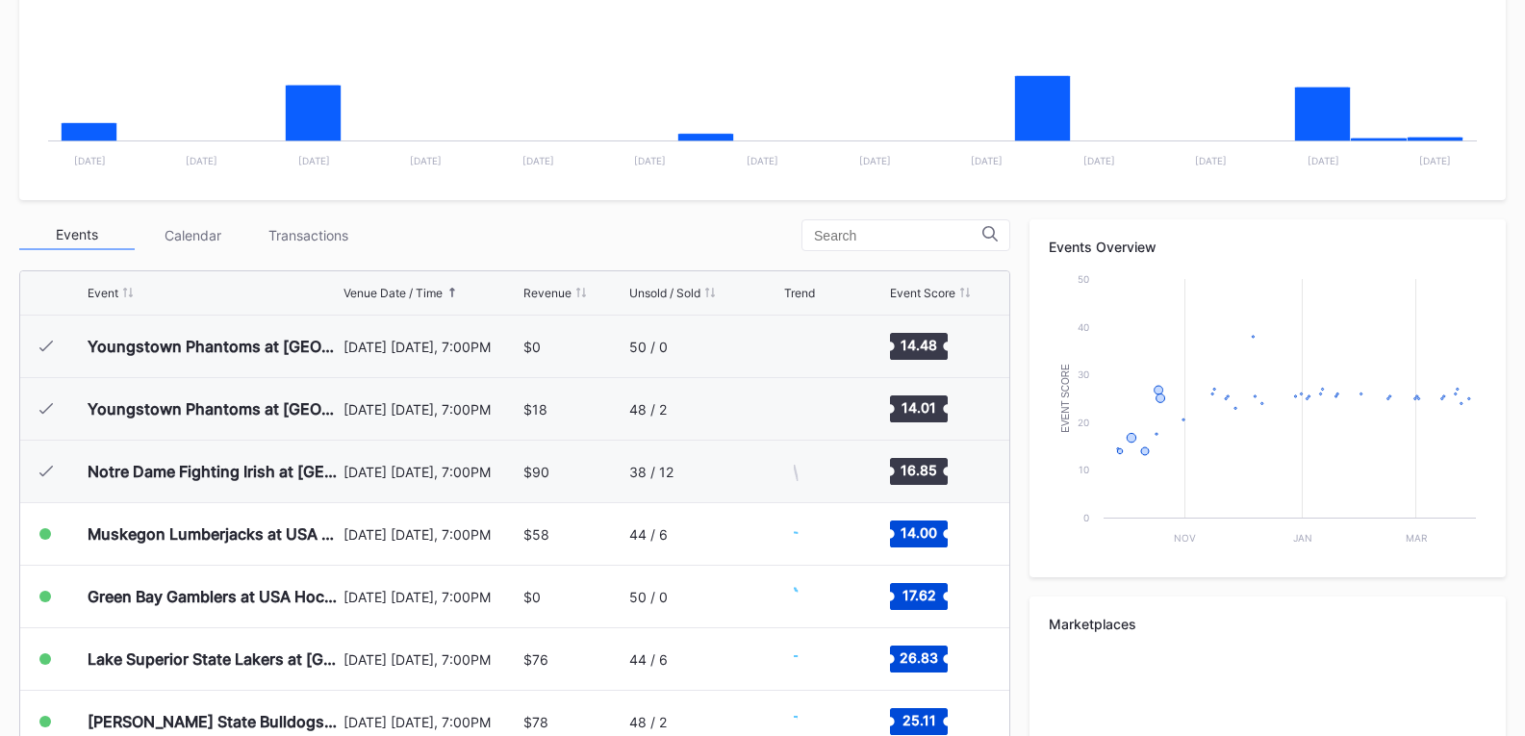
scroll to position [188, 0]
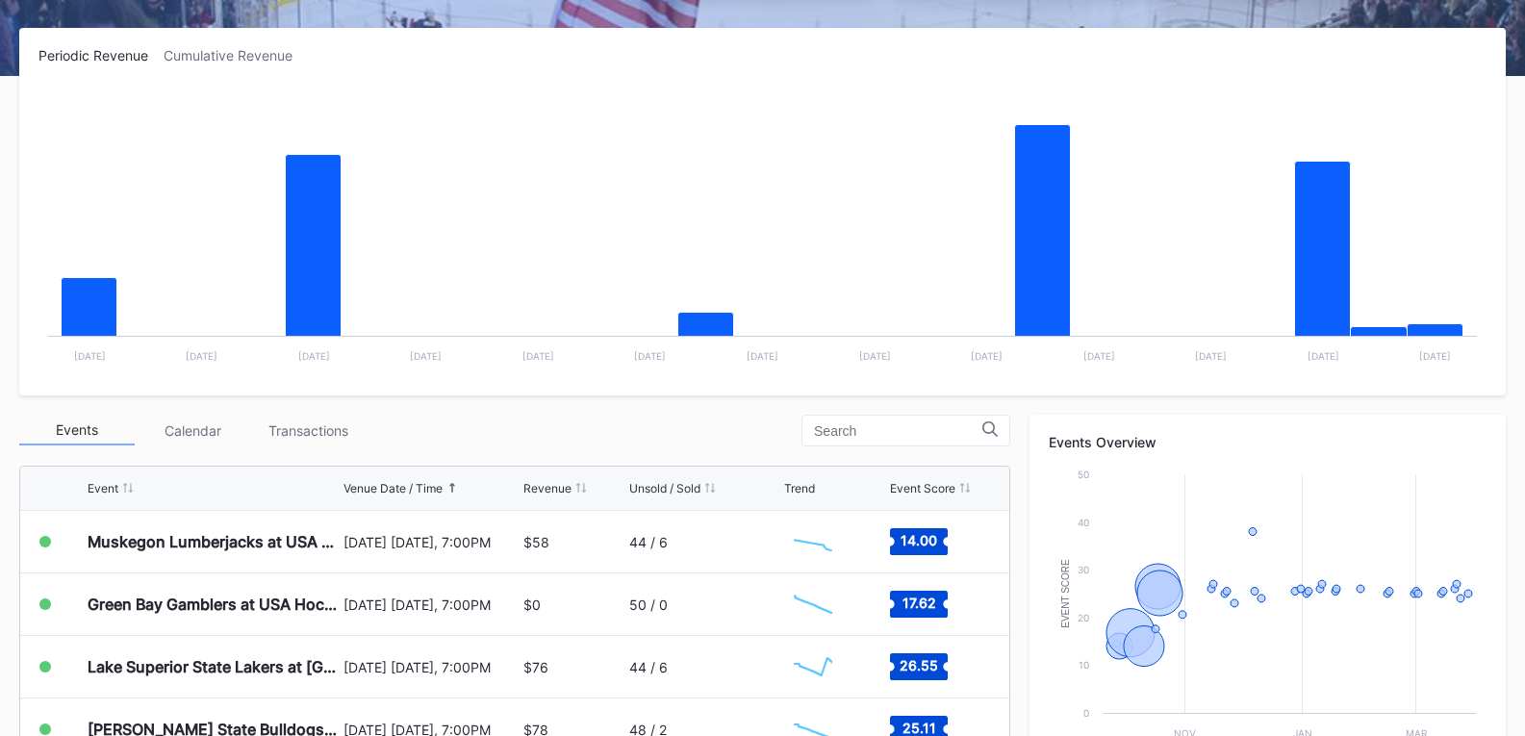
scroll to position [289, 0]
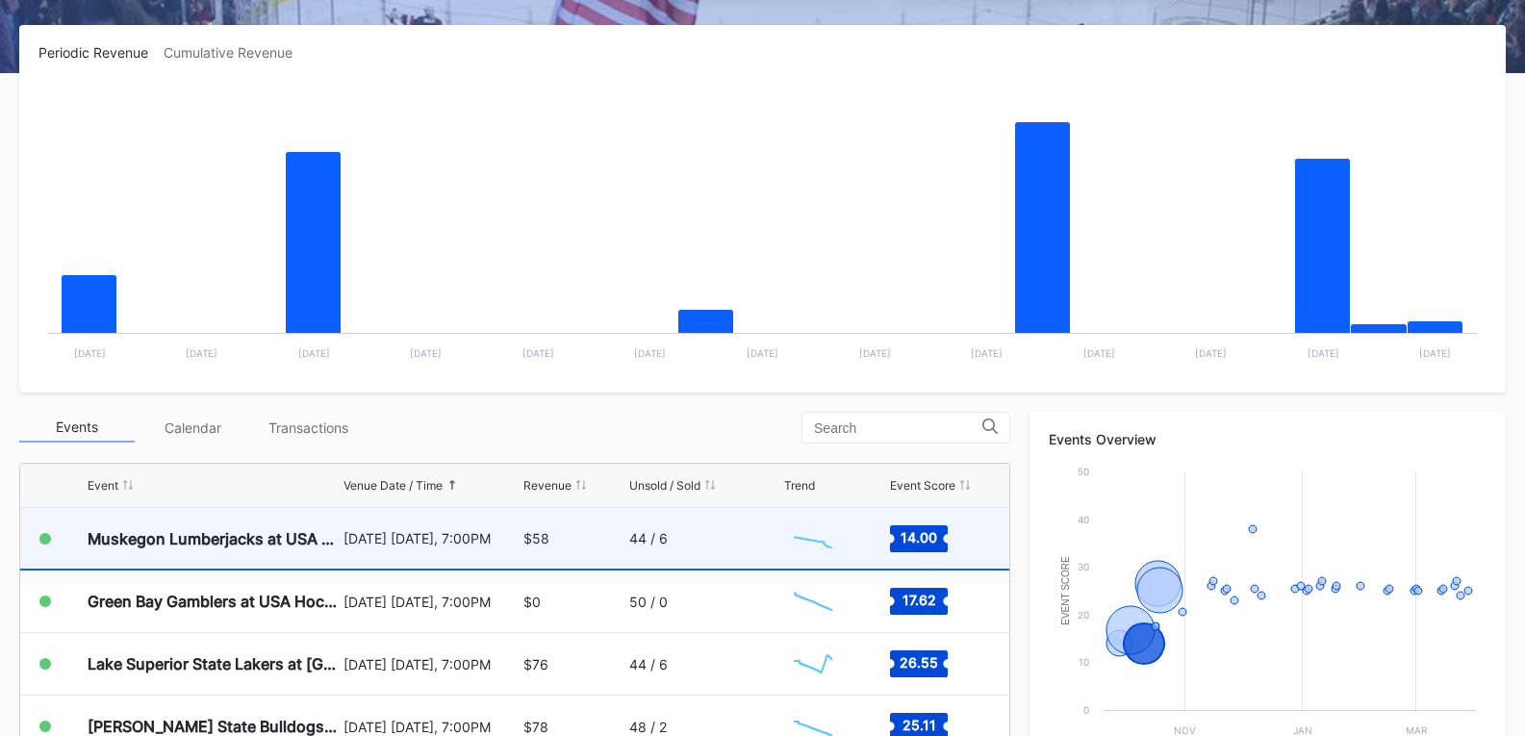
click at [629, 536] on div "44 / 6" at bounding box center [648, 538] width 38 height 16
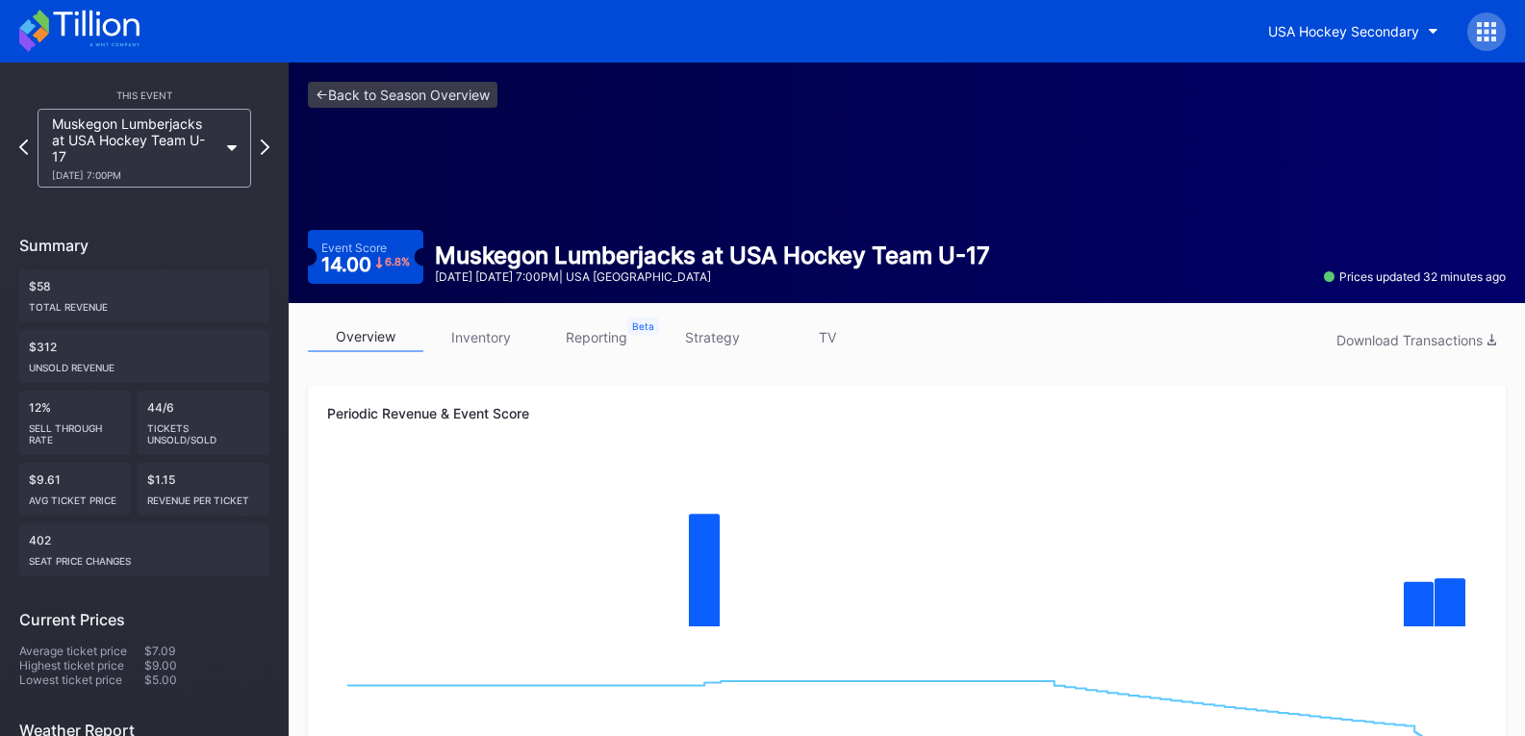
click at [472, 333] on link "inventory" at bounding box center [480, 337] width 115 height 30
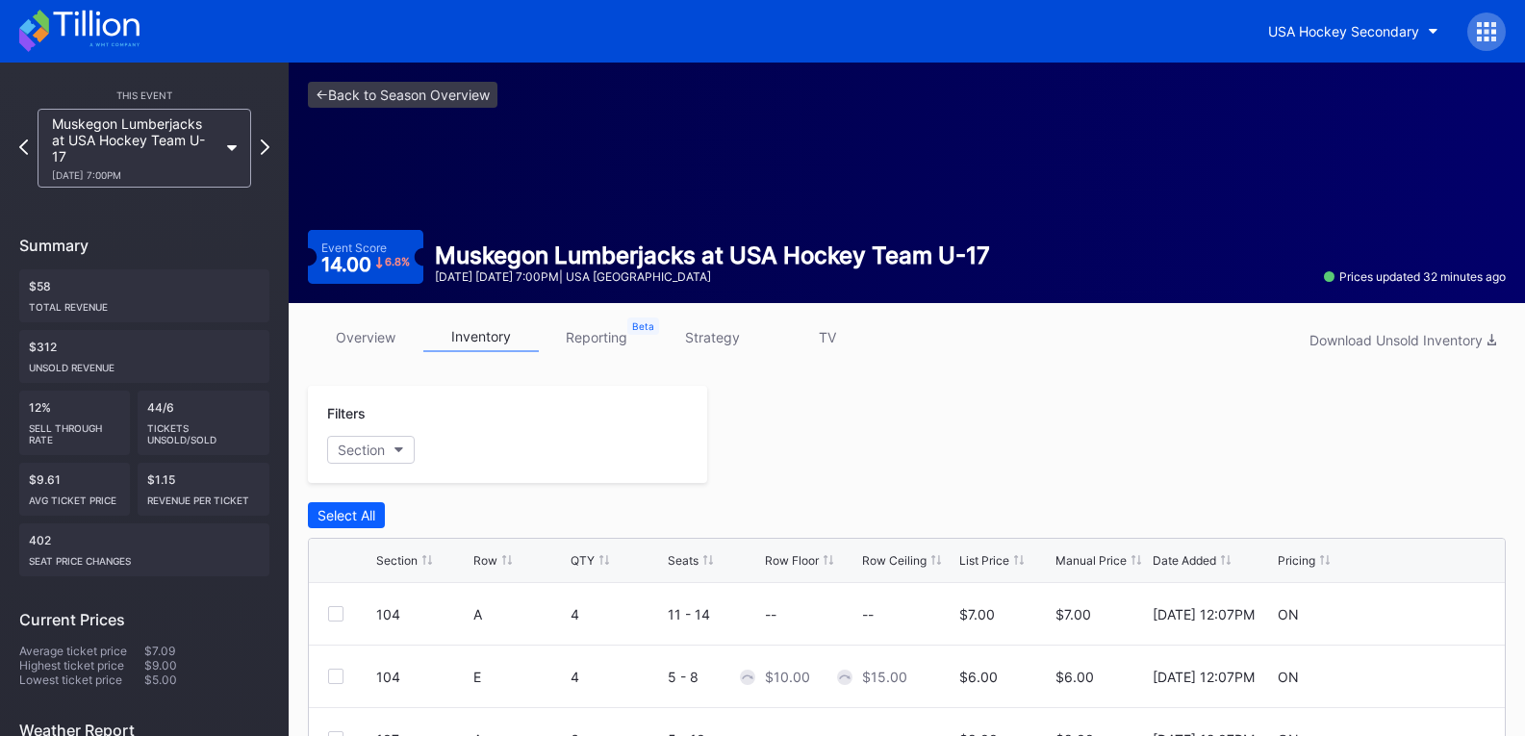
click at [366, 324] on link "overview" at bounding box center [365, 337] width 115 height 30
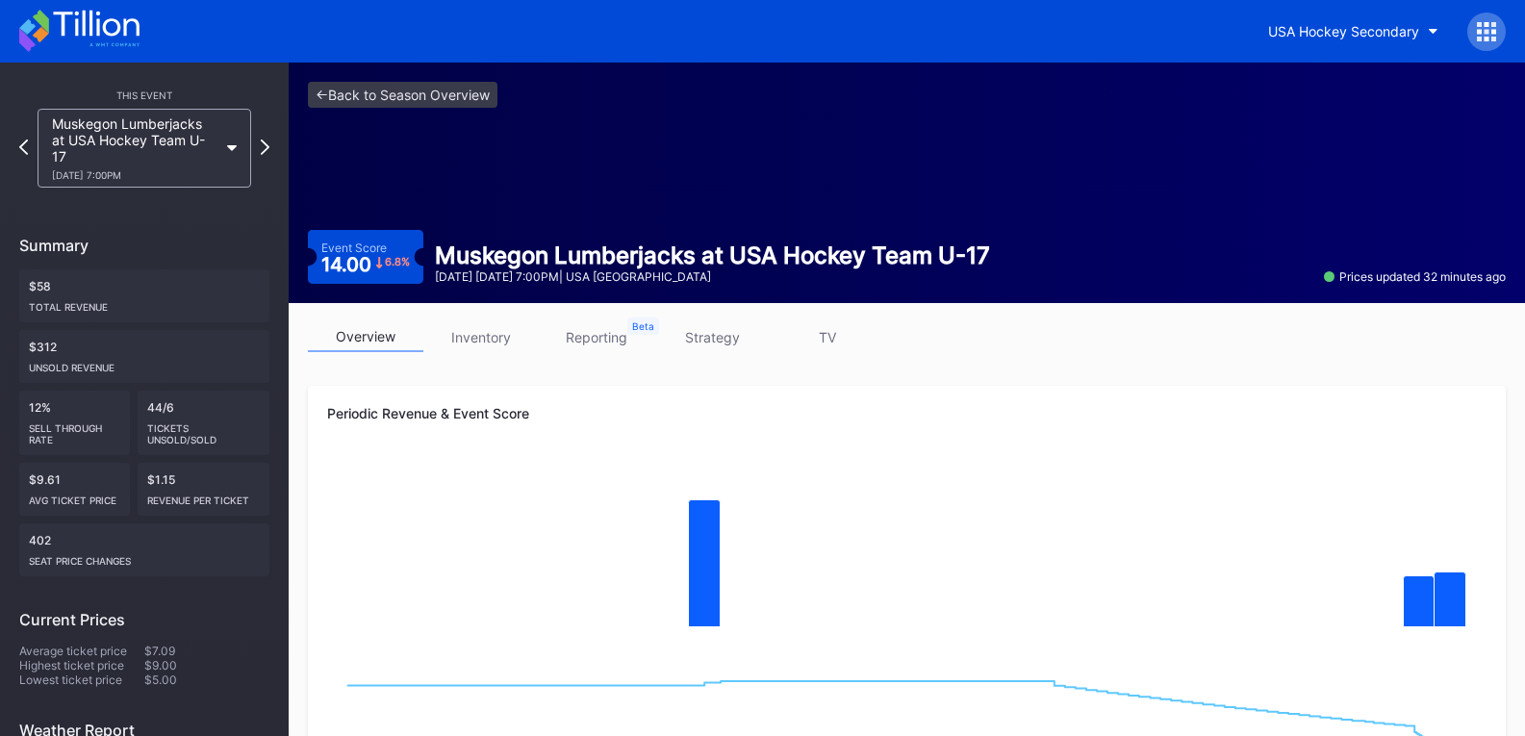
click at [95, 17] on icon at bounding box center [79, 31] width 120 height 42
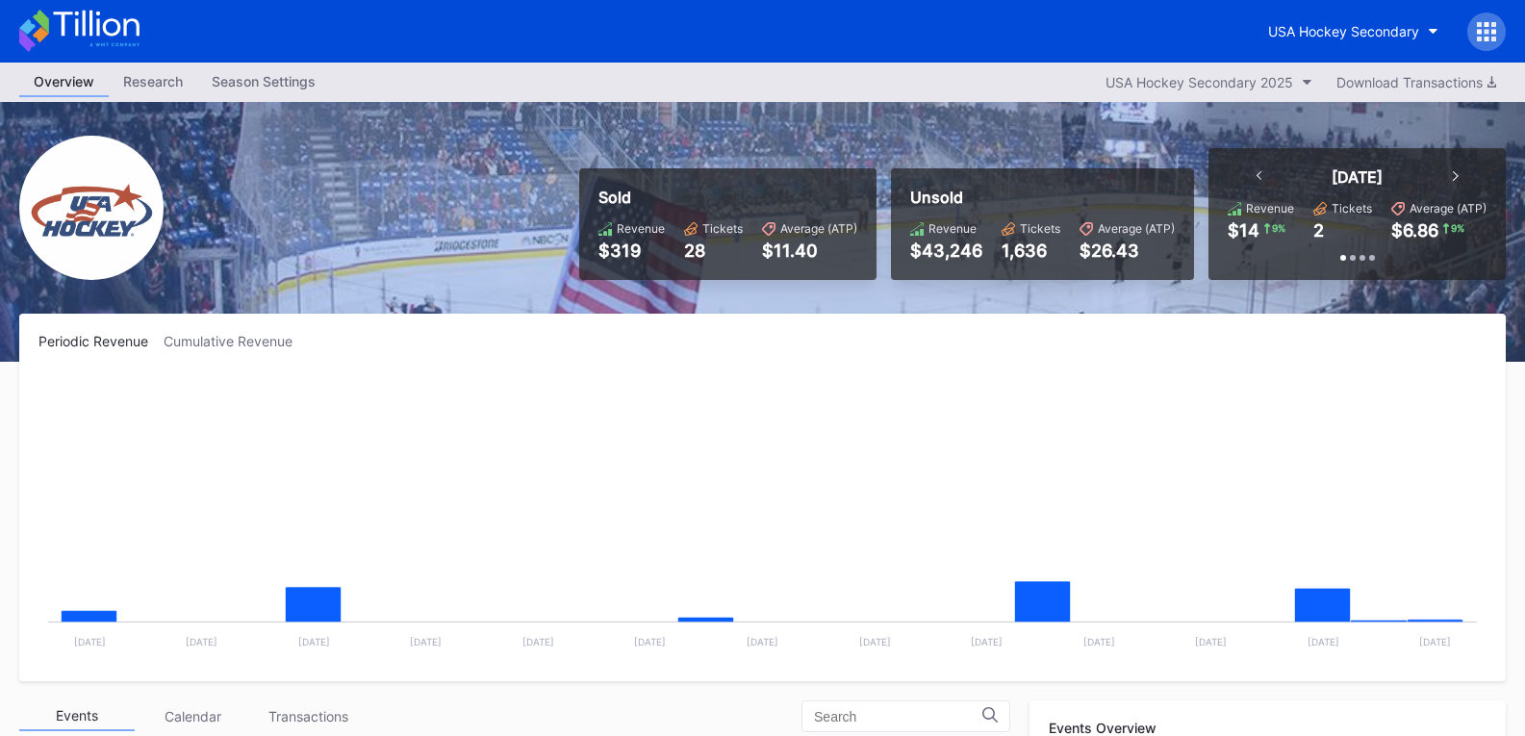
scroll to position [188, 0]
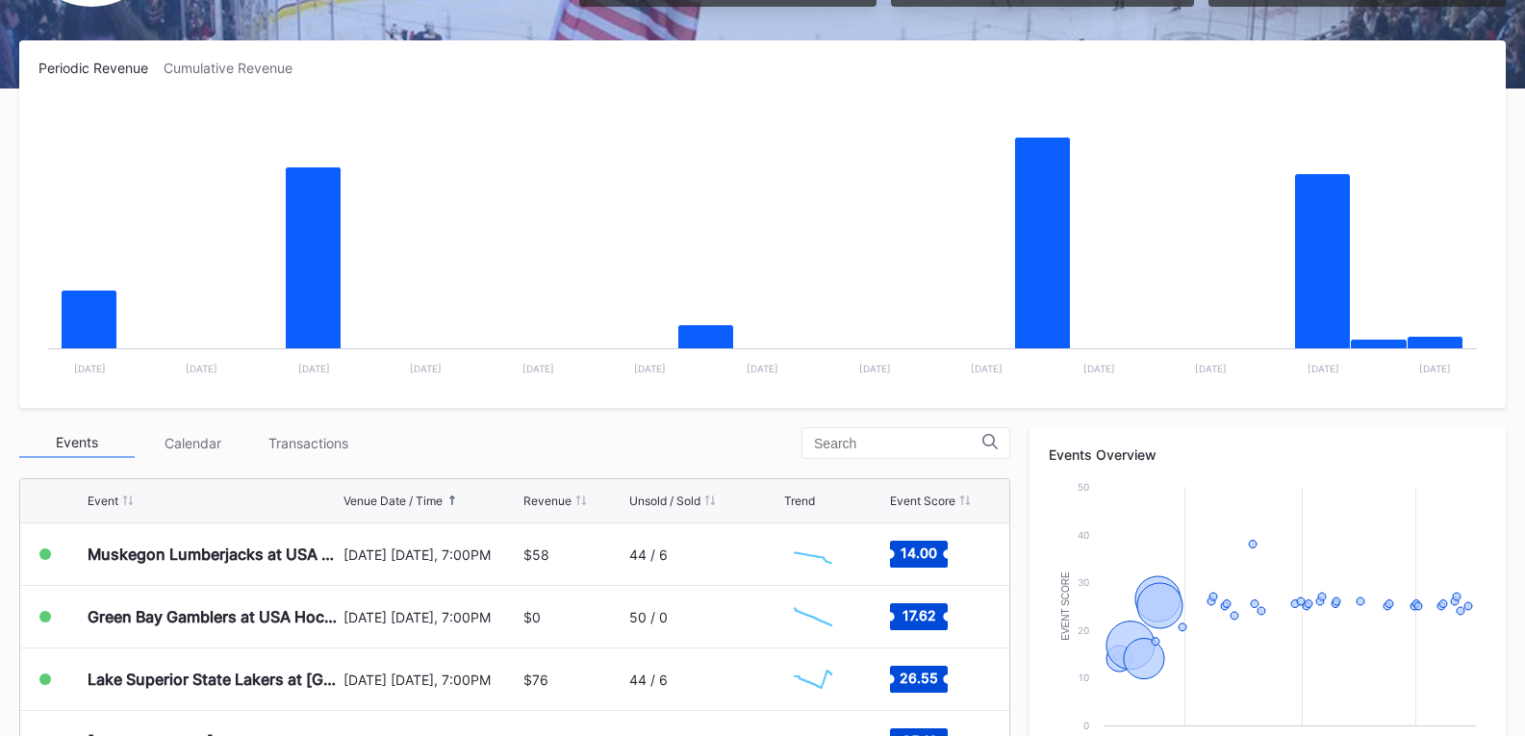
scroll to position [289, 0]
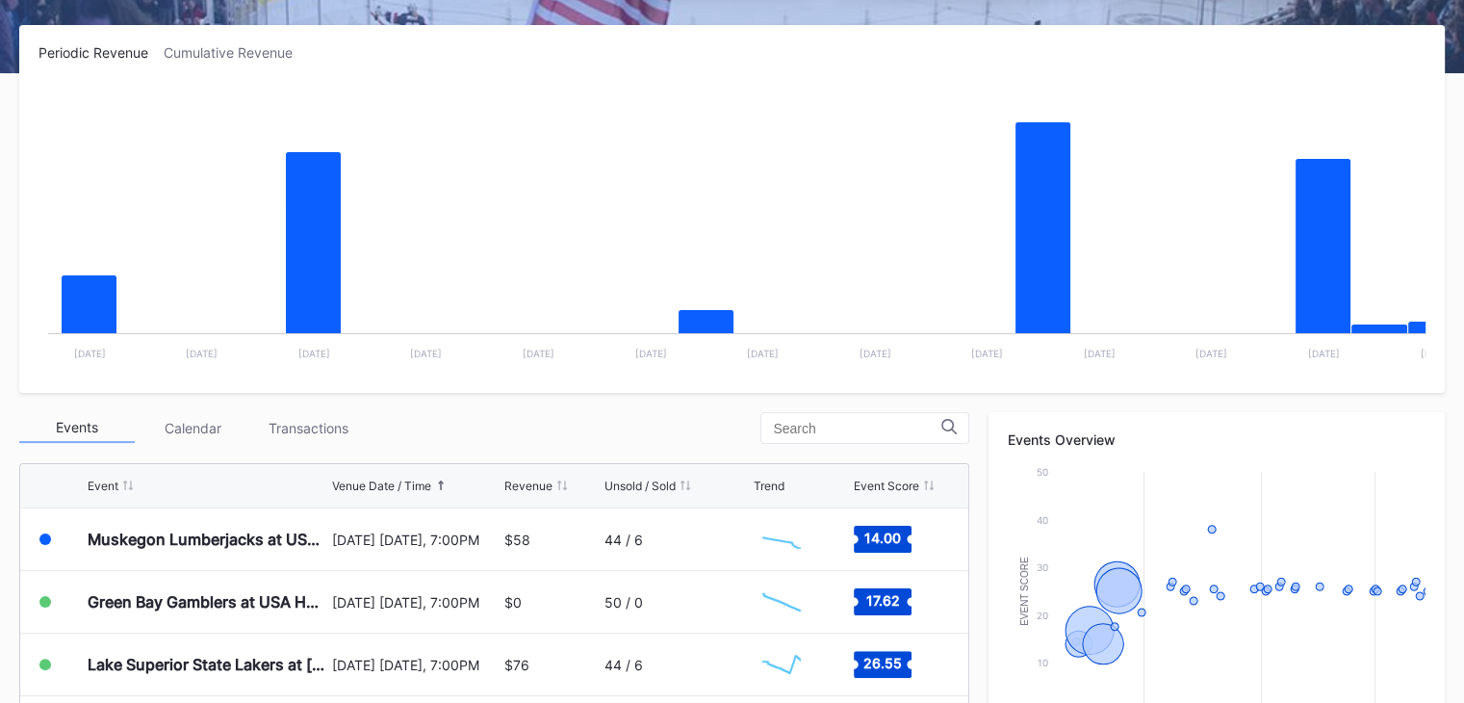
scroll to position [188, 0]
